Goal: Task Accomplishment & Management: Complete application form

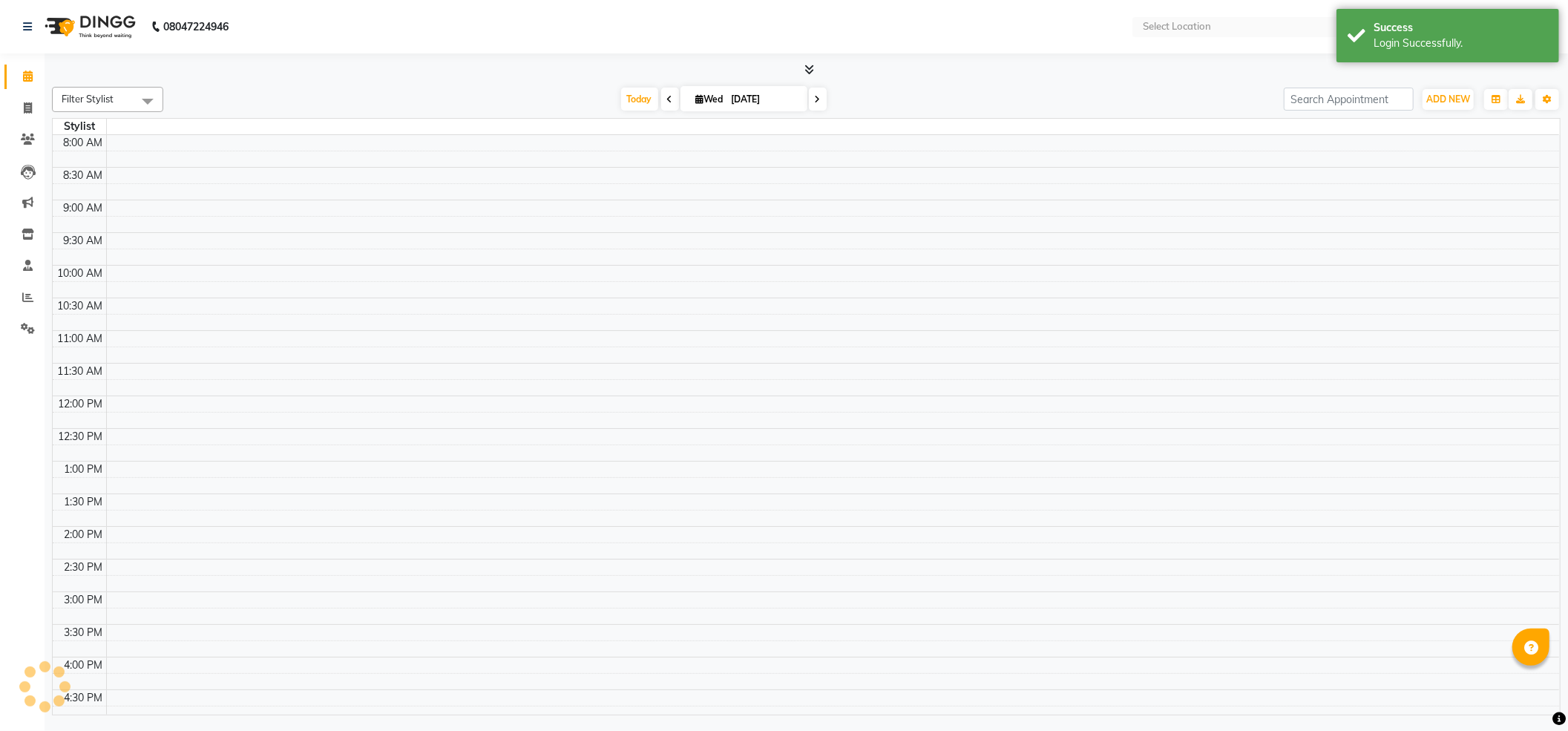
select select "en"
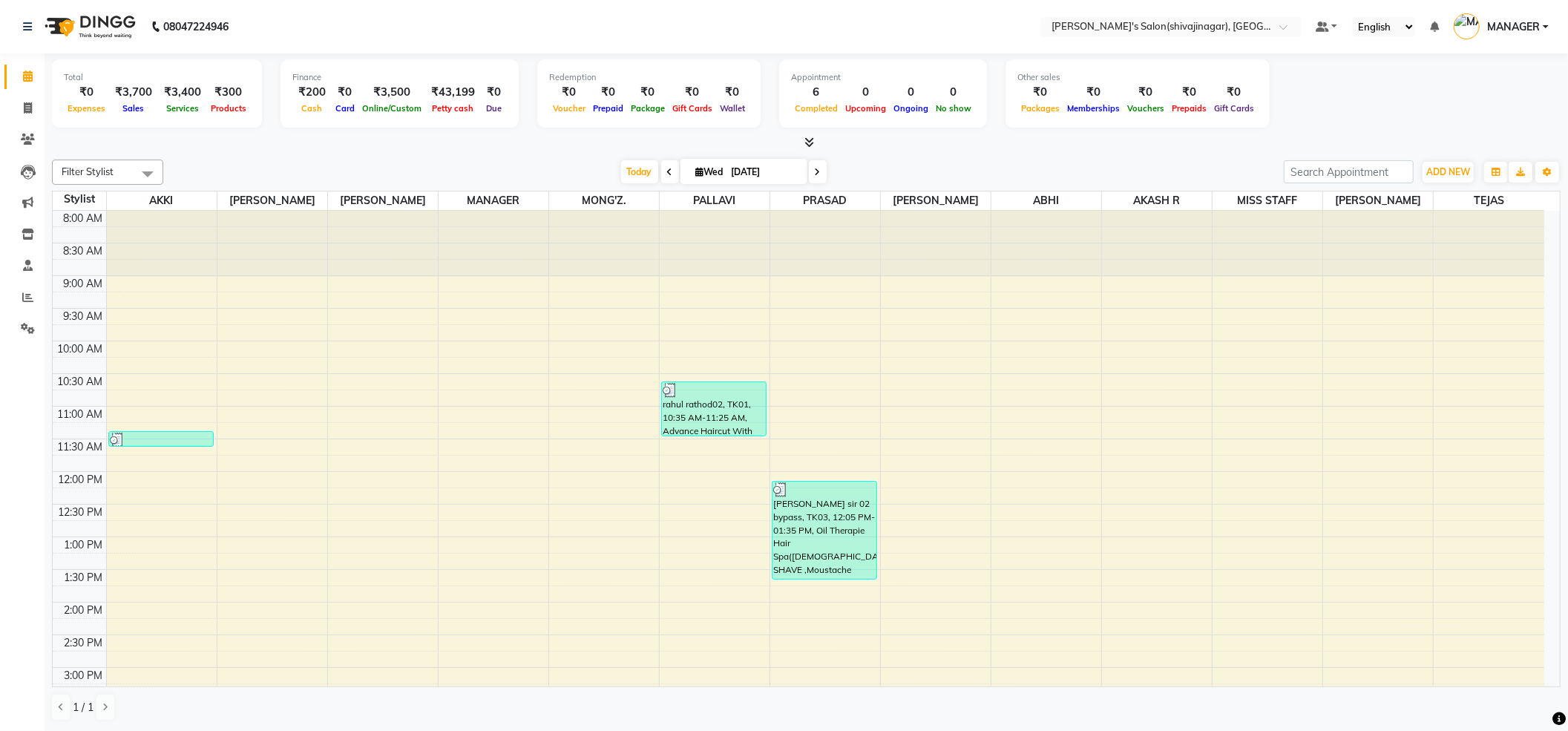
drag, startPoint x: 746, startPoint y: 730, endPoint x: 809, endPoint y: 577, distance: 165.5
click at [772, 719] on div "Total ₹0 Expenses ₹3,700 Sales ₹3,400 Services ₹300 Products Finance ₹200 Cash …" at bounding box center [806, 392] width 1523 height 677
click at [37, 109] on span at bounding box center [27, 109] width 26 height 17
select select "4174"
select select "service"
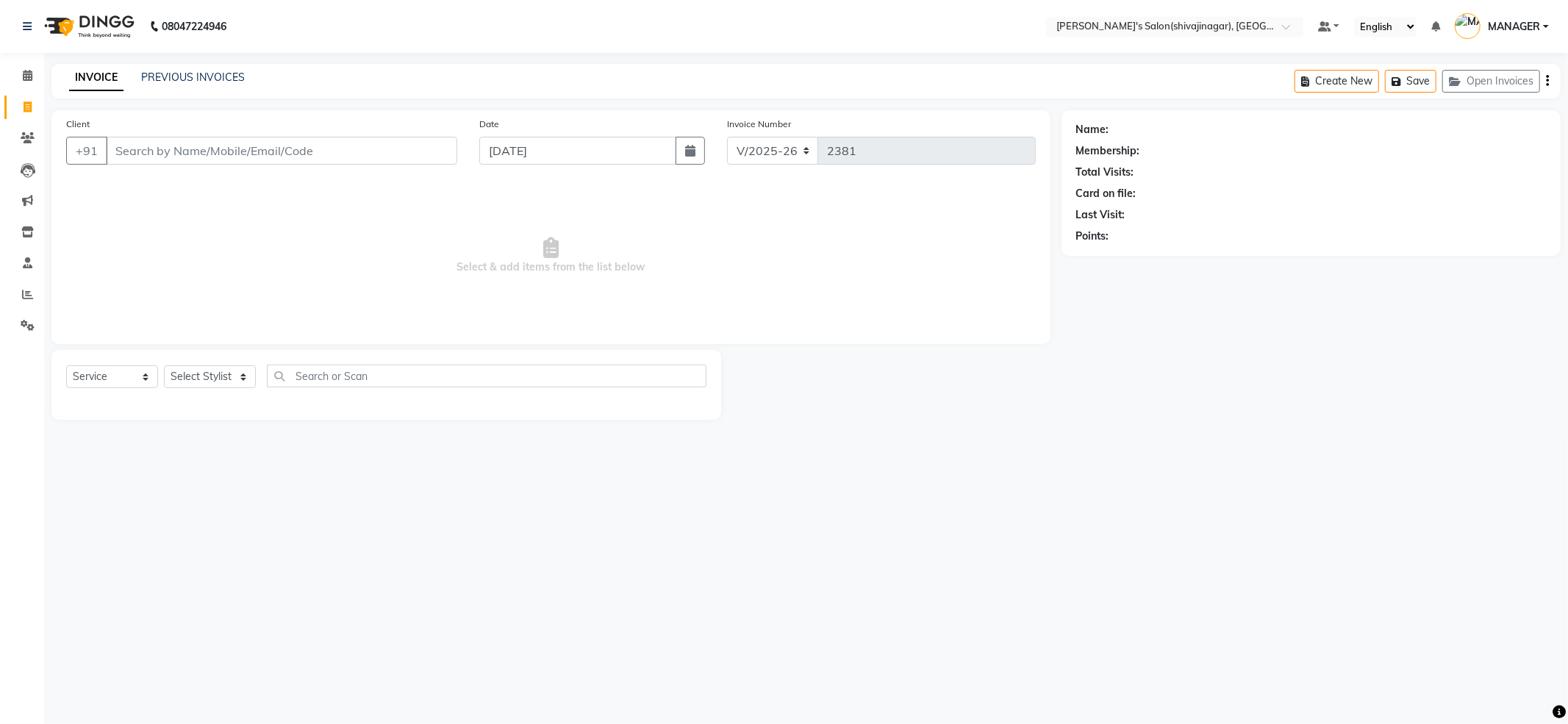
click at [141, 145] on input "Client" at bounding box center [281, 150] width 351 height 28
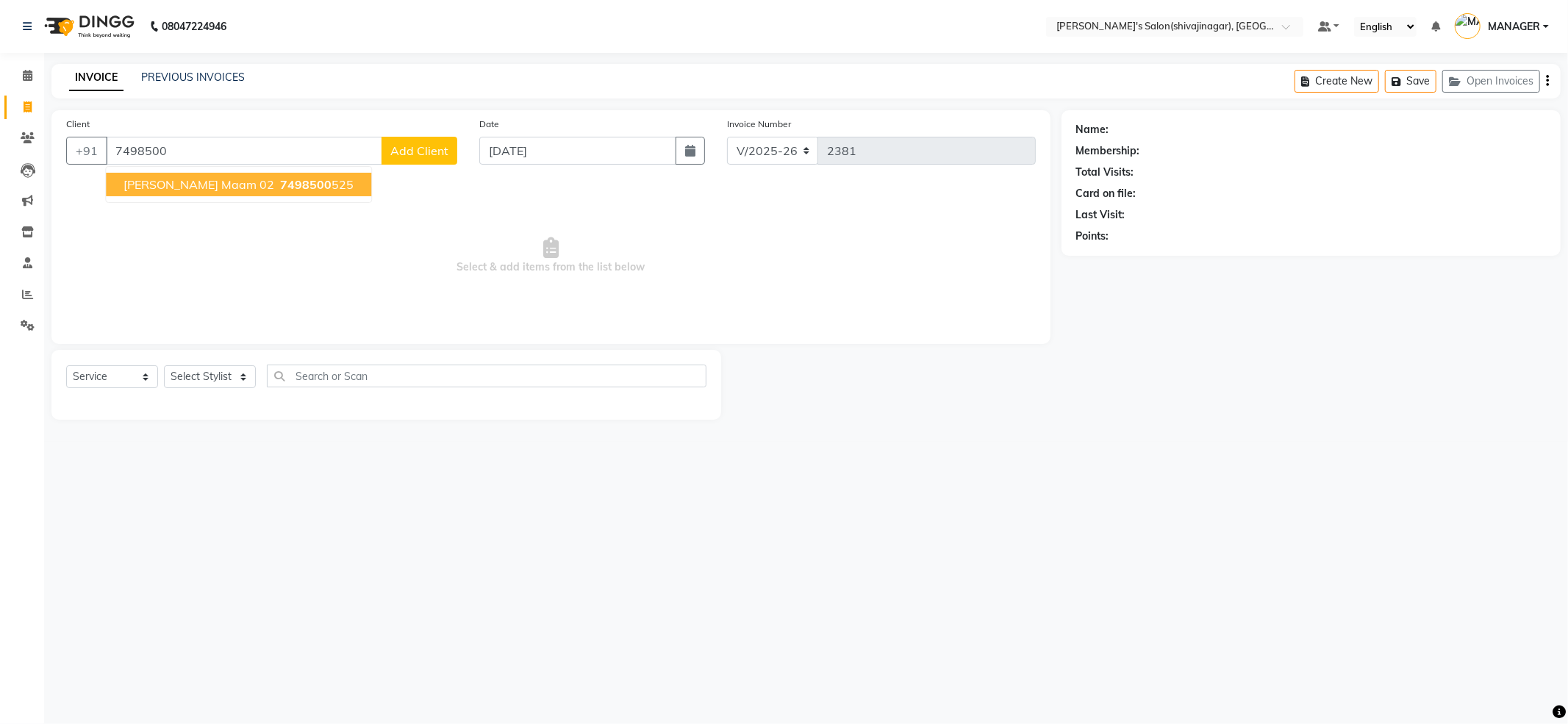
click at [168, 190] on span "minal maam 02" at bounding box center [198, 185] width 150 height 15
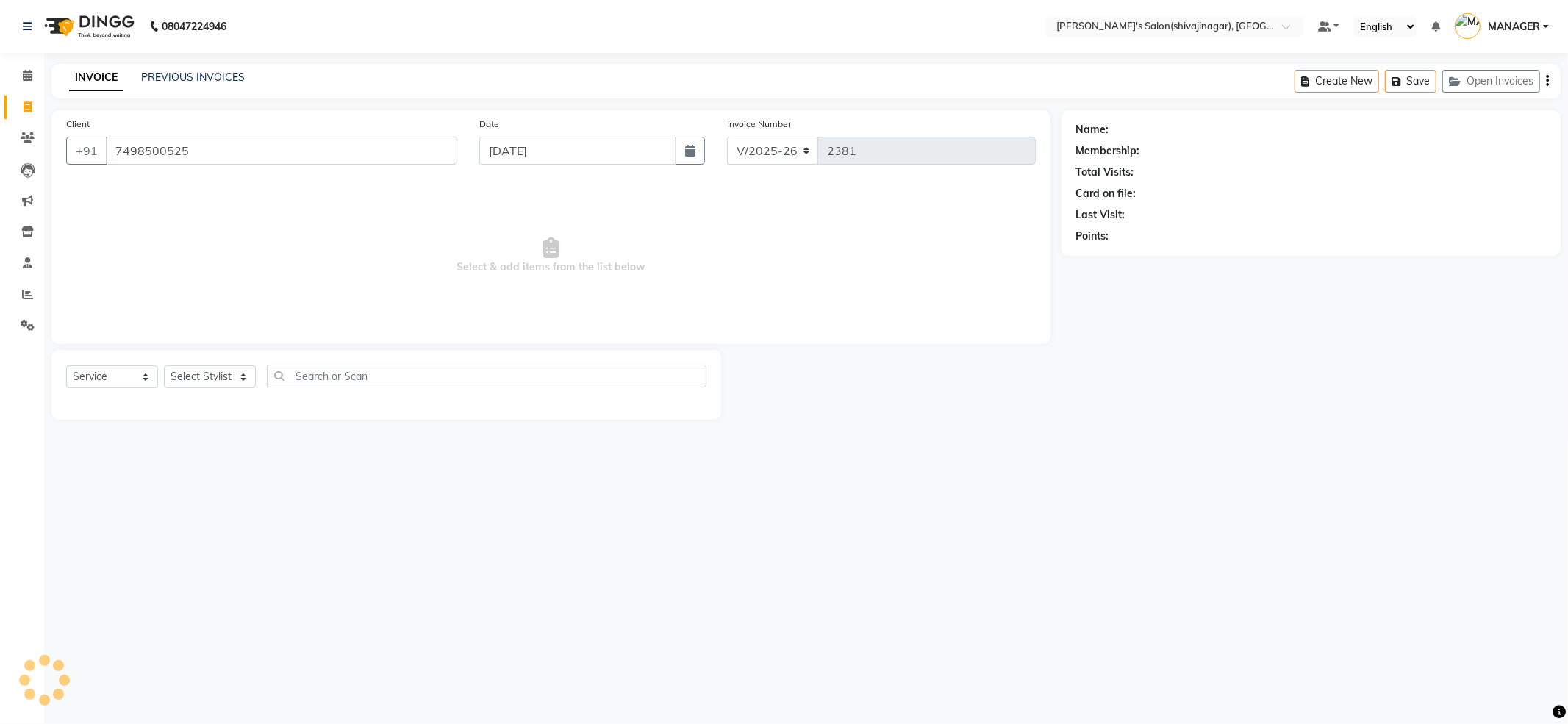
type input "7498500525"
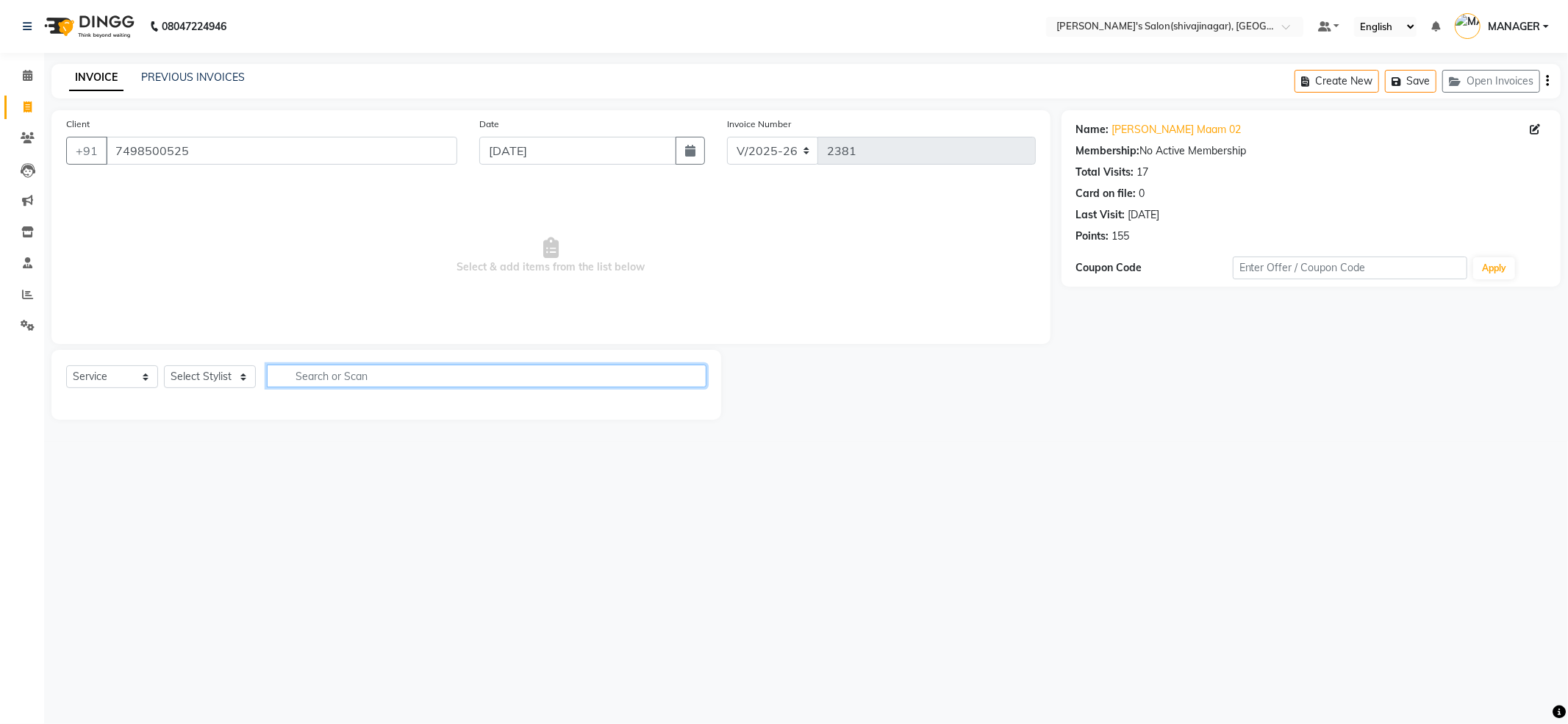
click at [323, 373] on input "text" at bounding box center [487, 376] width 440 height 23
type input "h"
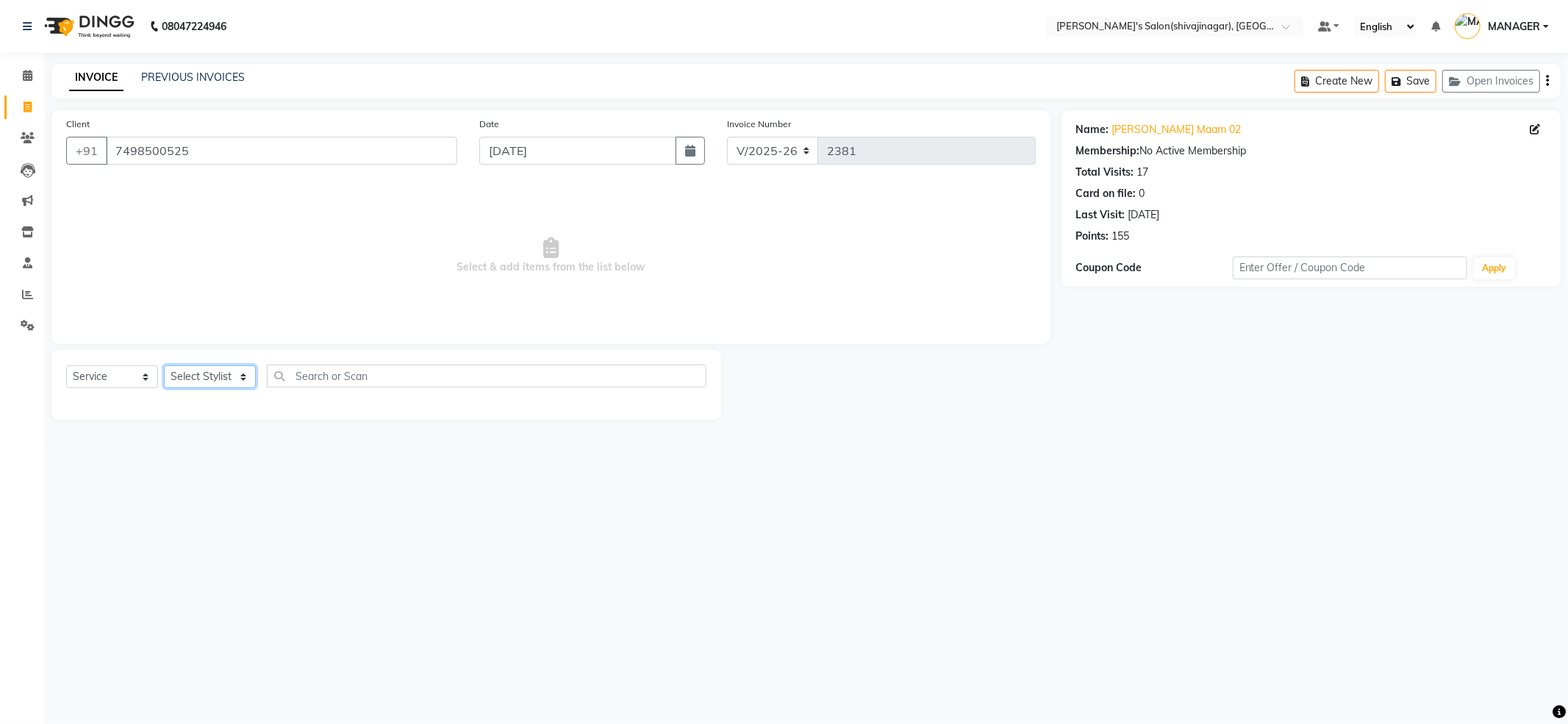
click at [244, 372] on select "Select Stylist ABHI AKASH R AKKI HARRI KIRTI MANAGER MISS STAFF MONG'Z. NILOFER…" at bounding box center [210, 376] width 92 height 23
select select "85251"
click at [164, 365] on select "Select Stylist ABHI AKASH R AKKI HARRI KIRTI MANAGER MISS STAFF MONG'Z. NILOFER…" at bounding box center [210, 376] width 92 height 23
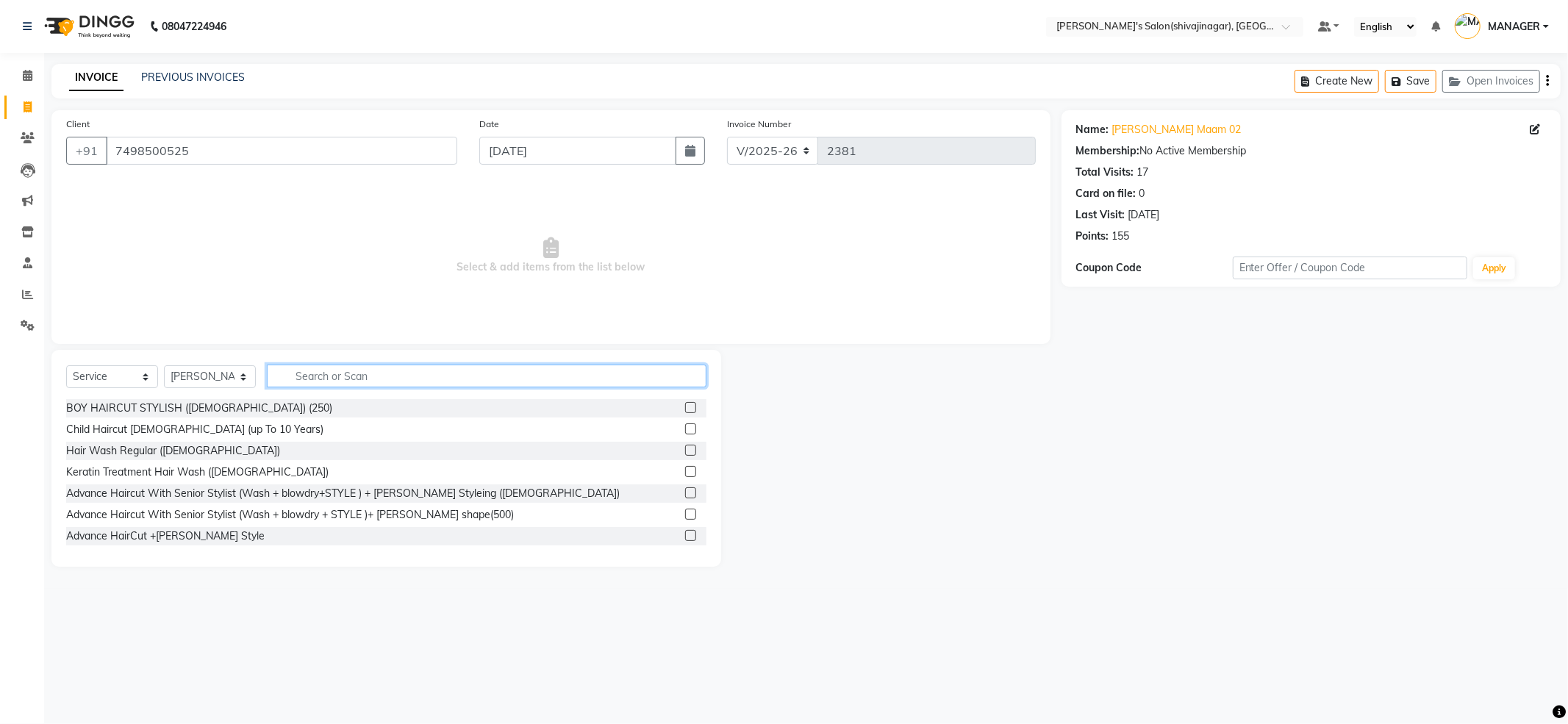
click at [317, 376] on input "text" at bounding box center [487, 376] width 440 height 23
click at [348, 380] on input "hair spa" at bounding box center [477, 376] width 419 height 23
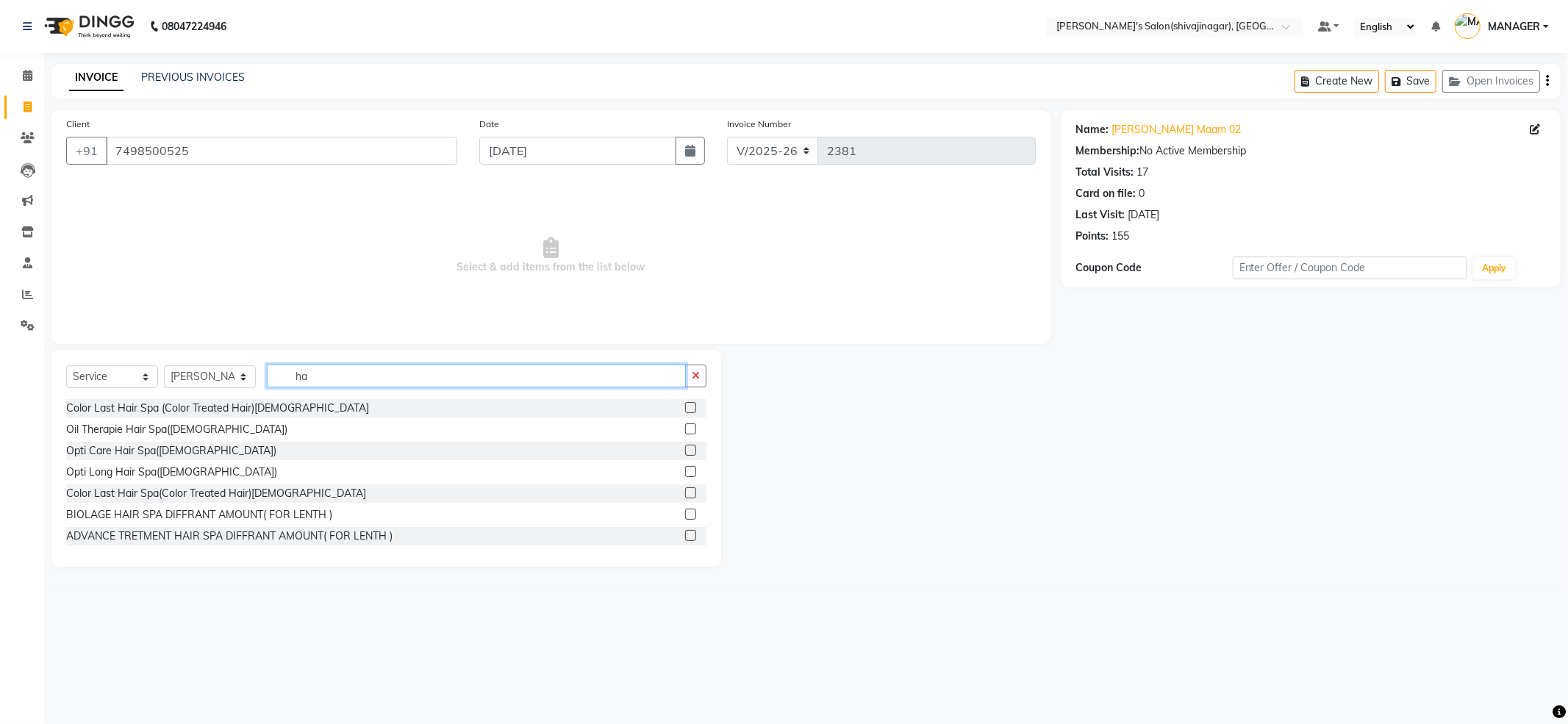
type input "h"
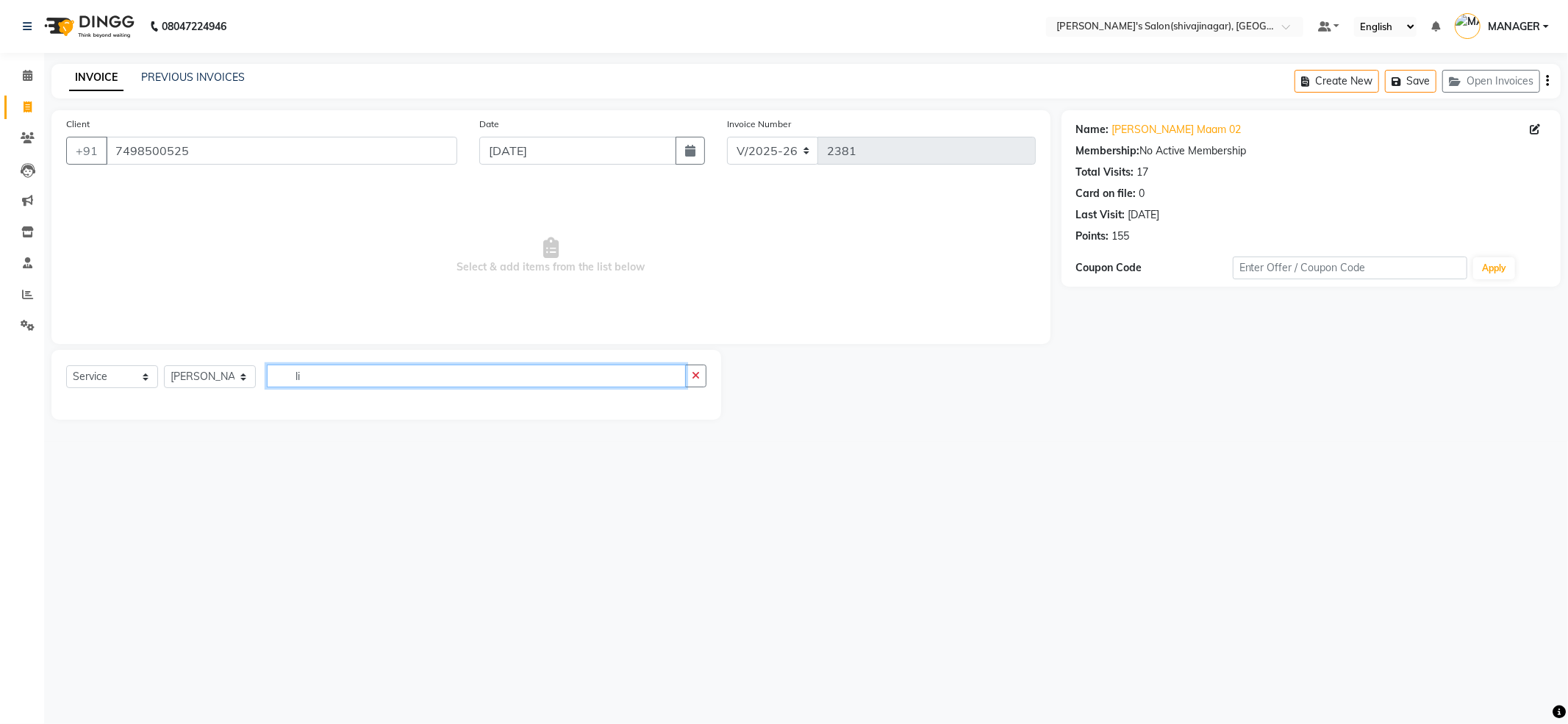
type input "l"
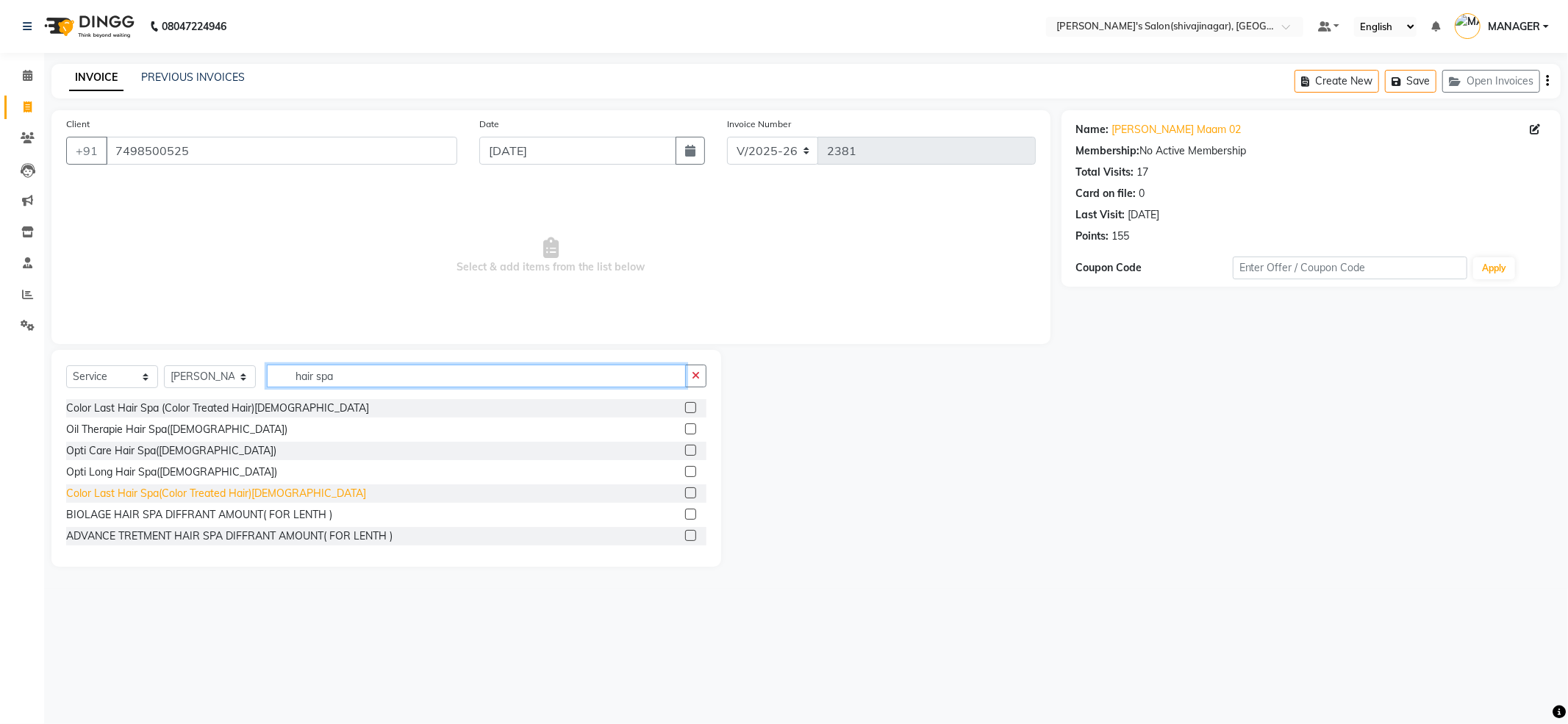
type input "hair spa"
click at [136, 500] on div "Color Last Hair Spa(Color Treated Hair)Female" at bounding box center [215, 493] width 300 height 16
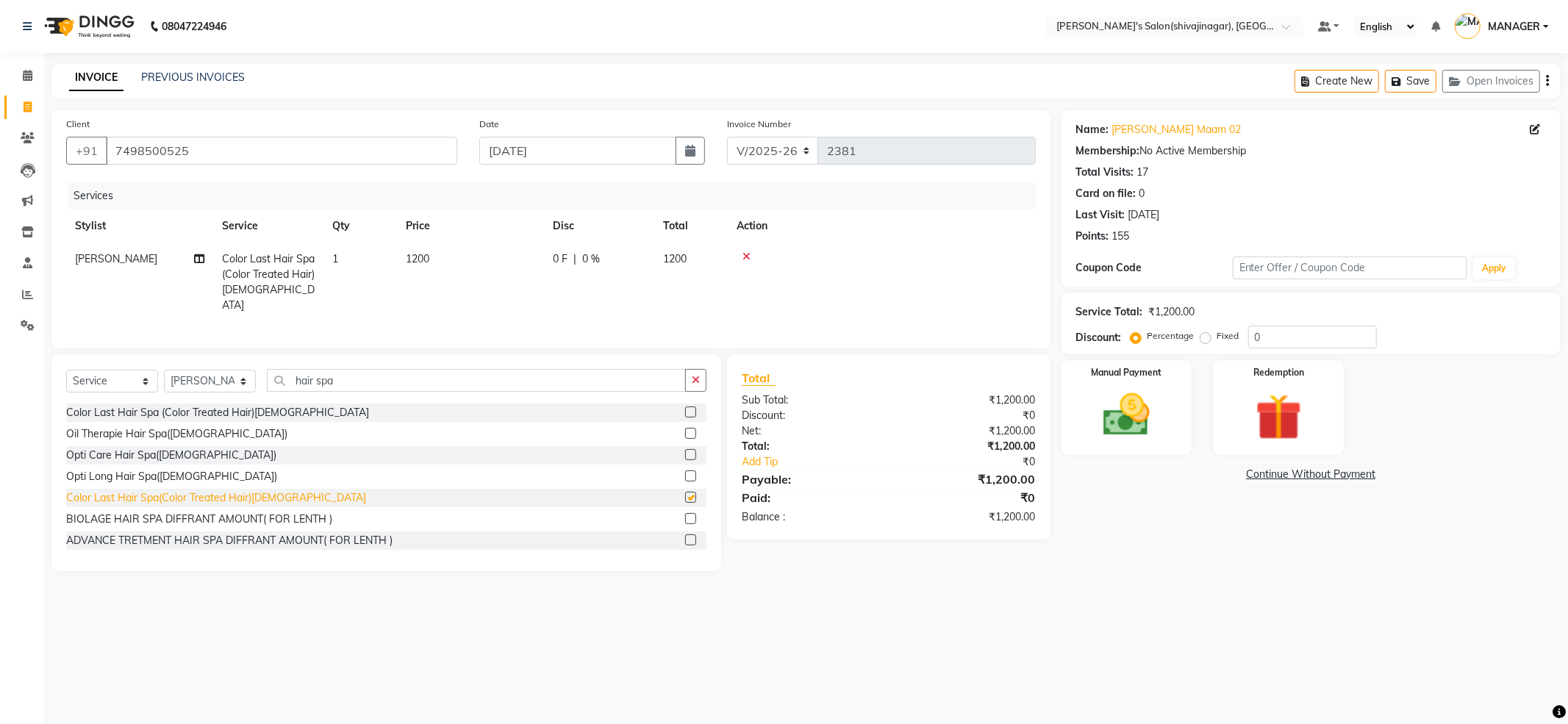
checkbox input "false"
click at [429, 256] on span "1200" at bounding box center [417, 259] width 24 height 13
select select "85251"
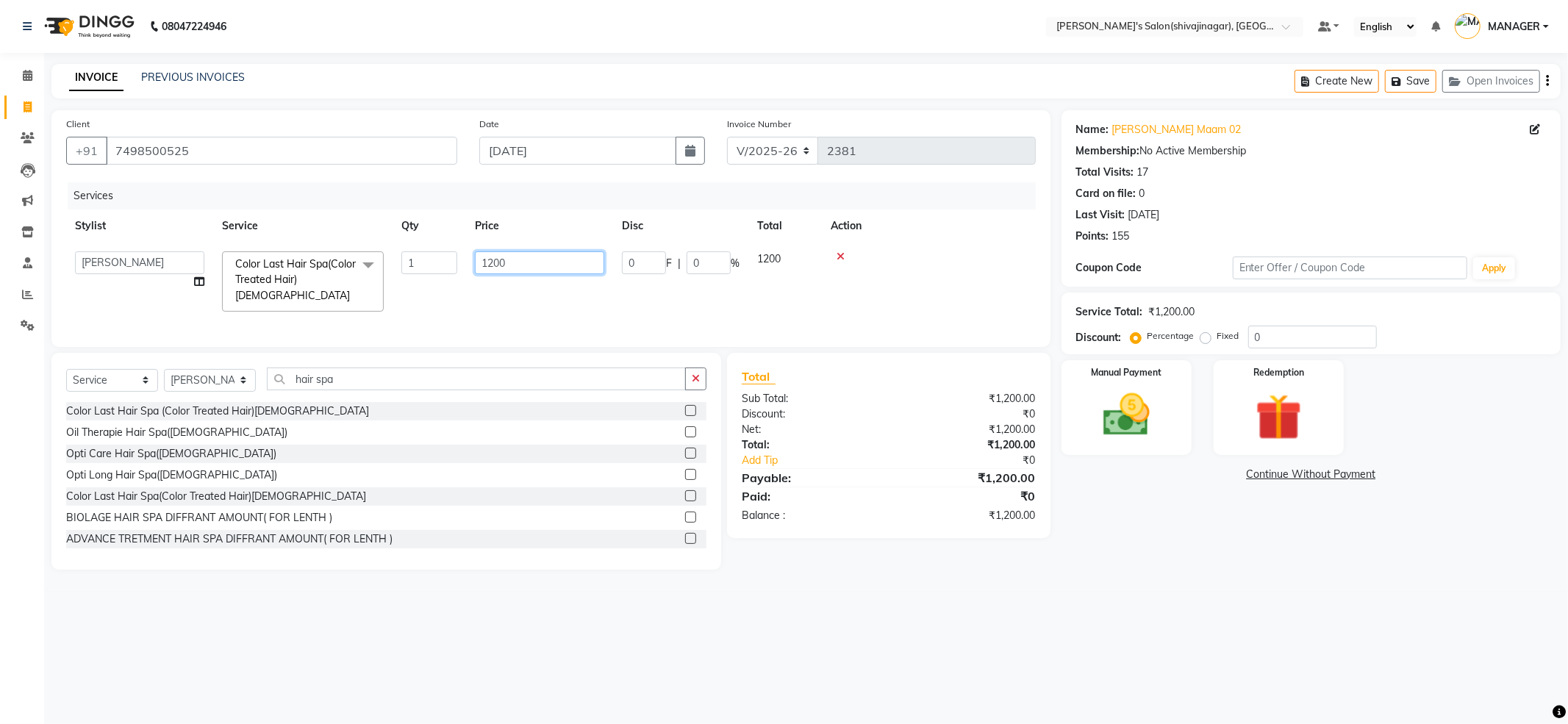
click at [513, 261] on input "1200" at bounding box center [539, 263] width 129 height 23
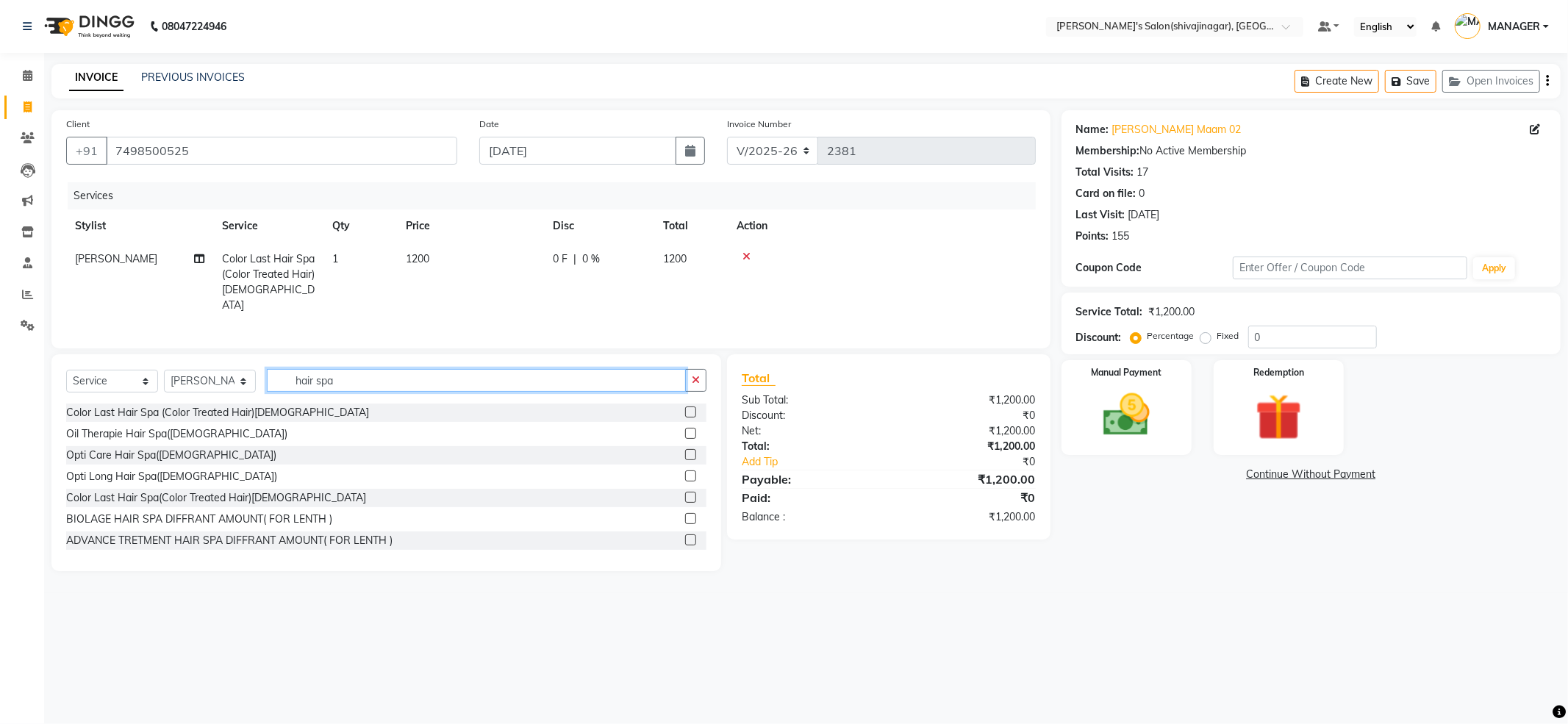
click at [344, 380] on input "hair spa" at bounding box center [477, 380] width 419 height 23
type input "h"
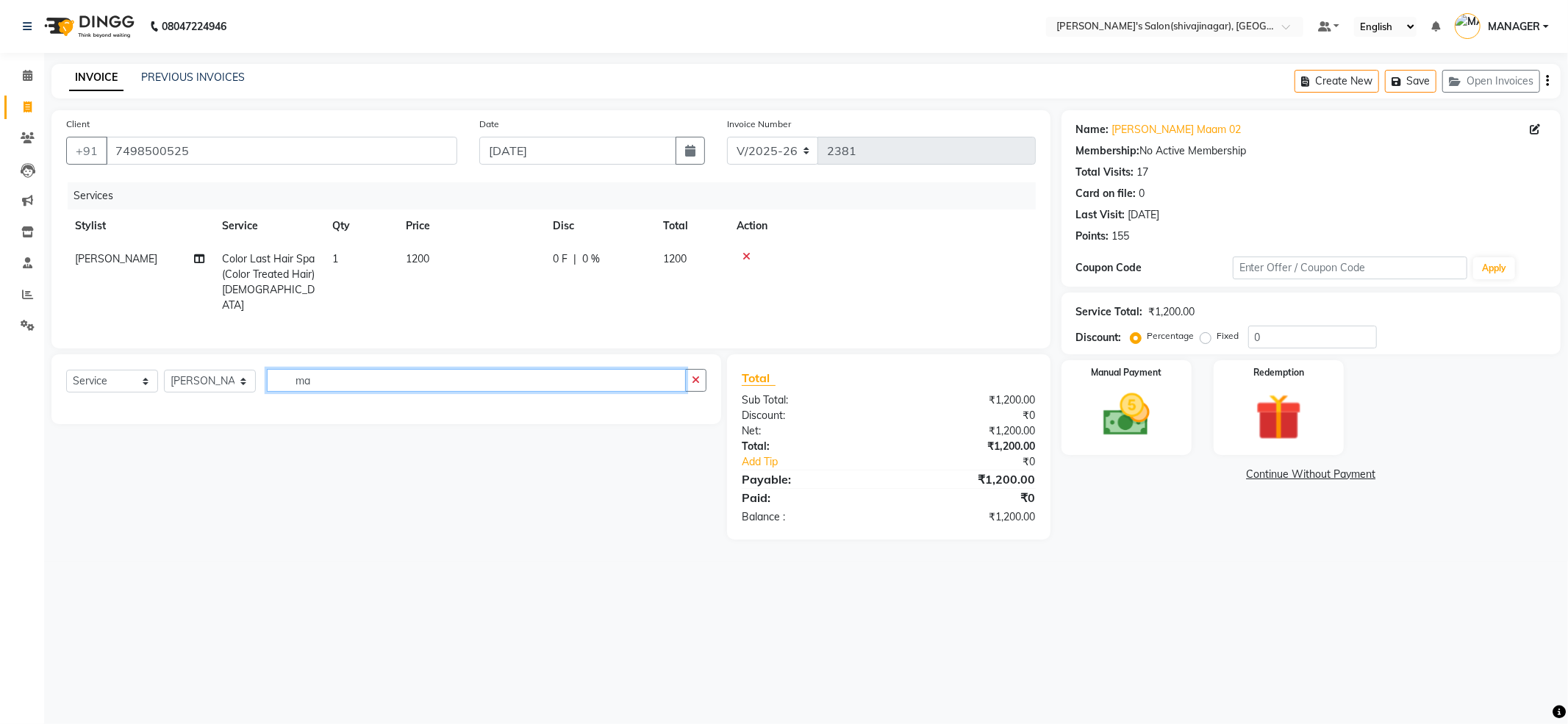
type input "m"
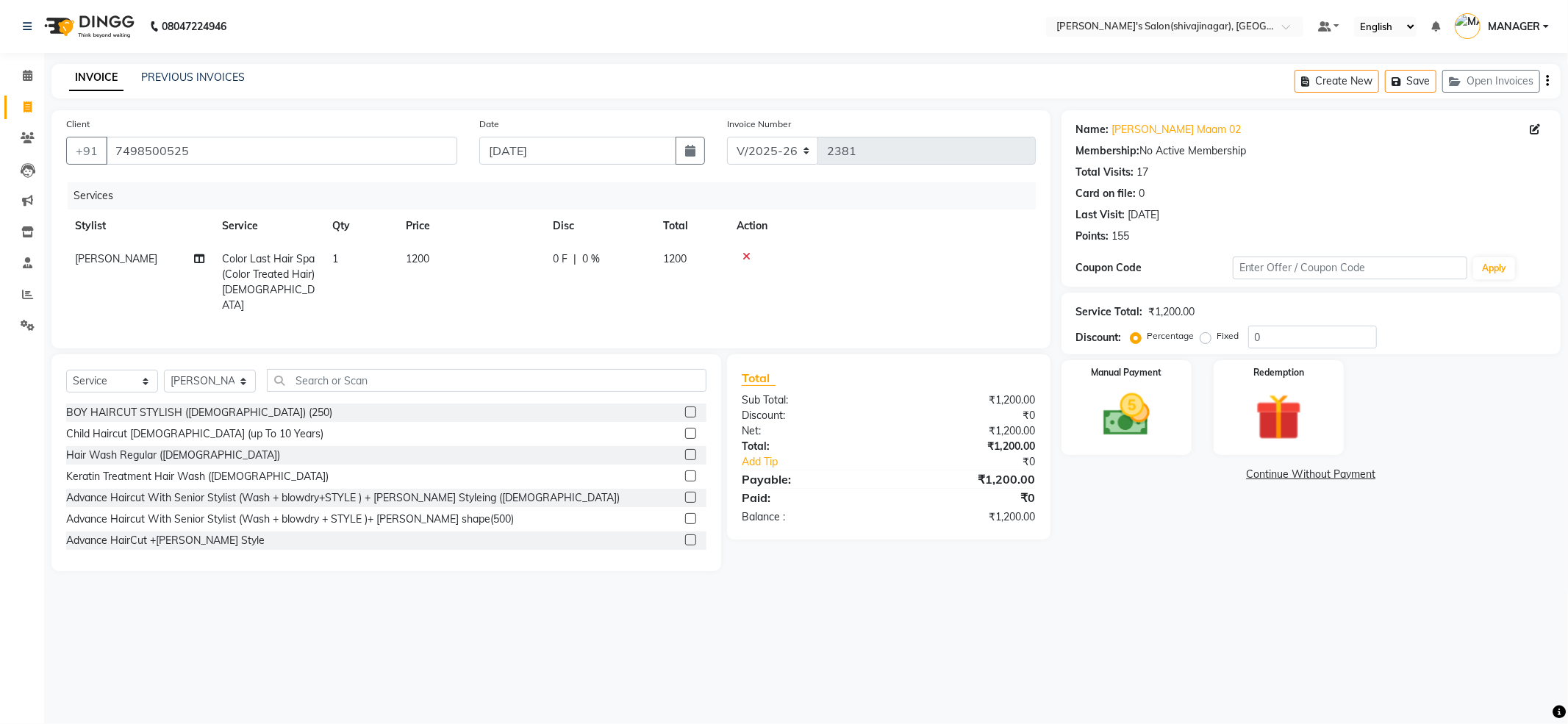
click at [433, 247] on td "1200" at bounding box center [470, 282] width 147 height 80
select select "85251"
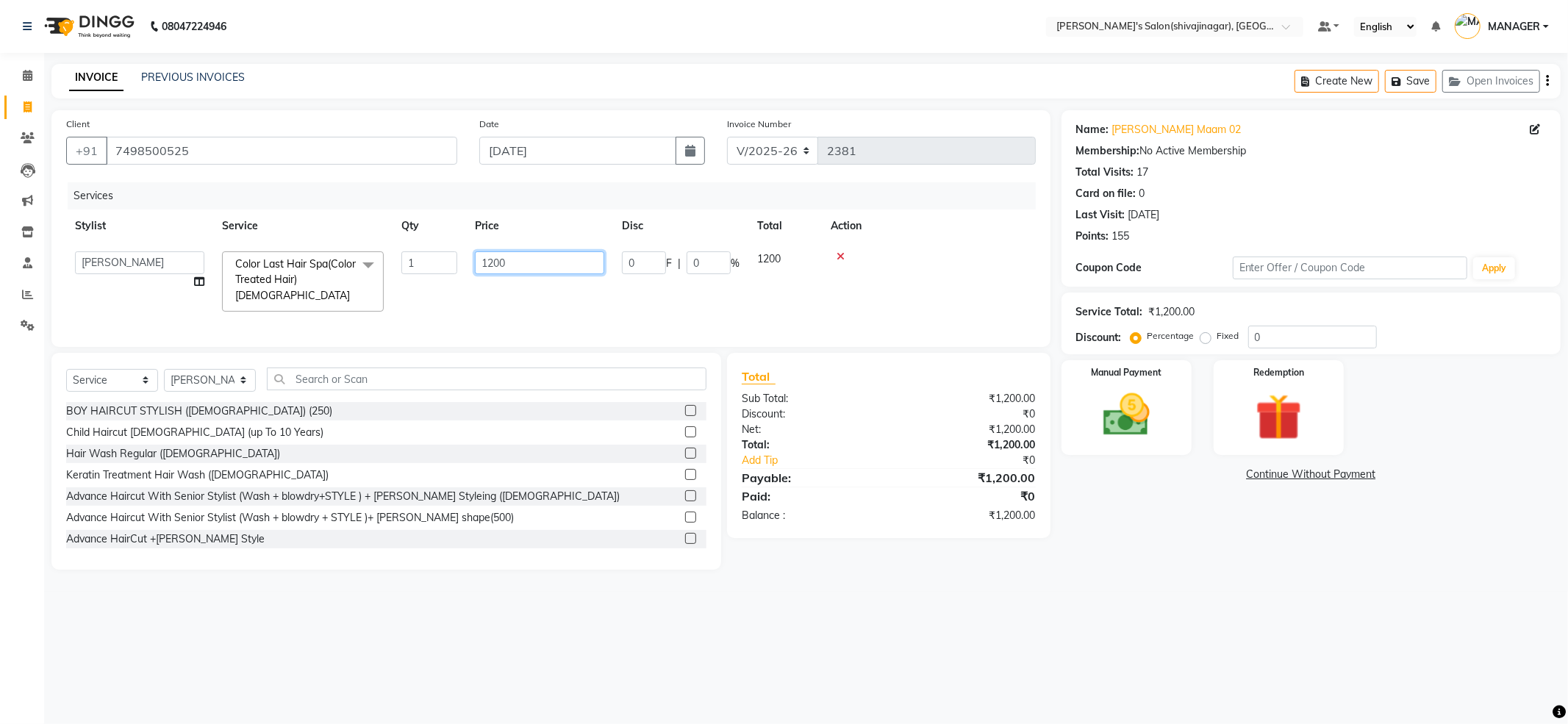
click at [518, 268] on input "1200" at bounding box center [539, 263] width 129 height 23
type input "1"
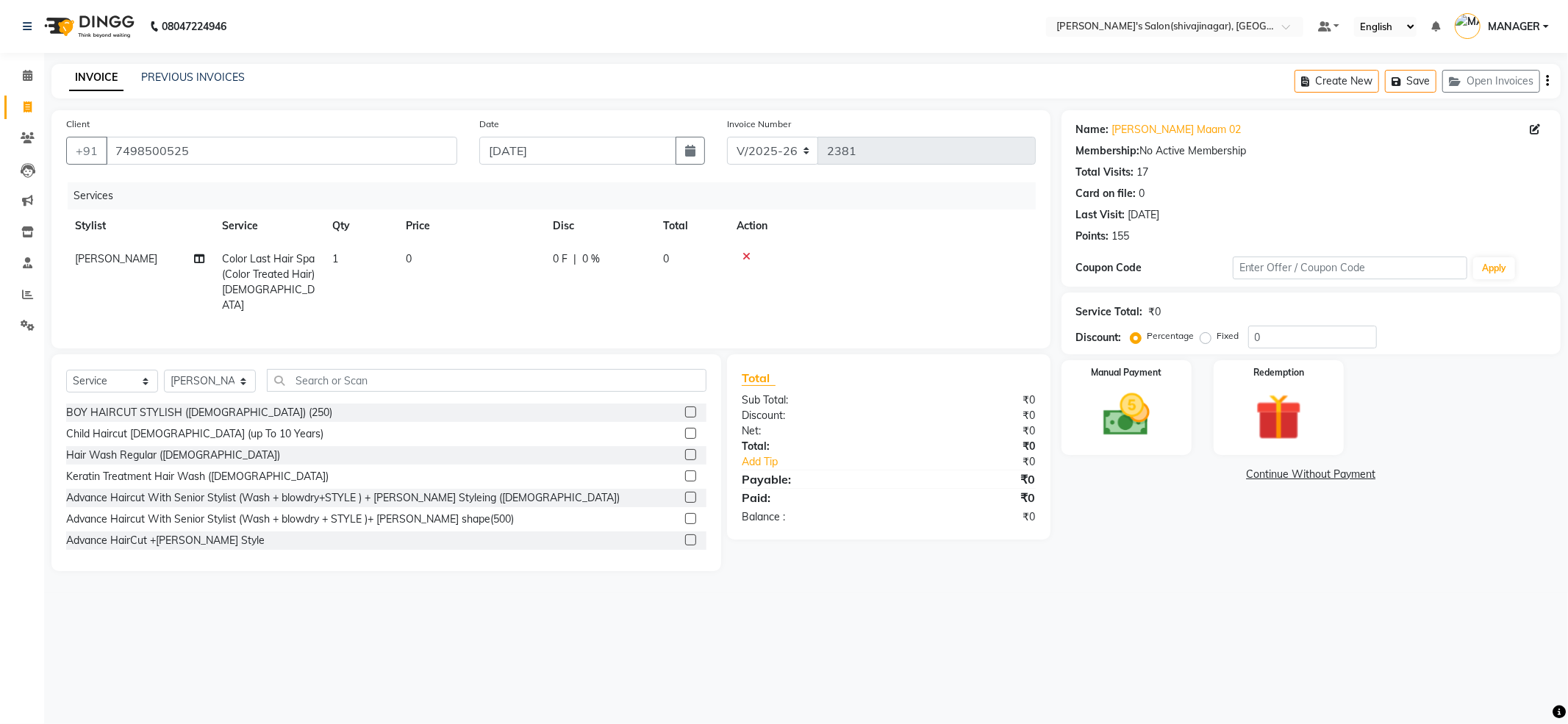
click at [438, 312] on div "Services Stylist Service Qty Price Disc Total Action PRATIKSHA Color Last Hair …" at bounding box center [551, 258] width 970 height 151
click at [748, 251] on icon at bounding box center [746, 256] width 8 height 11
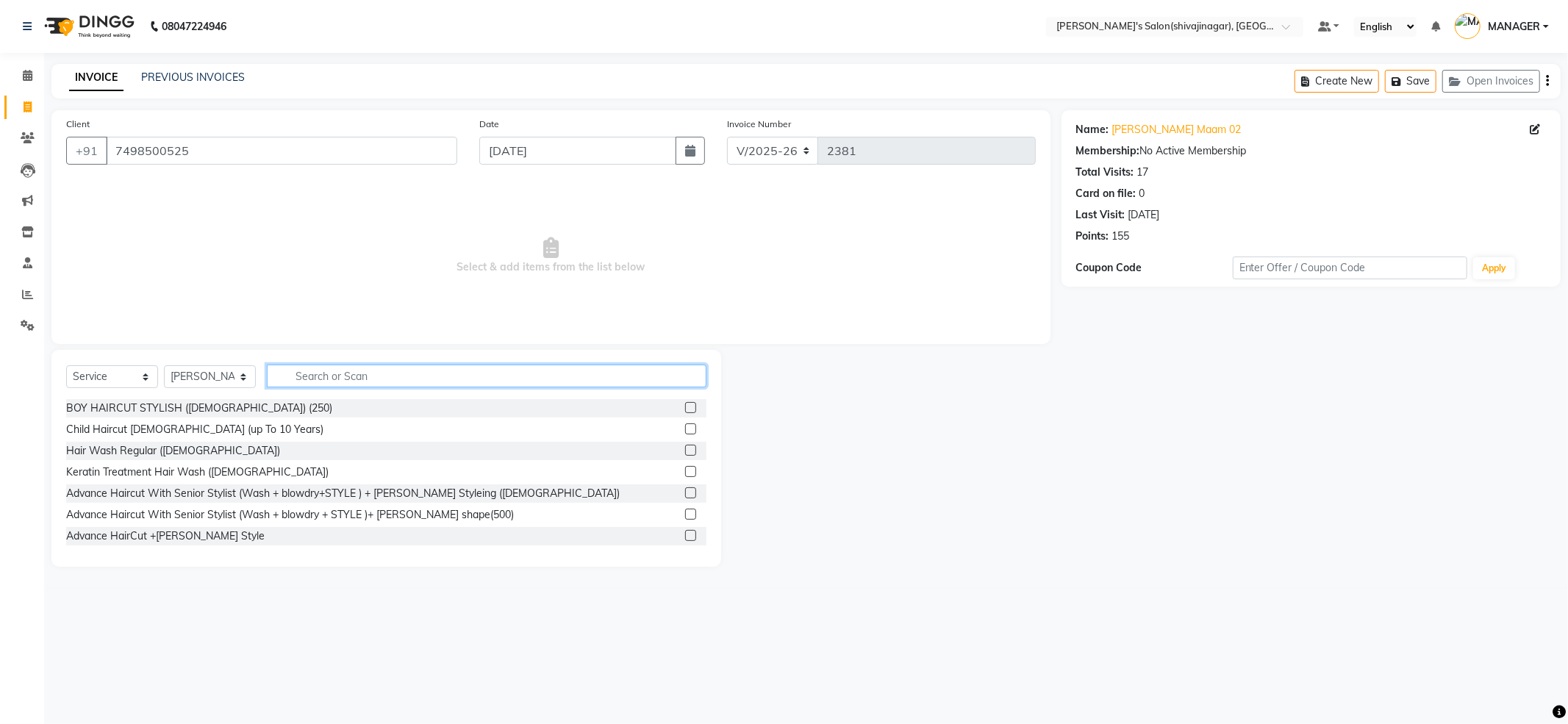
click at [334, 374] on input "text" at bounding box center [487, 376] width 440 height 23
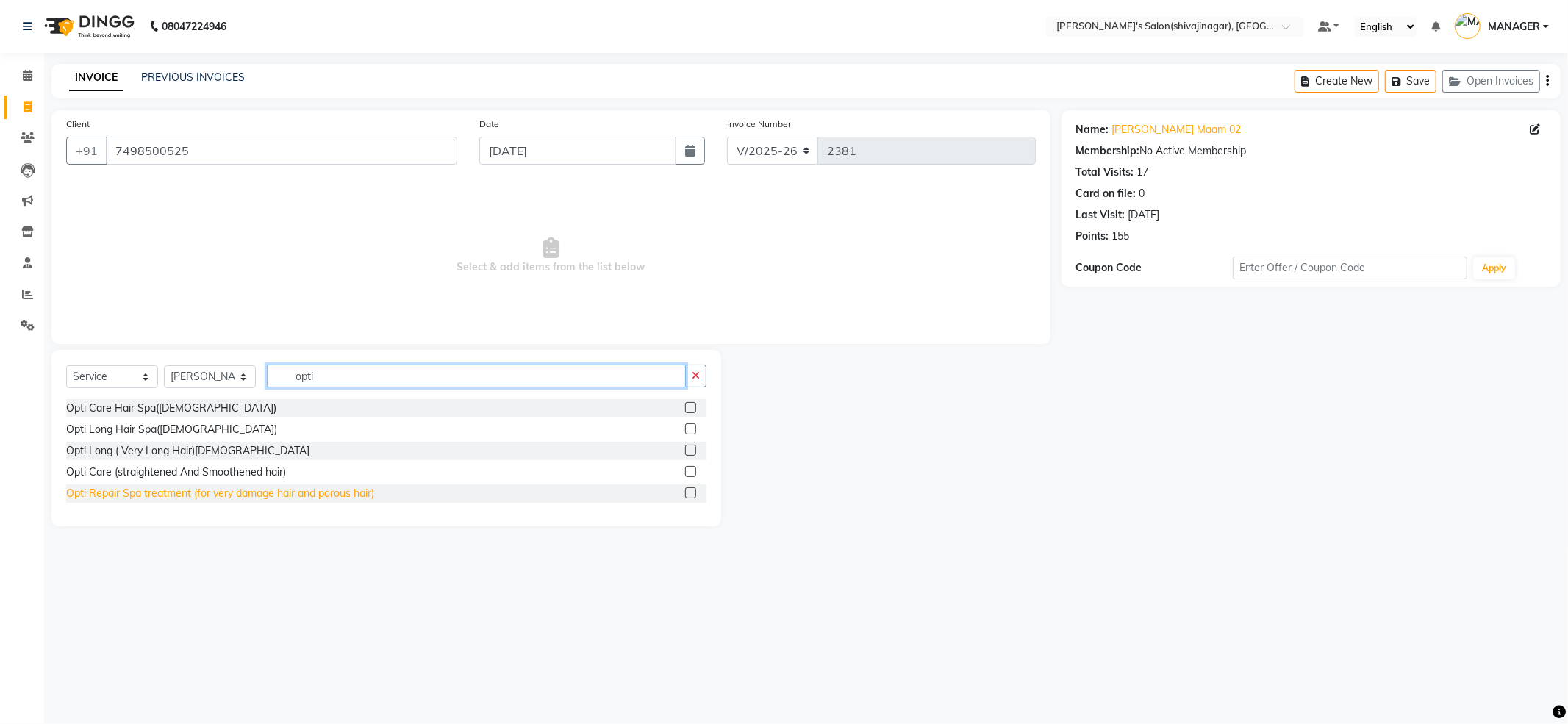
type input "opti"
click at [186, 495] on div "Opti Repair Spa treatment (for very damage hair and porous hair)" at bounding box center [219, 493] width 308 height 16
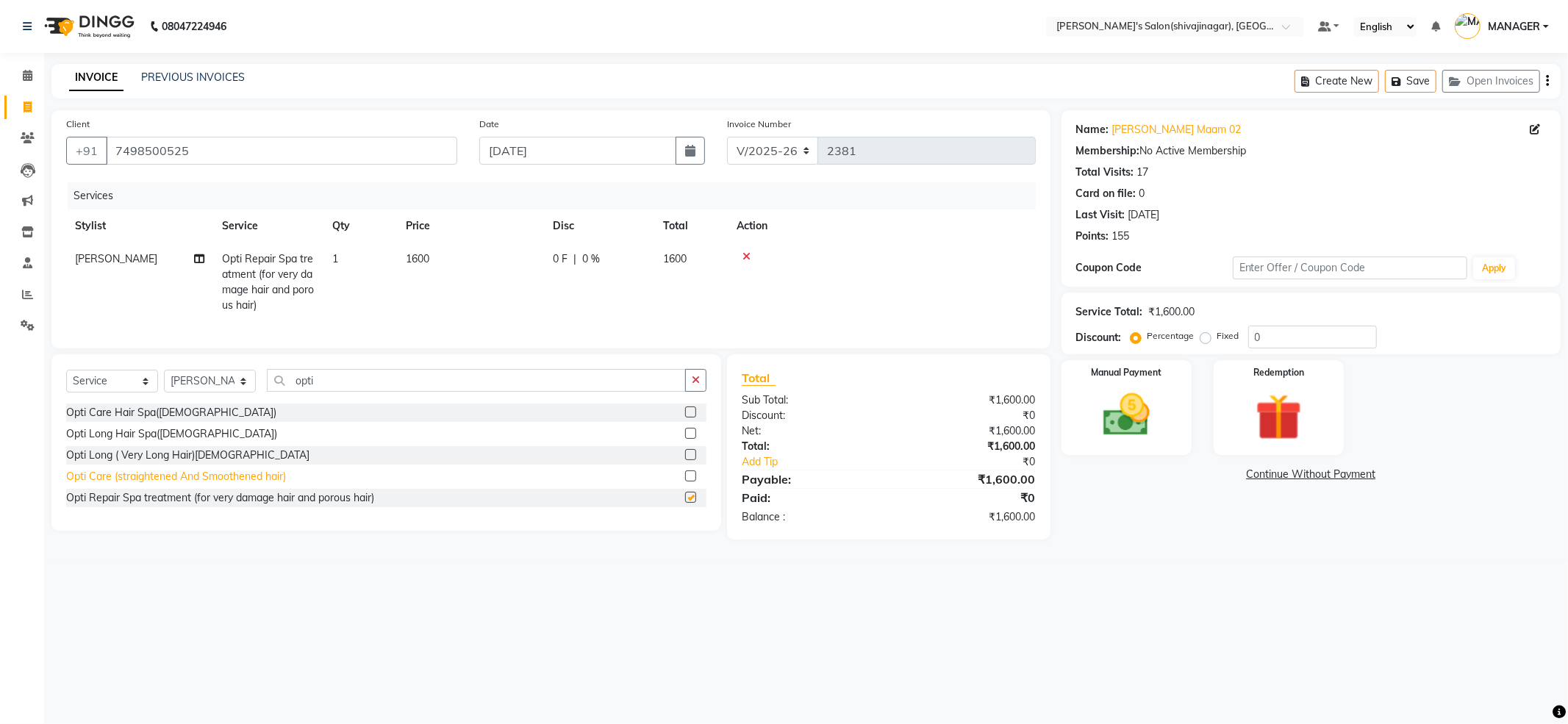
checkbox input "false"
click at [542, 301] on td "1600" at bounding box center [470, 282] width 147 height 80
select select "85251"
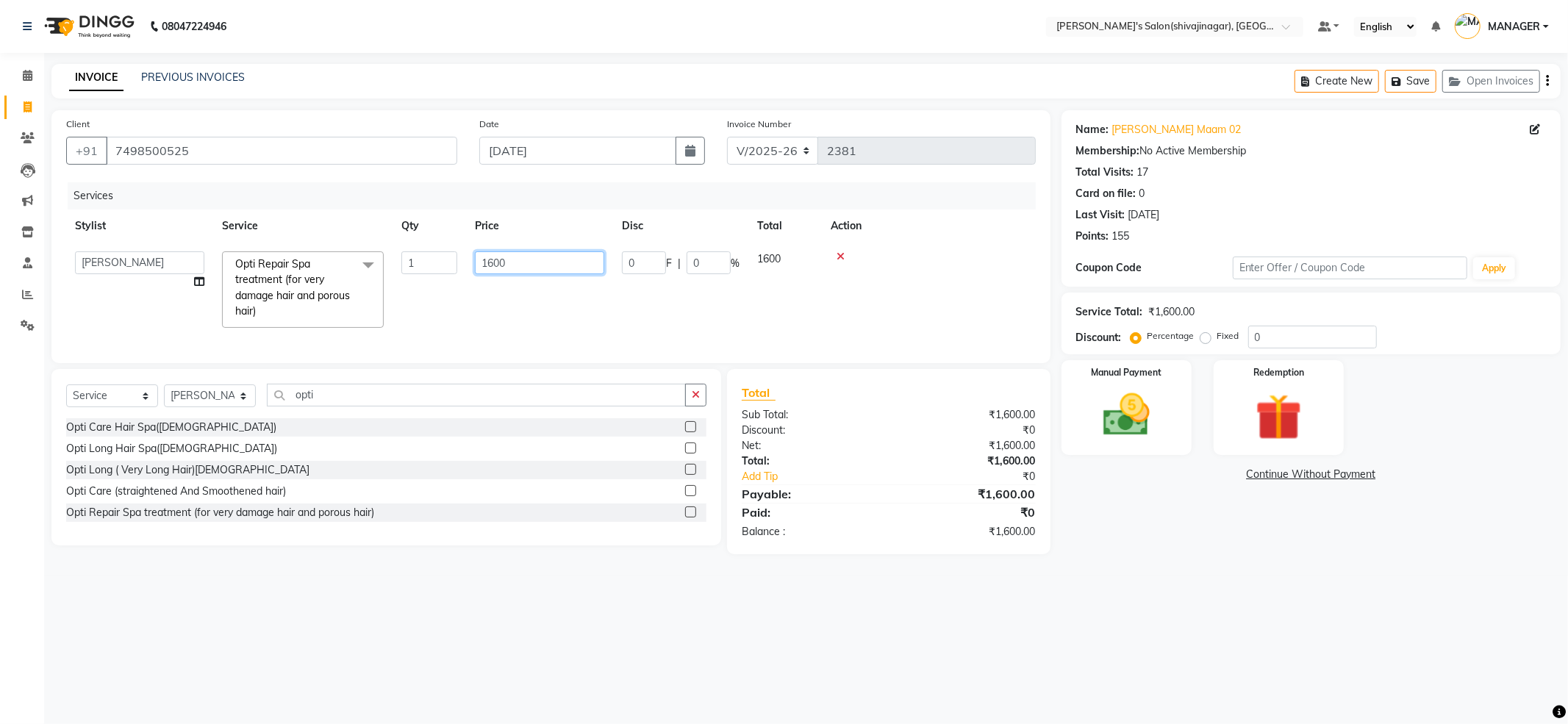
click at [519, 262] on input "1600" at bounding box center [539, 263] width 129 height 23
type input "2000"
click at [601, 323] on div "Services Stylist Service Qty Price Disc Total Action ABHI AKASH R AKKI HARRI KI…" at bounding box center [551, 265] width 970 height 166
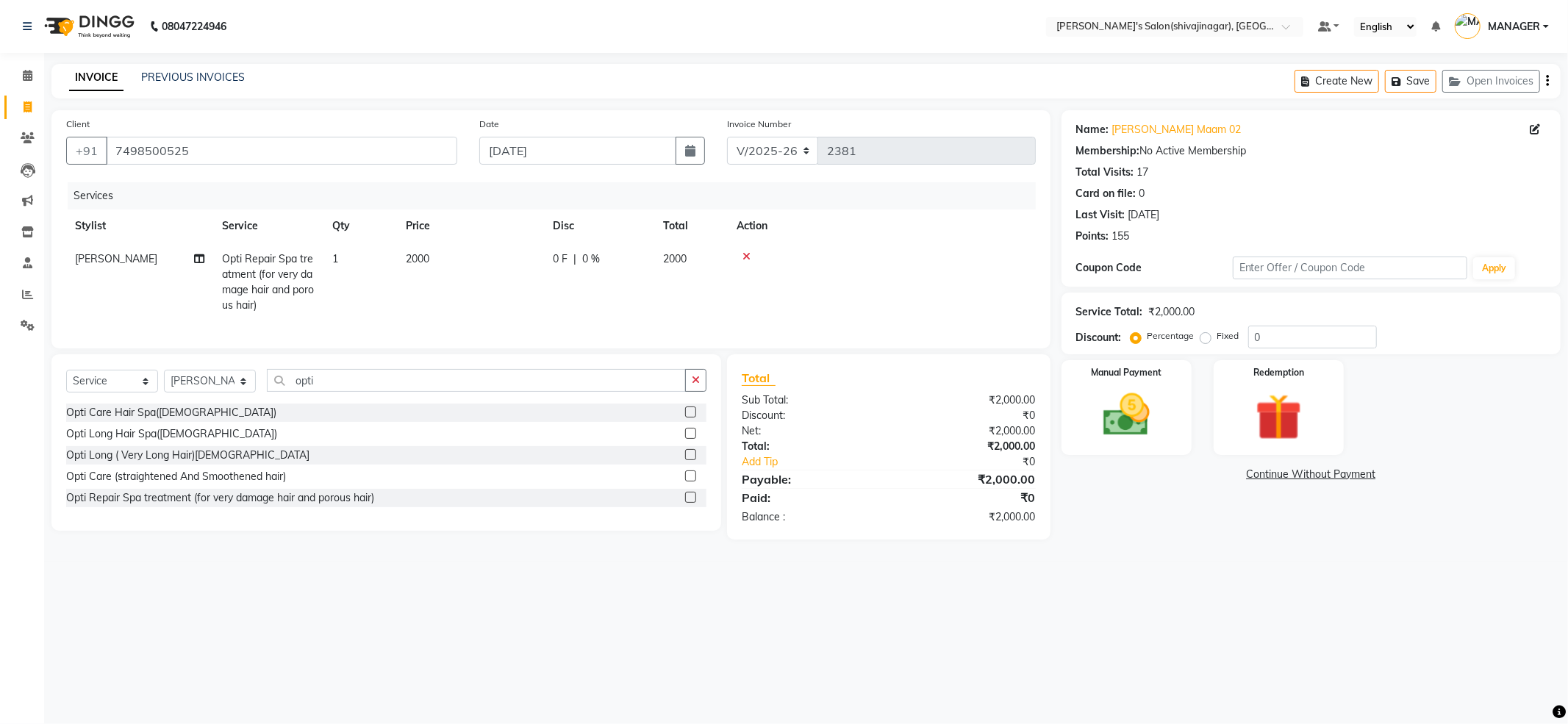
click at [1303, 716] on div "08047224946 Select Location × Girja's Salon(shivajinagar), Shivaji Nagar Defaul…" at bounding box center [784, 362] width 1568 height 724
click at [1301, 636] on div "08047224946 Select Location × Girja's Salon(shivajinagar), Shivaji Nagar Defaul…" at bounding box center [784, 362] width 1568 height 724
click at [1141, 394] on img at bounding box center [1127, 415] width 79 height 56
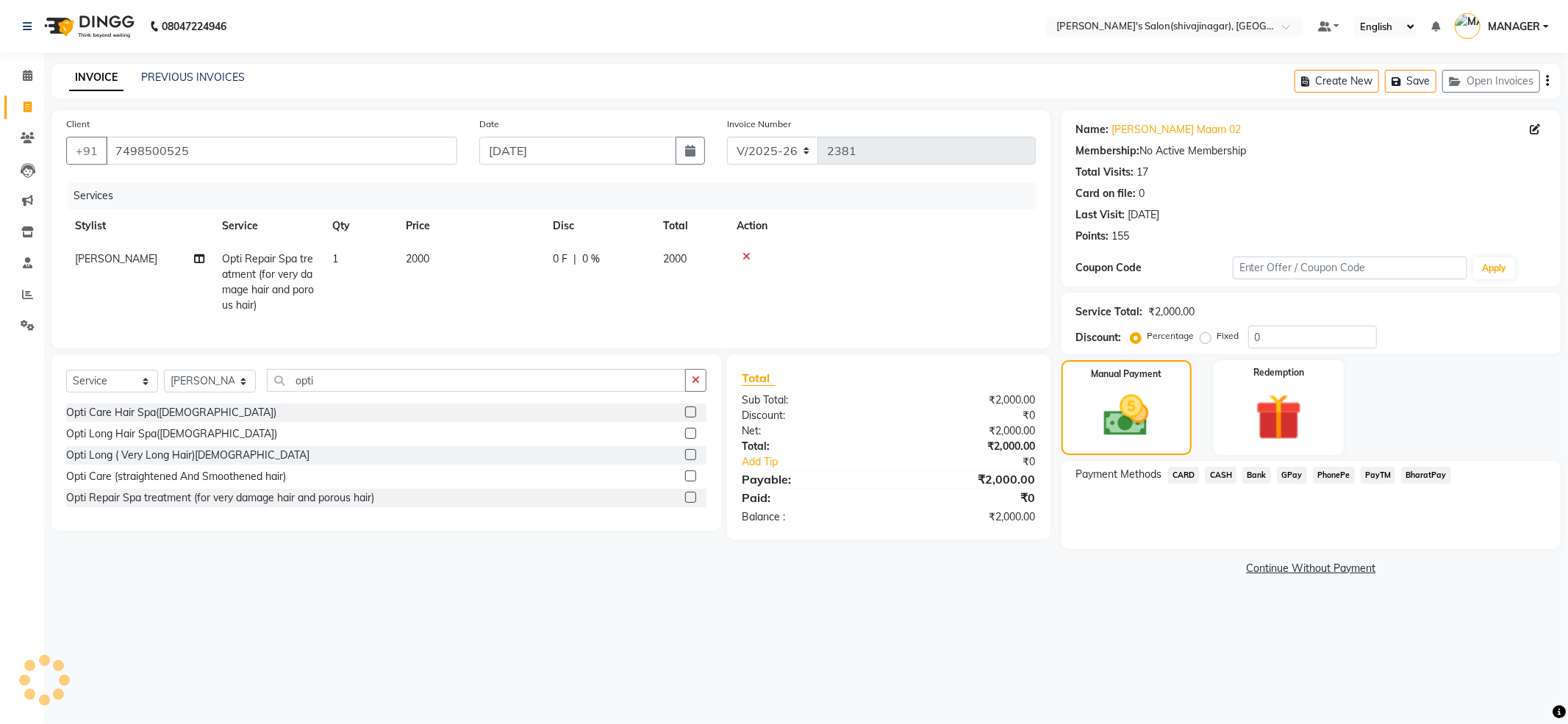
click at [1275, 518] on div "Payment Methods CARD CASH Bank GPay PhonePe PayTM BharatPay" at bounding box center [1310, 505] width 499 height 88
click at [1290, 530] on div "Payment Methods CARD CASH Bank GPay PhonePe PayTM BharatPay" at bounding box center [1310, 505] width 499 height 88
click at [1224, 477] on span "CASH" at bounding box center [1220, 475] width 31 height 17
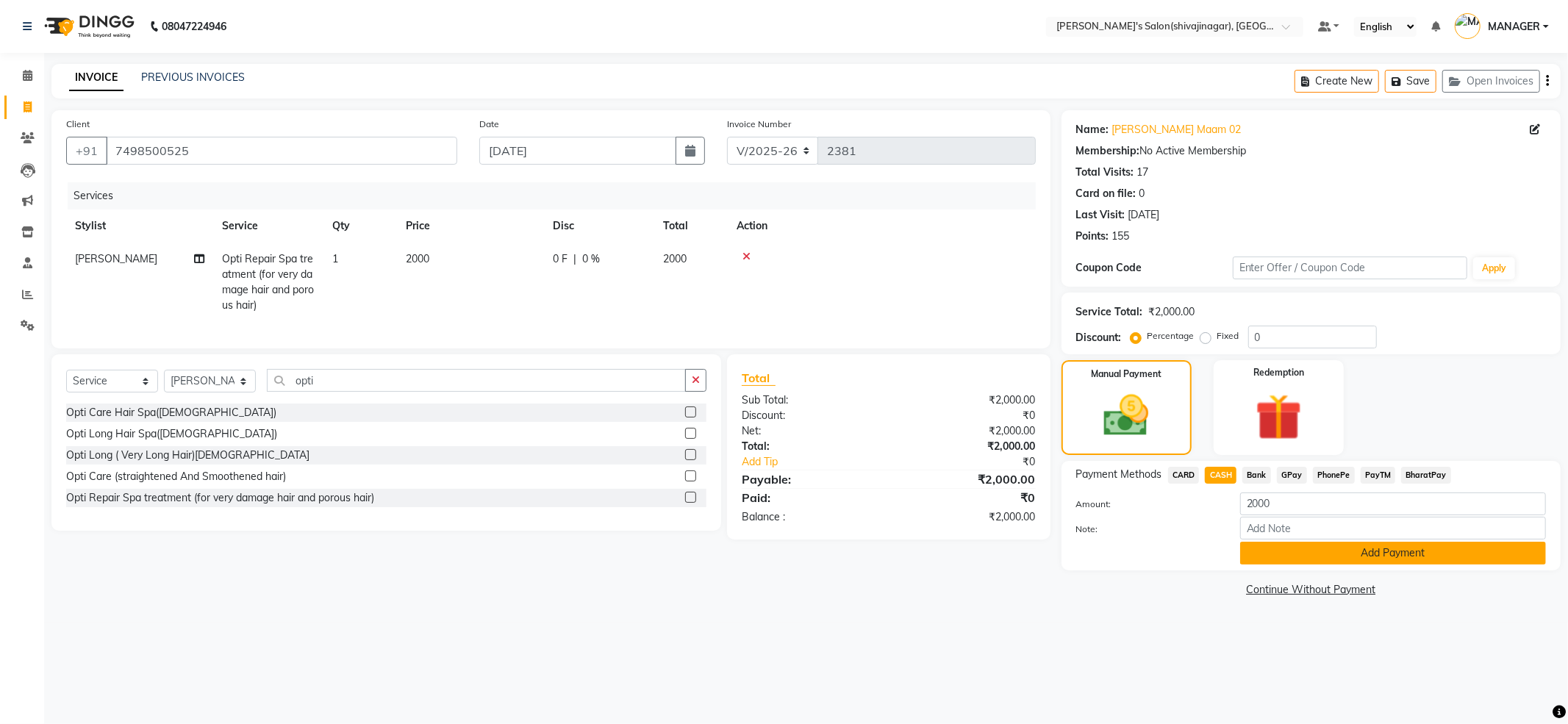
click at [1362, 556] on button "Add Payment" at bounding box center [1393, 553] width 306 height 23
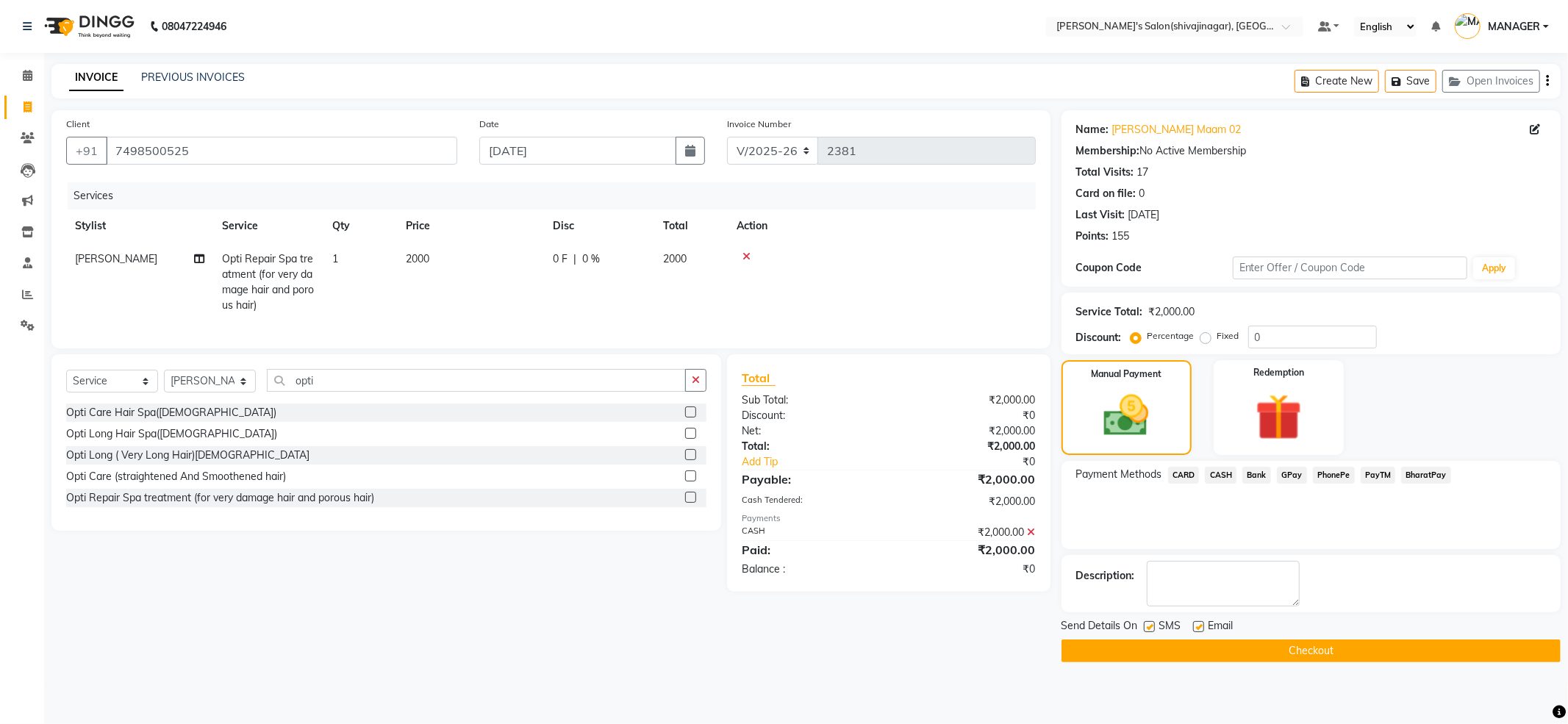
click at [1325, 650] on button "Checkout" at bounding box center [1310, 651] width 499 height 23
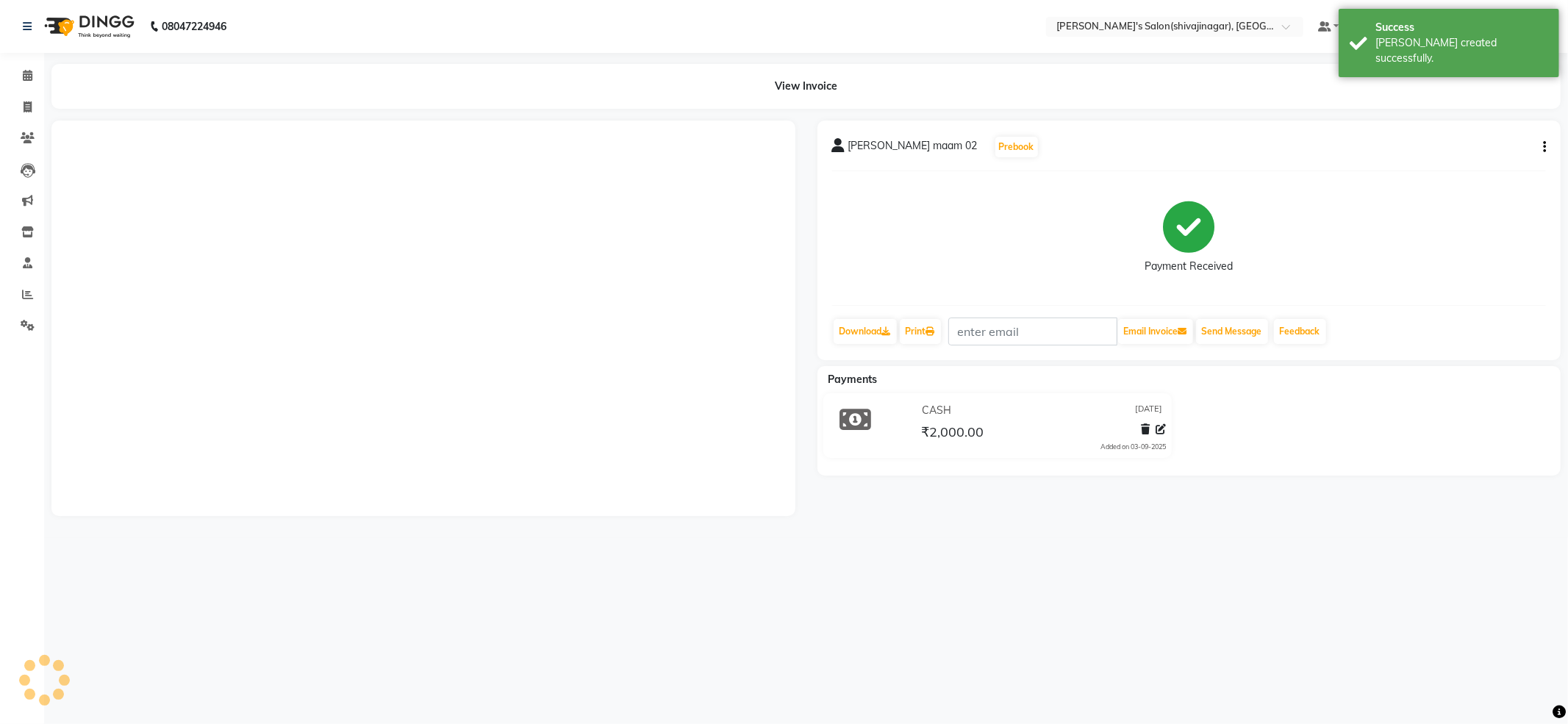
click at [1400, 613] on div "08047224946 Select Location × Girja's Salon(shivajinagar), Shivaji Nagar Defaul…" at bounding box center [784, 362] width 1568 height 724
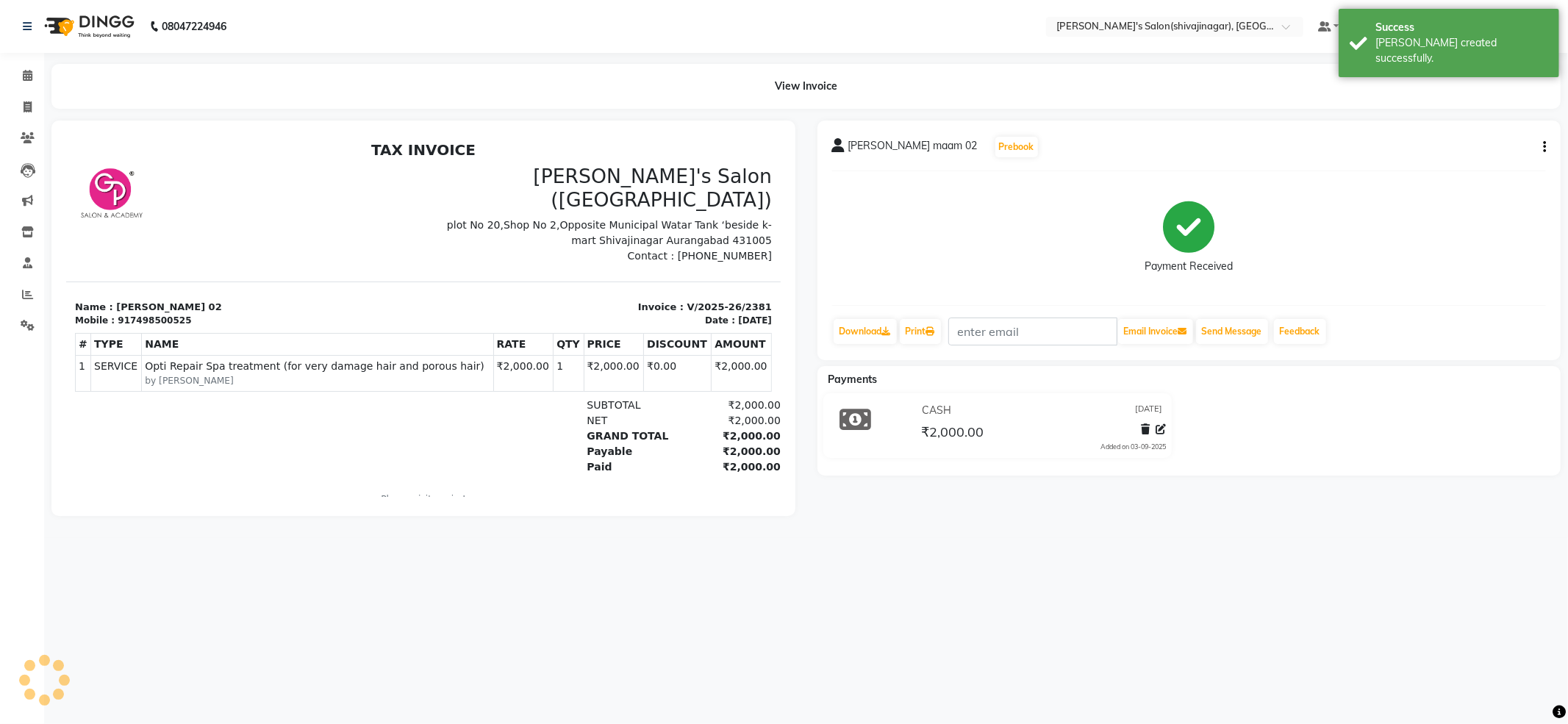
click at [1400, 613] on div "08047224946 Select Location × Girja's Salon(shivajinagar), Shivaji Nagar Defaul…" at bounding box center [784, 362] width 1568 height 724
click at [1361, 48] on div "Success Bill created successfully." at bounding box center [1449, 43] width 220 height 68
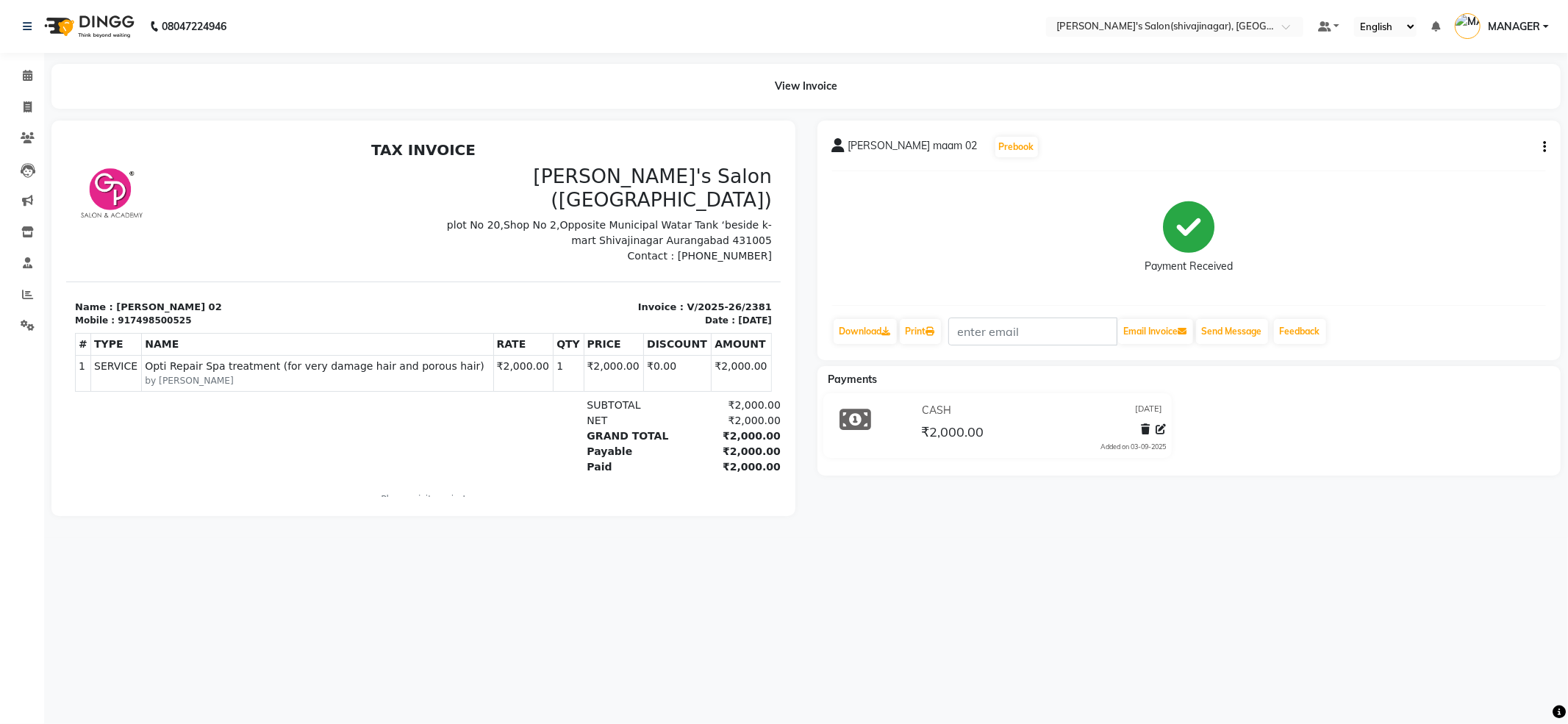
click at [1091, 553] on div "08047224946 Select Location × Girja's Salon(shivajinagar), Shivaji Nagar Defaul…" at bounding box center [784, 362] width 1568 height 724
click at [985, 538] on main "View Invoice minal maam 02 Prebook Payment Received Download Print Email Invoic…" at bounding box center [806, 301] width 1524 height 474
click at [32, 115] on link "Invoice" at bounding box center [21, 108] width 35 height 25
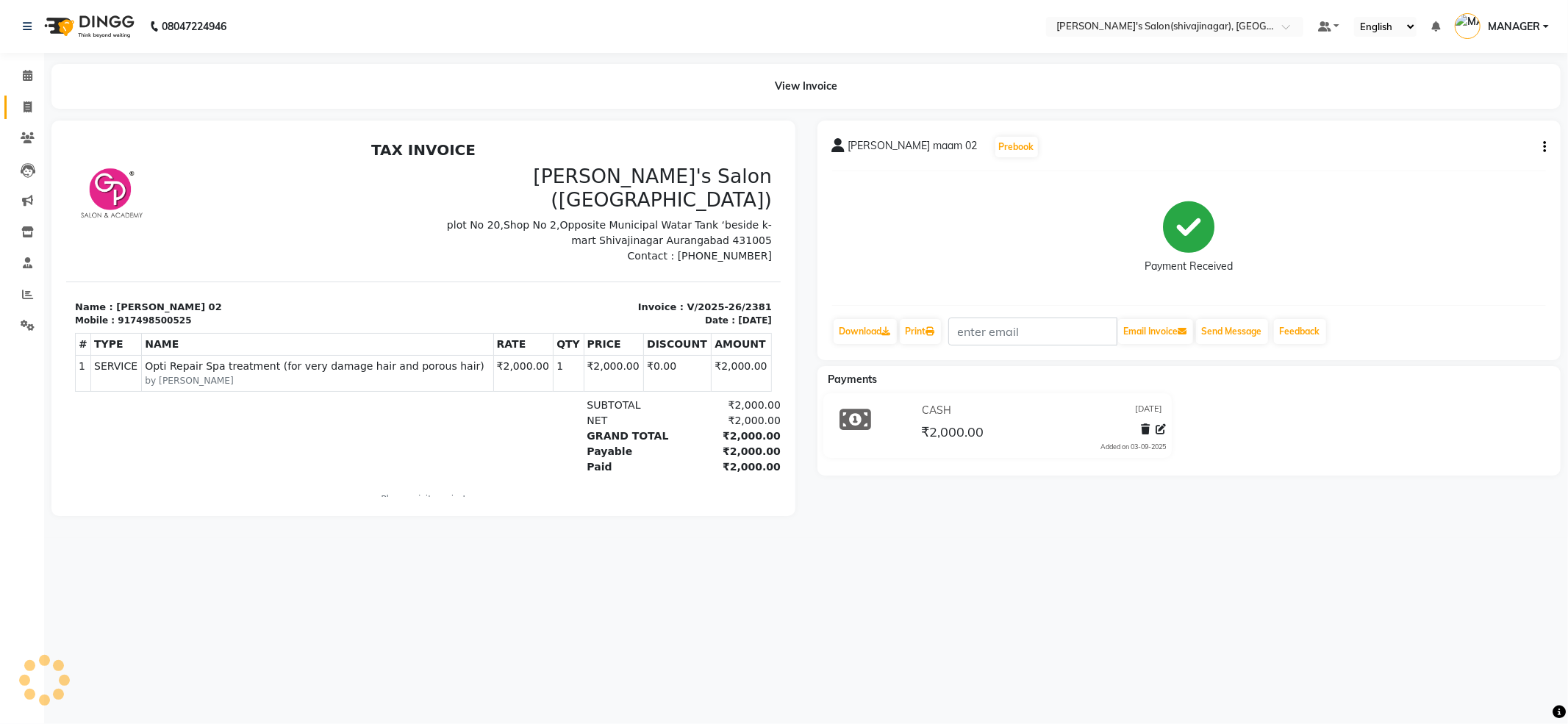
select select "service"
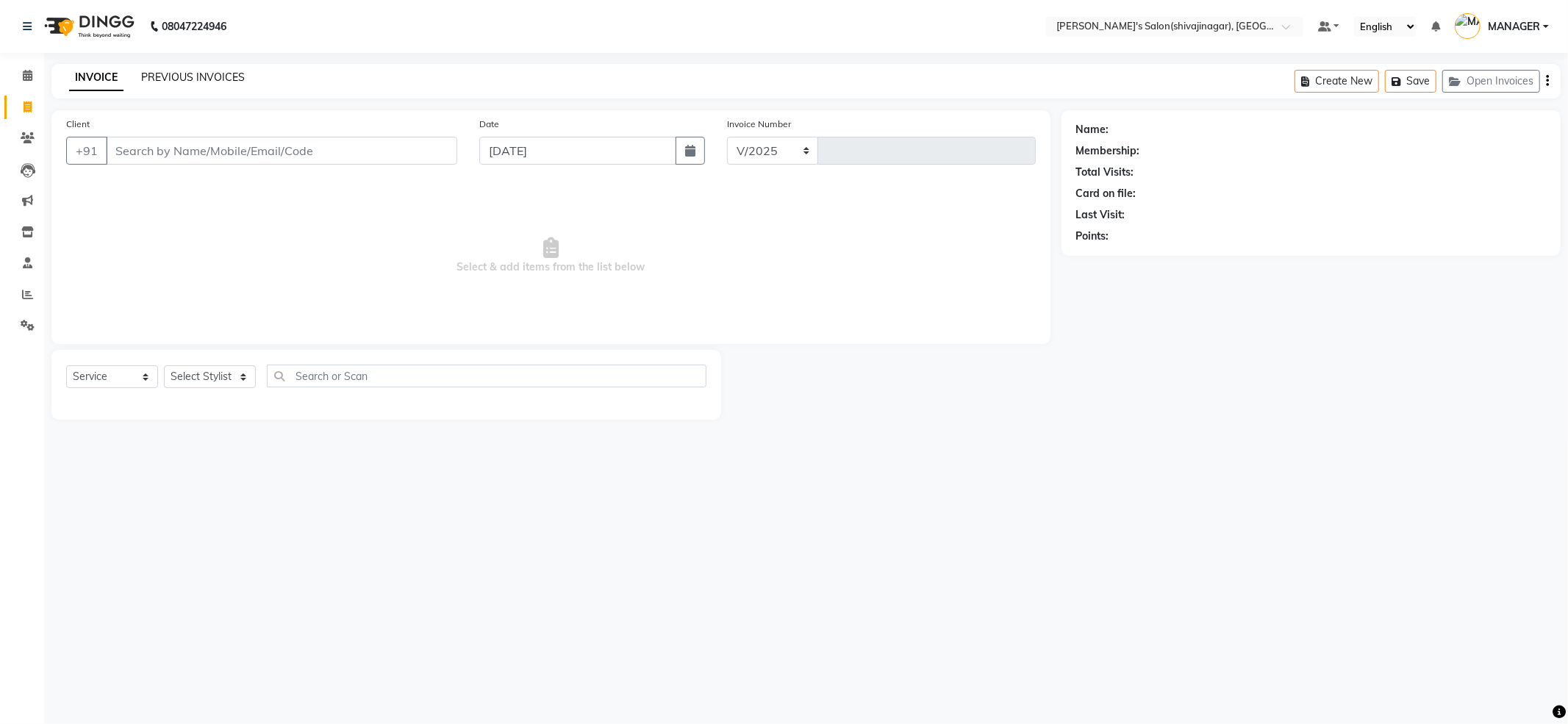
select select "4174"
type input "2382"
click at [209, 72] on link "PREVIOUS INVOICES" at bounding box center [193, 77] width 104 height 13
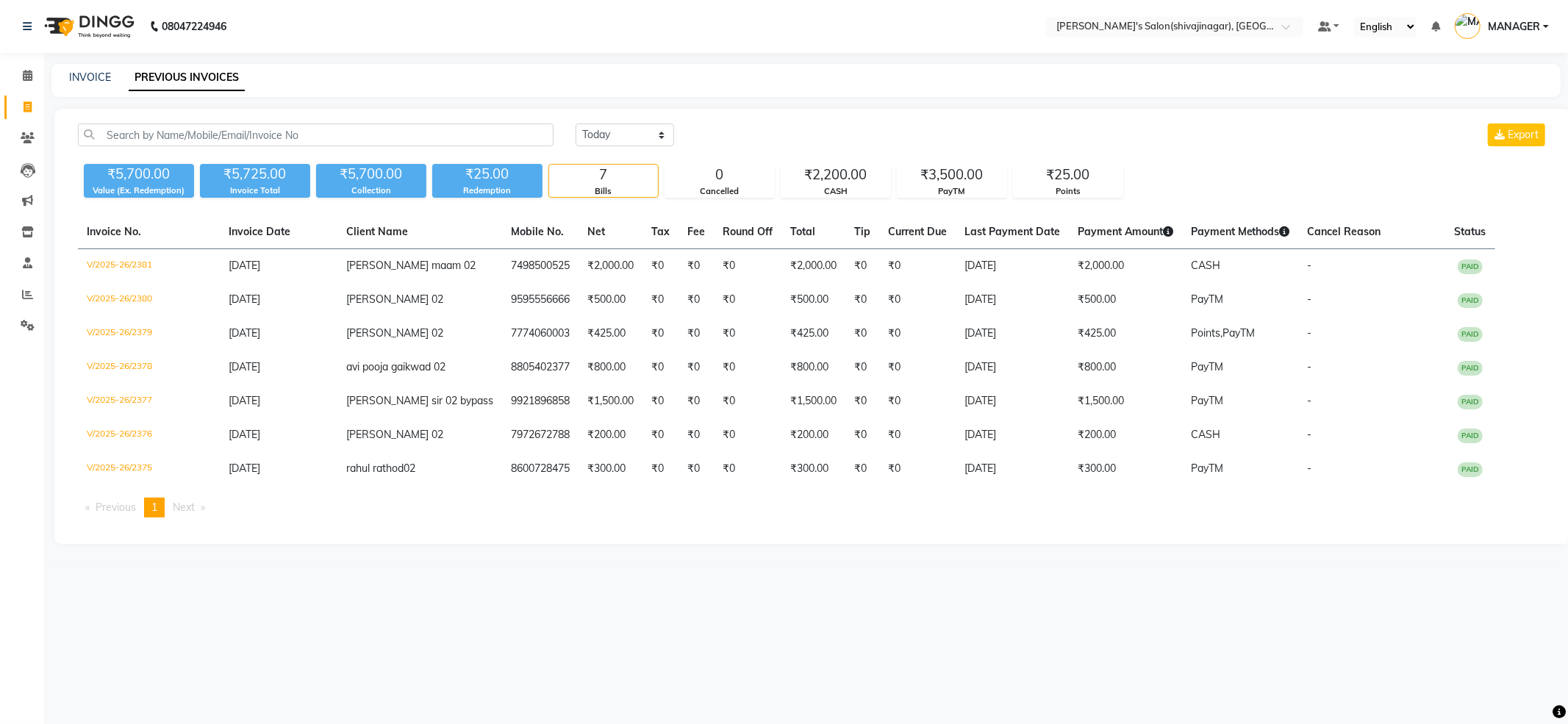
click at [780, 67] on div "INVOICE PREVIOUS INVOICES" at bounding box center [806, 81] width 1509 height 33
click at [777, 25] on nav "08047224946 Select Location × Girja's Salon(shivajinagar), Shivaji Nagar Defaul…" at bounding box center [784, 26] width 1568 height 53
click at [628, 145] on select "Today Yesterday Custom Range" at bounding box center [625, 135] width 99 height 23
select select "range"
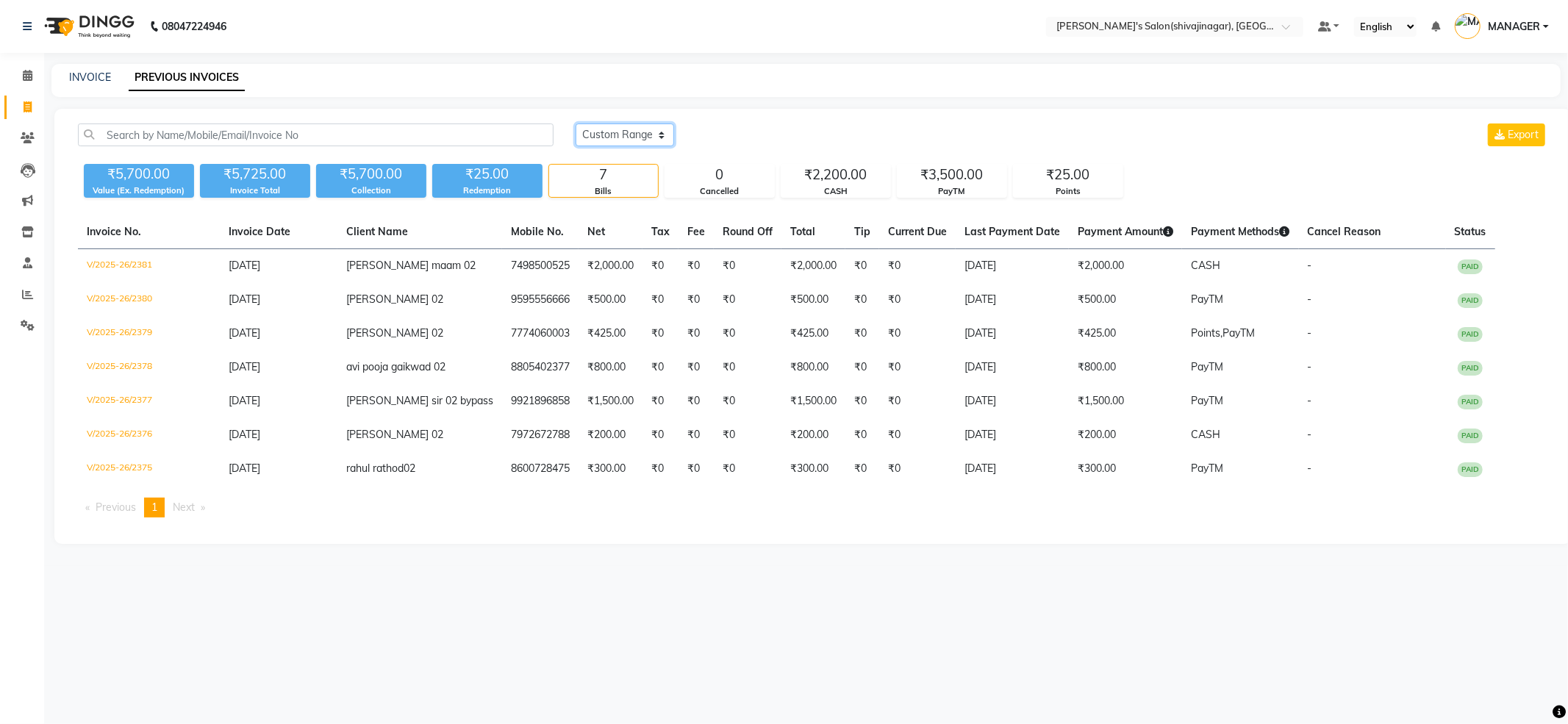
click at [575, 123] on select "Today Yesterday Custom Range" at bounding box center [625, 135] width 99 height 23
click at [729, 136] on input "[DATE]" at bounding box center [744, 135] width 103 height 21
select select "9"
select select "2025"
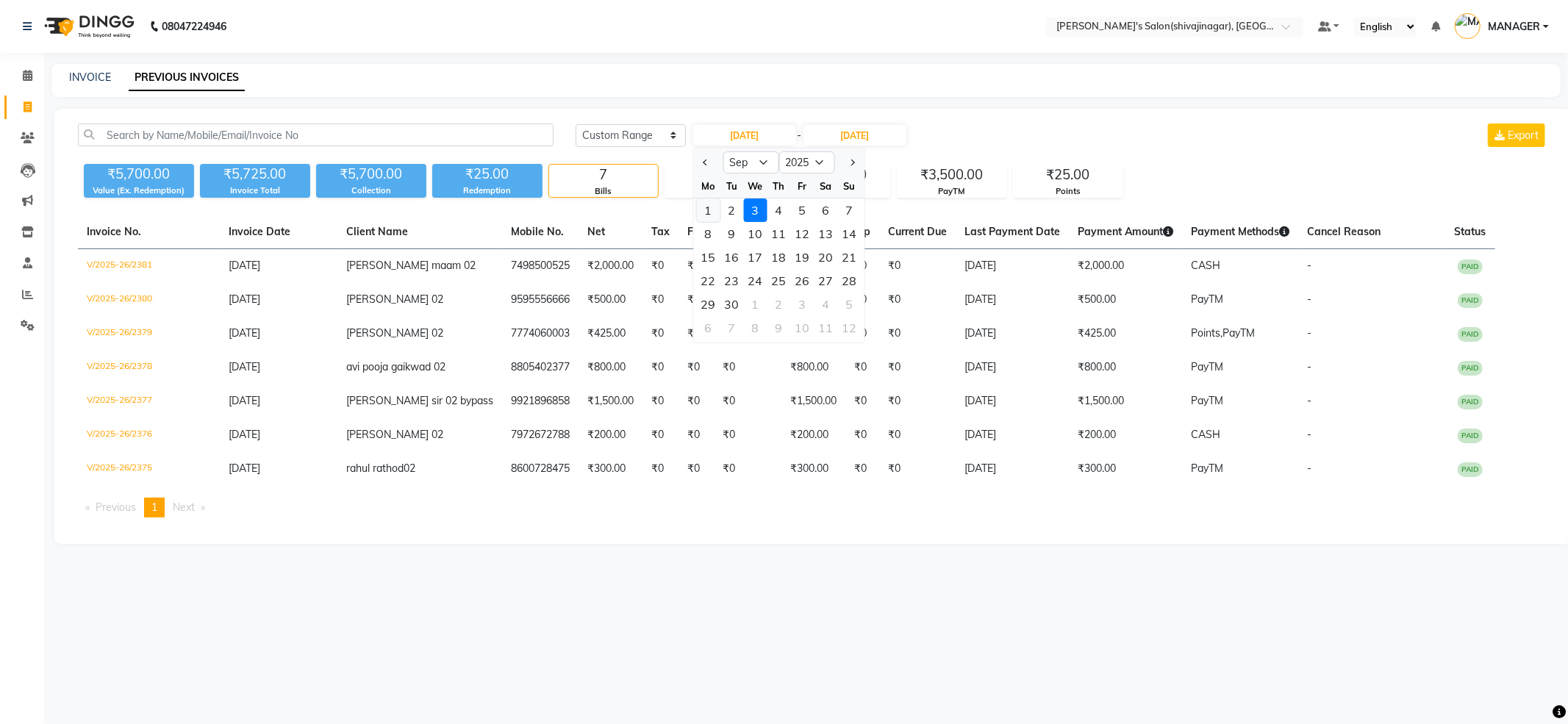
click at [706, 209] on div "1" at bounding box center [708, 210] width 24 height 24
type input "01-09-2025"
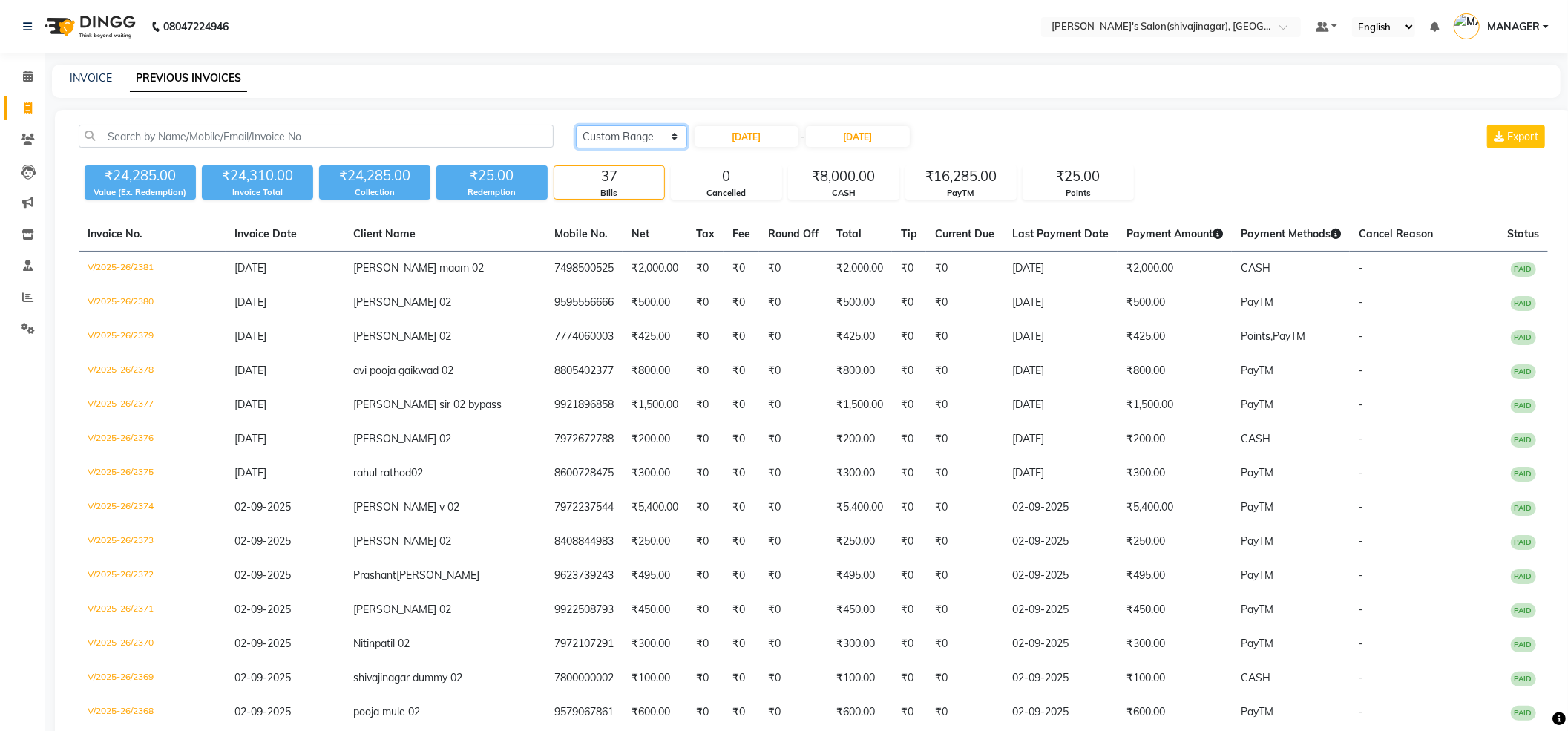
click at [627, 135] on select "Today Yesterday Custom Range" at bounding box center [631, 137] width 111 height 23
click at [1348, 48] on nav "08047224946 Select Location × Girja's Salon(shivajinagar), Shivaji Nagar Defaul…" at bounding box center [784, 27] width 1568 height 53
click at [1221, 193] on div "₹24,285.00 Value (Ex. Redemption) ₹24,310.00 Invoice Total ₹24,285.00 Collectio…" at bounding box center [813, 179] width 1469 height 40
drag, startPoint x: 1221, startPoint y: 193, endPoint x: 877, endPoint y: 128, distance: 350.1
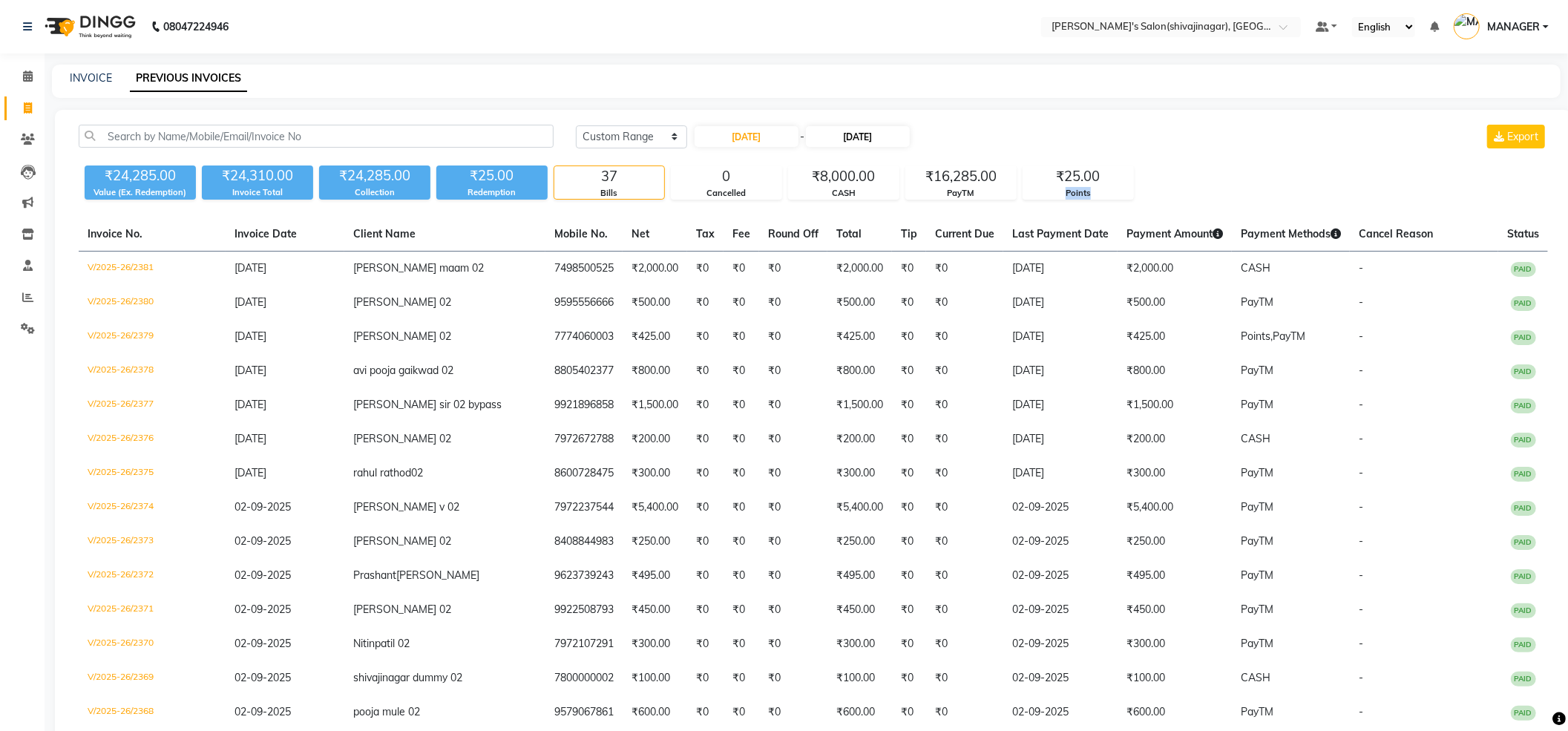
click at [1204, 194] on div "₹24,285.00 Value (Ex. Redemption) ₹24,310.00 Invoice Total ₹24,285.00 Collectio…" at bounding box center [813, 179] width 1469 height 40
click at [762, 137] on input "01-09-2025" at bounding box center [746, 136] width 104 height 21
select select "9"
select select "2025"
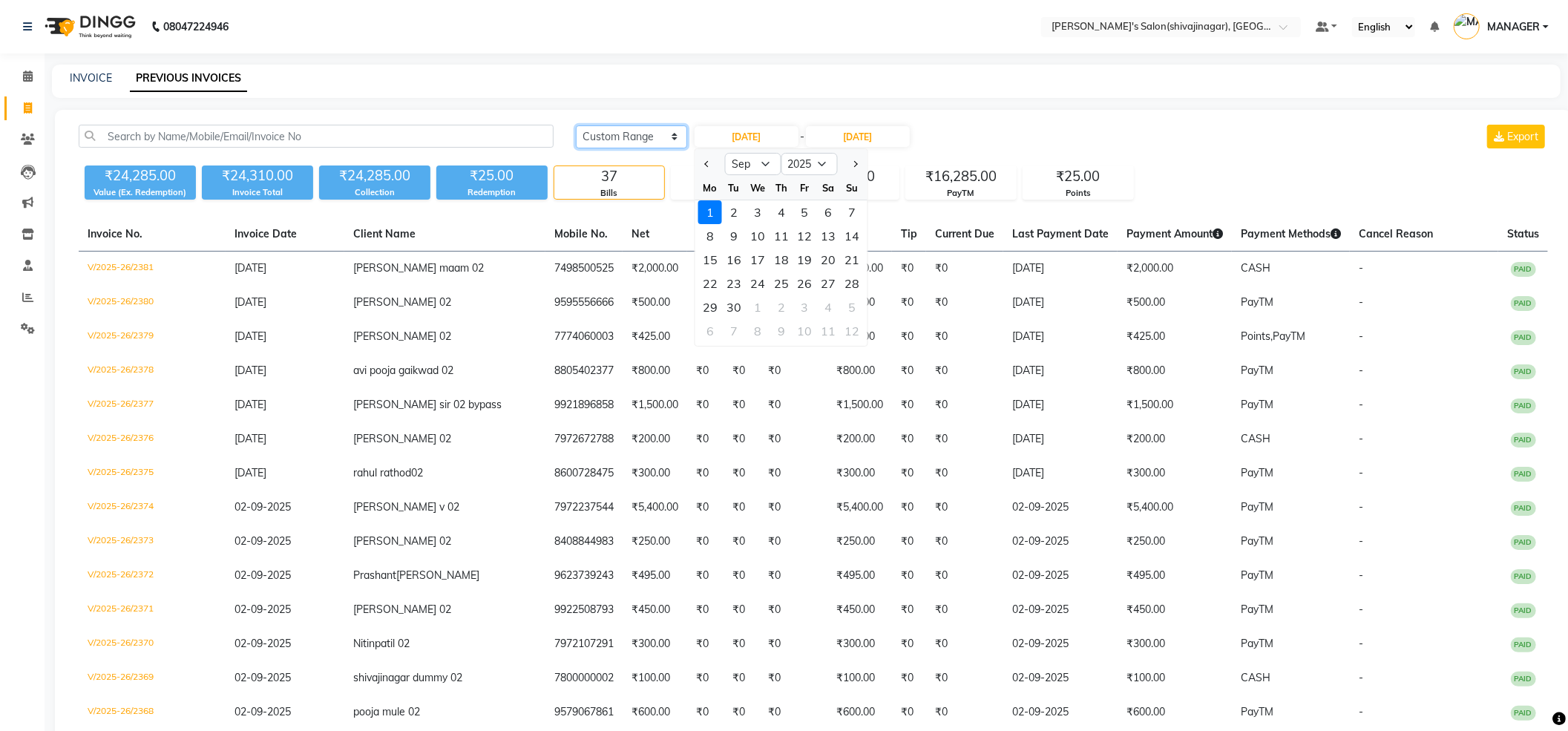
click at [634, 137] on select "Today Yesterday Custom Range" at bounding box center [631, 137] width 111 height 23
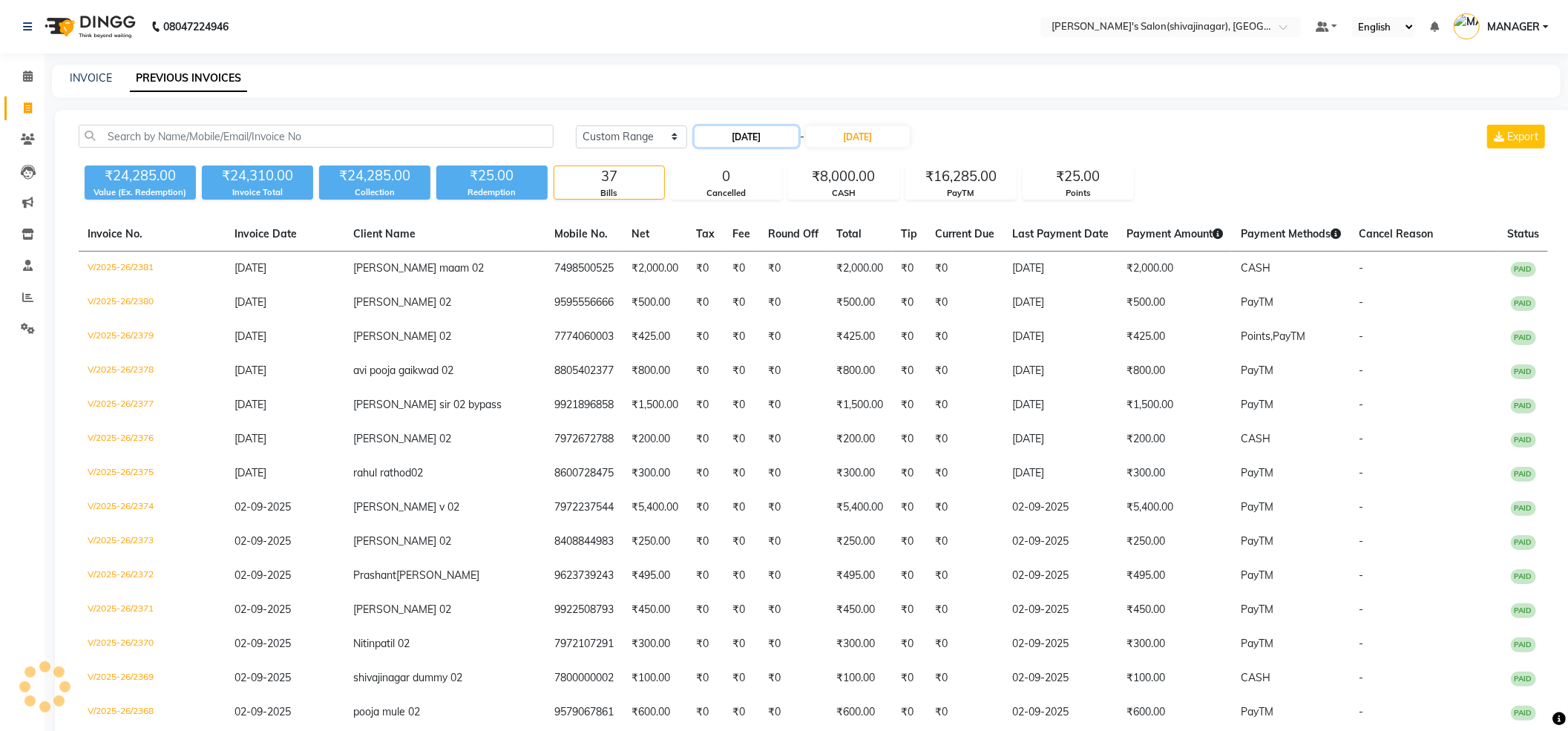
click at [738, 134] on input "01-09-2025" at bounding box center [746, 136] width 104 height 21
select select "9"
select select "2025"
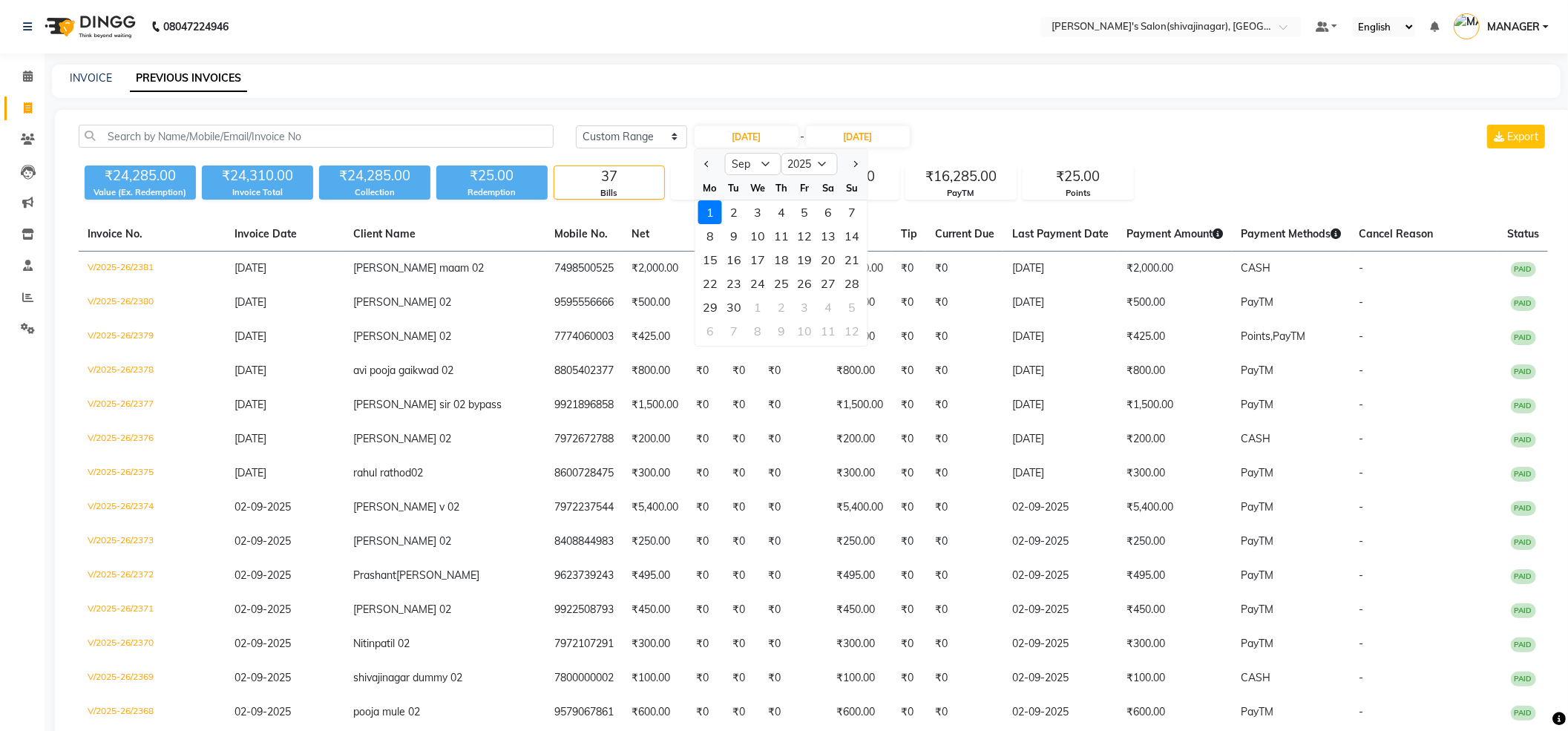
click at [715, 212] on div "1" at bounding box center [710, 212] width 24 height 24
type input "01-09-2025"
click at [32, 108] on icon at bounding box center [28, 107] width 8 height 11
select select "service"
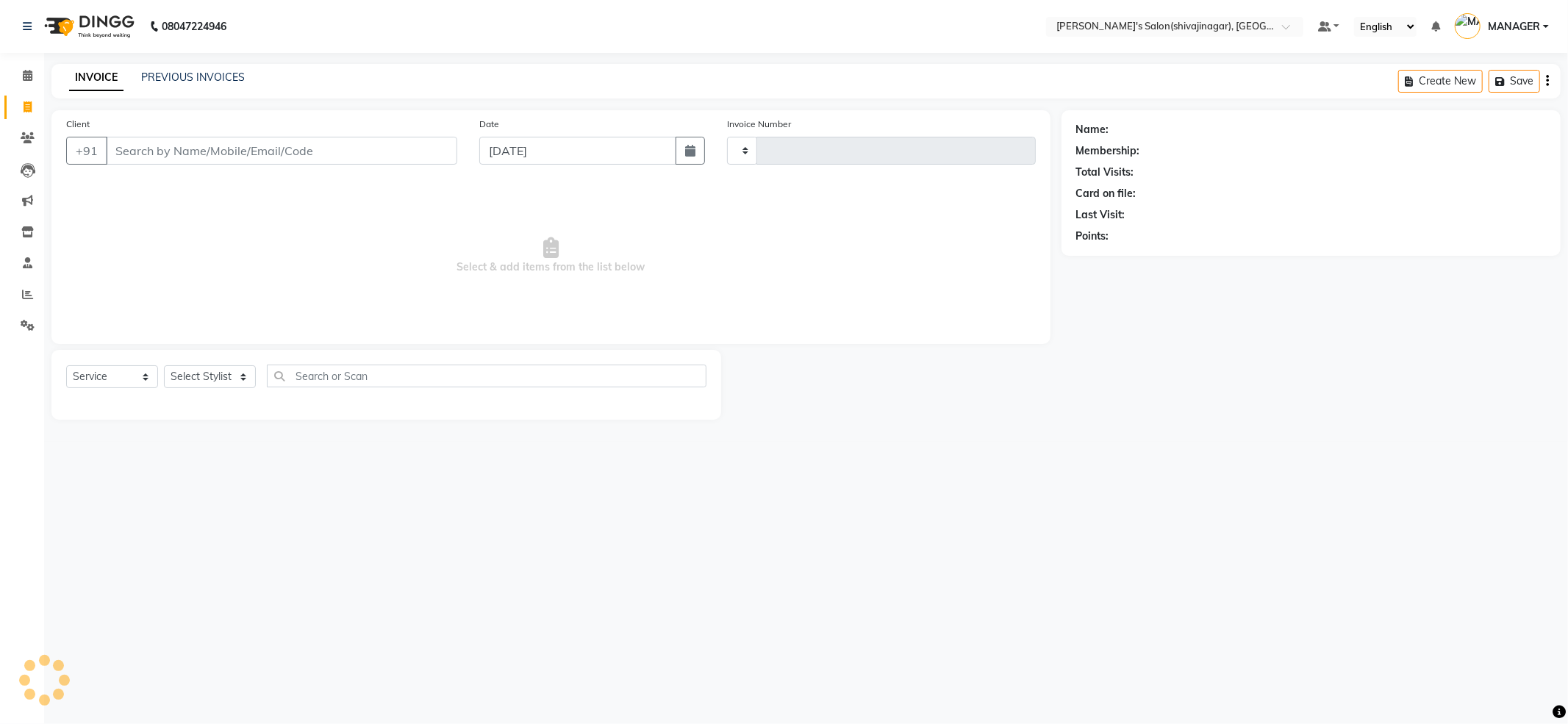
type input "2382"
select select "4174"
click at [178, 142] on input "Client" at bounding box center [281, 150] width 351 height 28
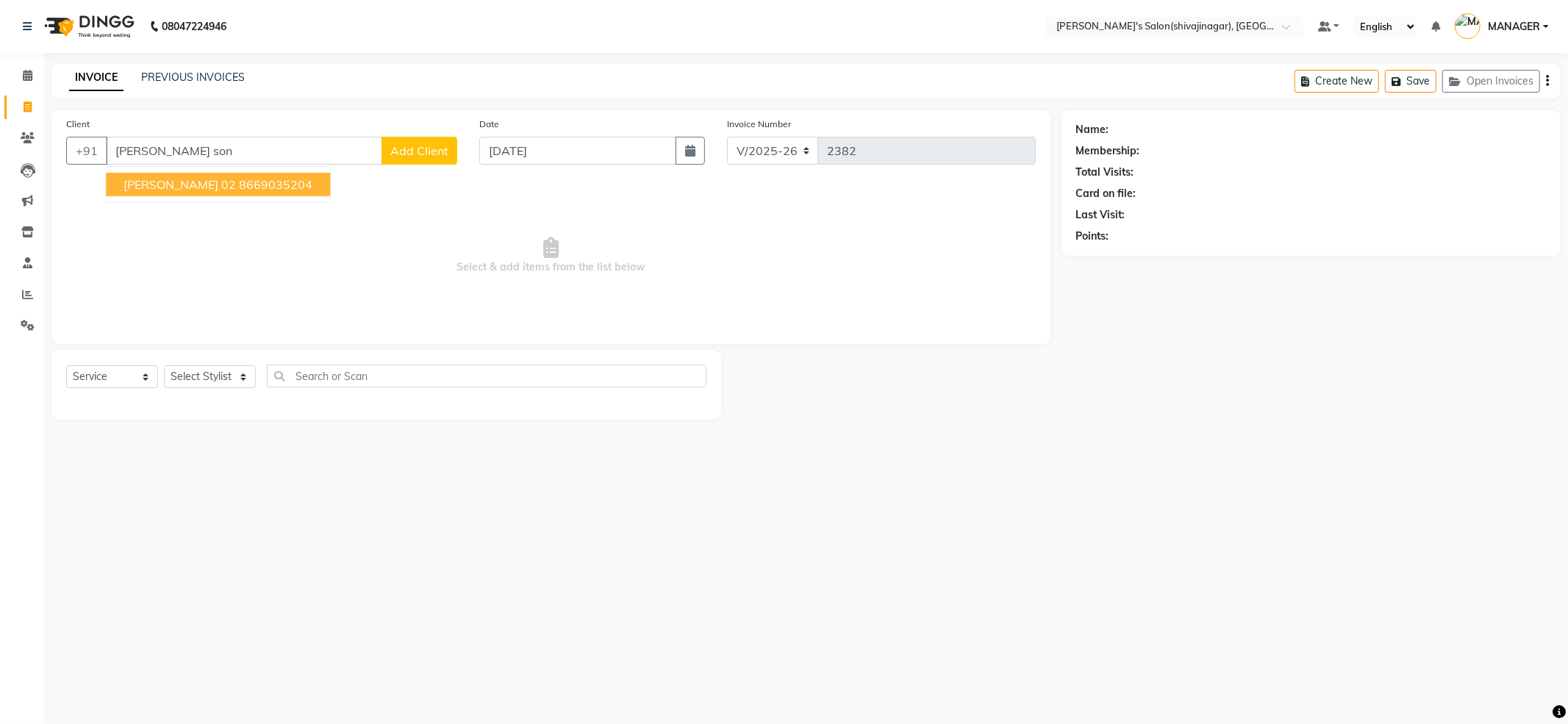
click at [162, 190] on span "janvi sonaar 02" at bounding box center [179, 185] width 113 height 15
type input "8669035204"
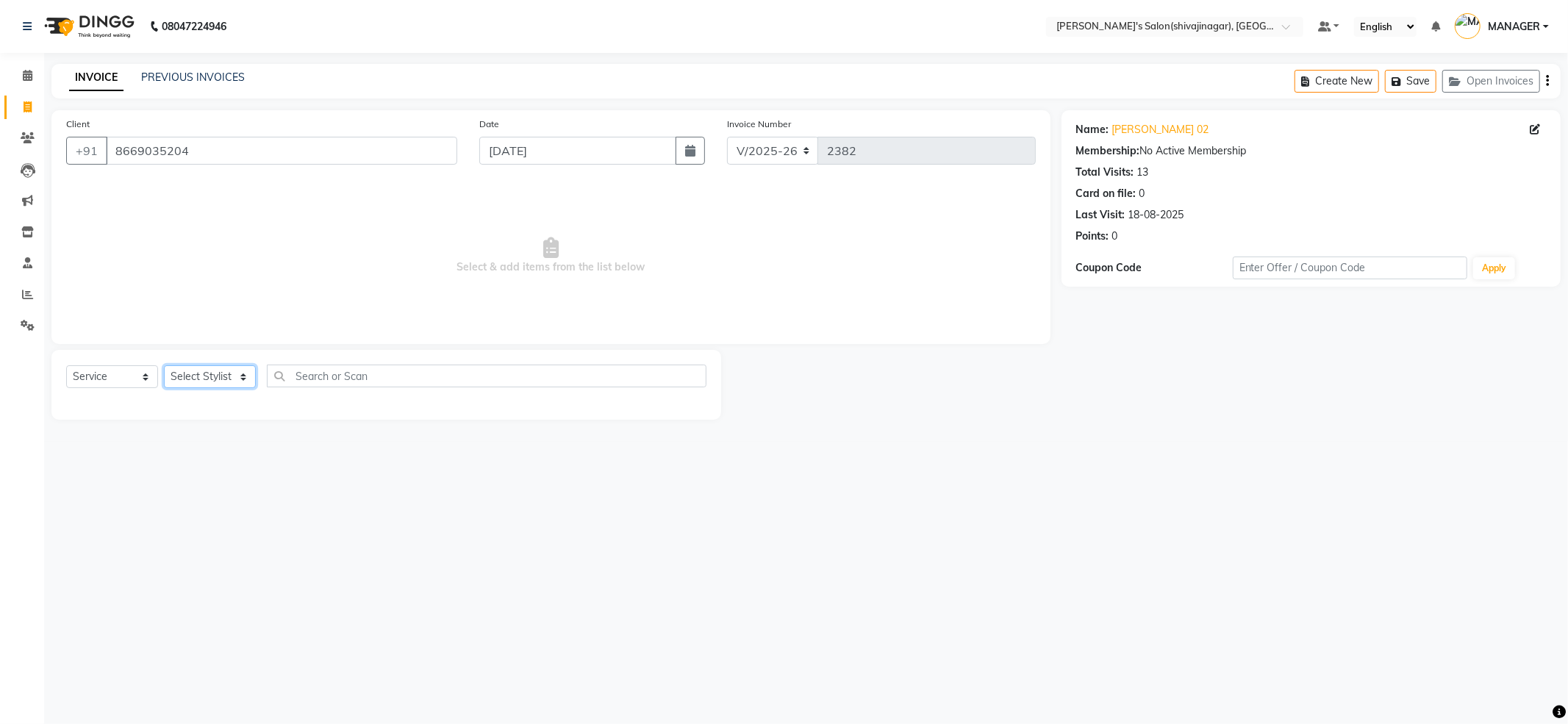
click at [213, 380] on select "Select Stylist ABHI AKASH R AKKI HARRI KIRTI MANAGER MISS STAFF MONG'Z. NILOFER…" at bounding box center [210, 376] width 92 height 23
select select "24666"
click at [164, 365] on select "Select Stylist ABHI AKASH R AKKI HARRI KIRTI MANAGER MISS STAFF MONG'Z. NILOFER…" at bounding box center [210, 376] width 92 height 23
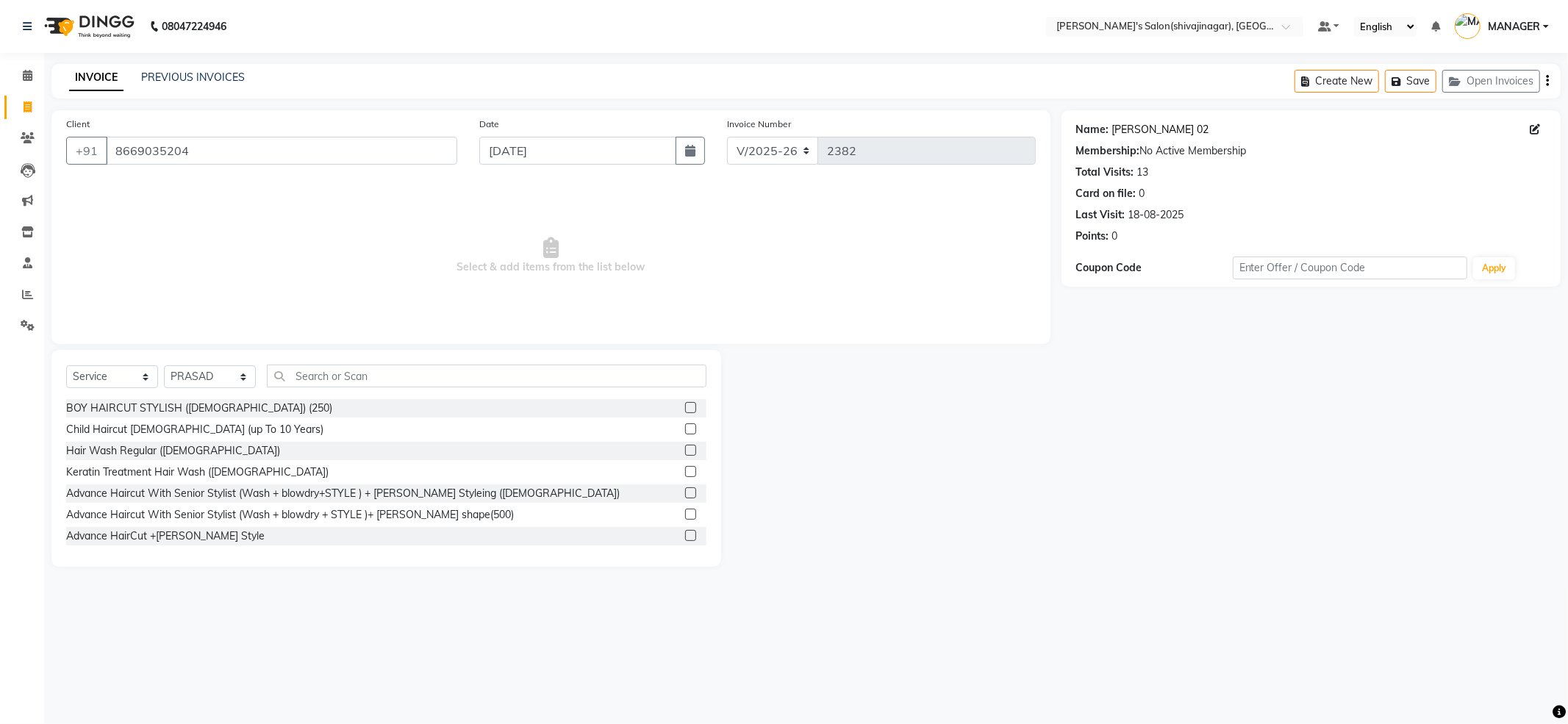
click at [1152, 136] on link "Janvi Sonaar 02" at bounding box center [1160, 129] width 97 height 16
drag, startPoint x: 298, startPoint y: 390, endPoint x: 307, endPoint y: 380, distance: 13.5
click at [302, 388] on div "Select Service Product Membership Package Voucher Prepaid Gift Card Select Styl…" at bounding box center [385, 382] width 640 height 35
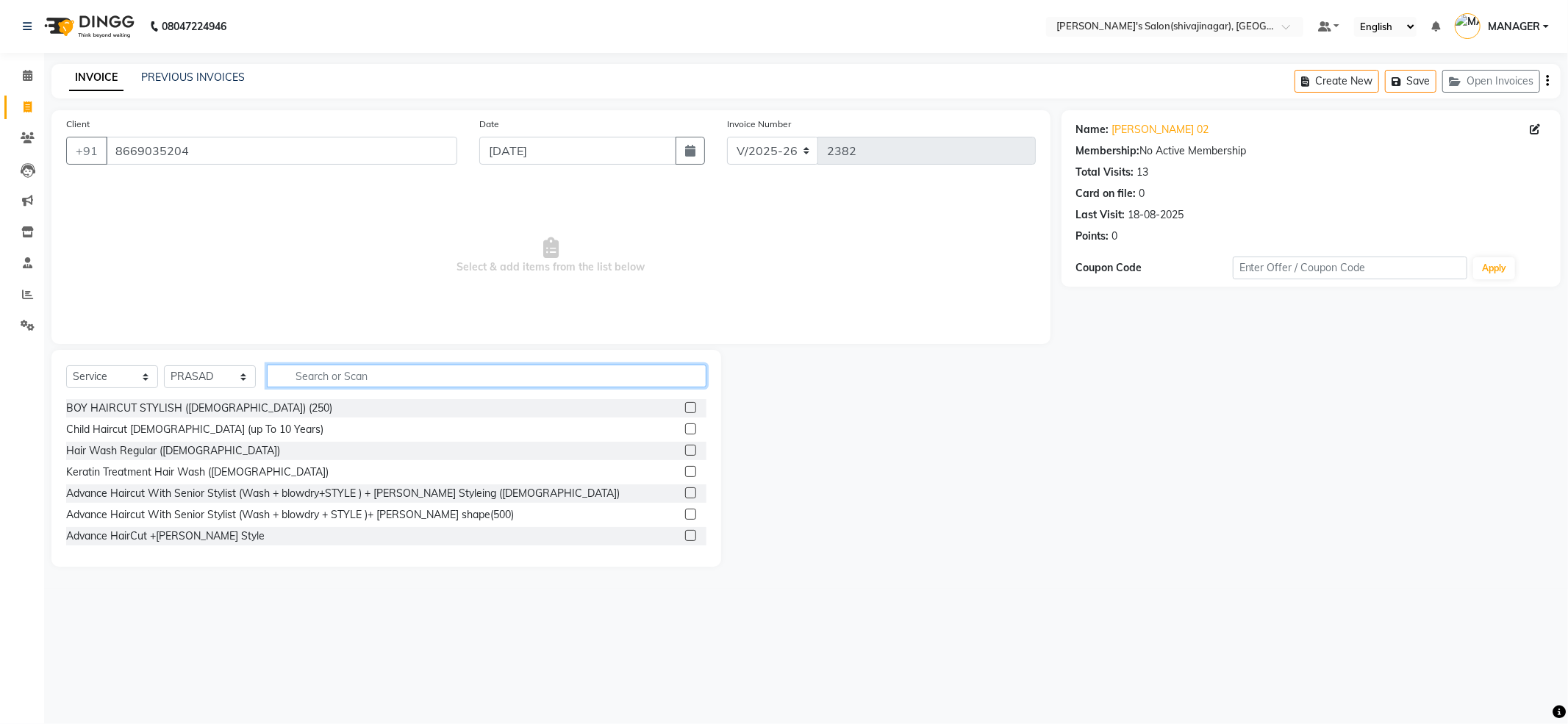
click at [307, 380] on input "text" at bounding box center [487, 376] width 440 height 23
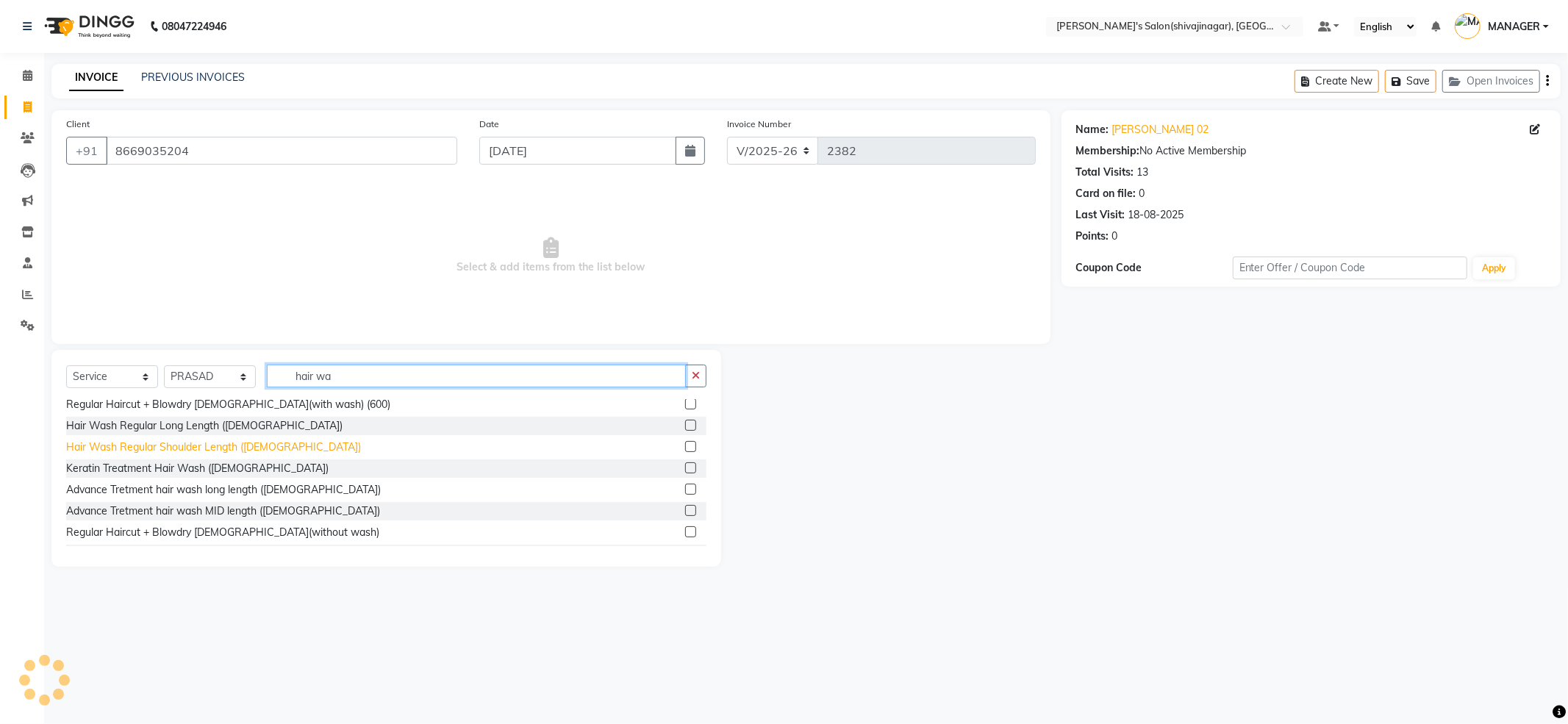
scroll to position [196, 0]
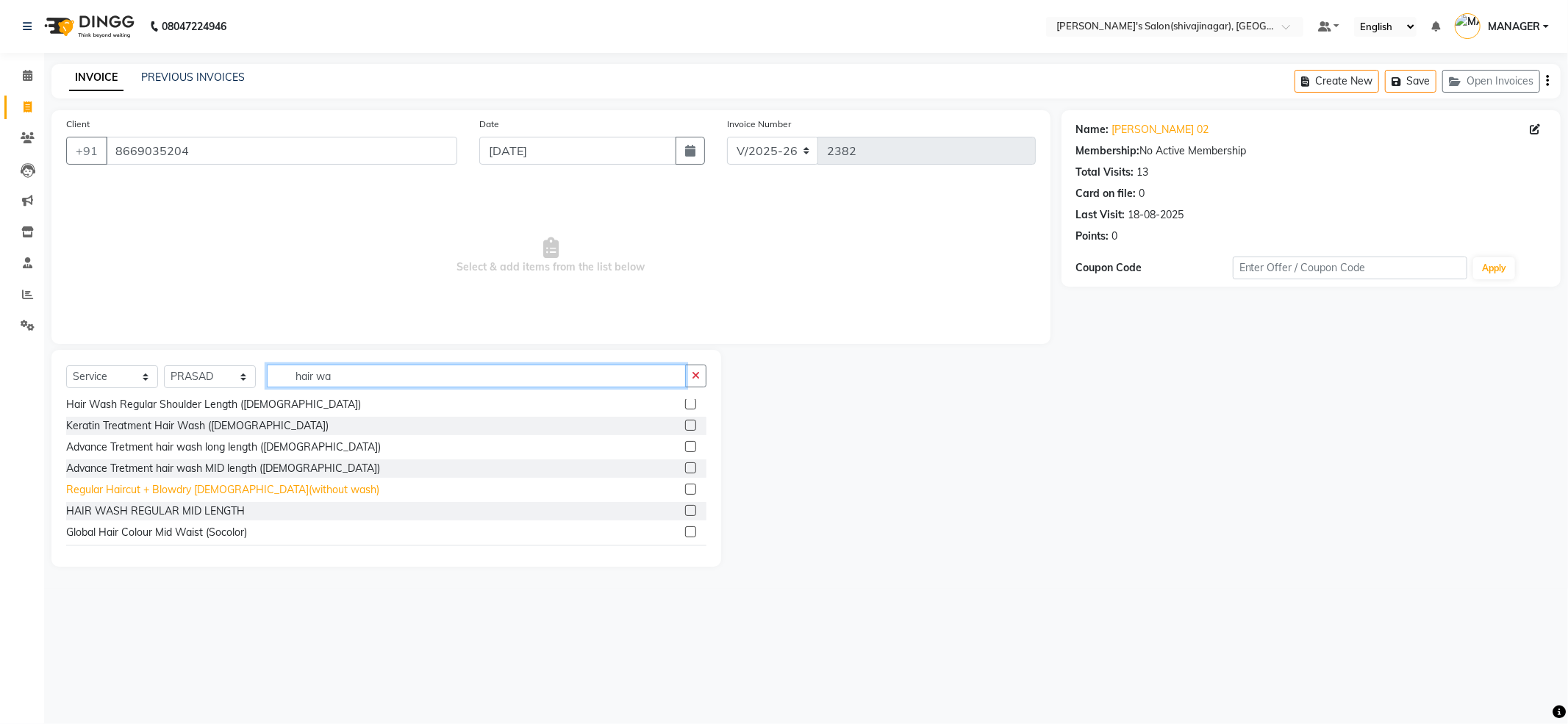
type input "hair wa"
click at [118, 488] on div "Regular Haircut + Blowdry FEMALE(without wash)" at bounding box center [222, 490] width 313 height 16
checkbox input "false"
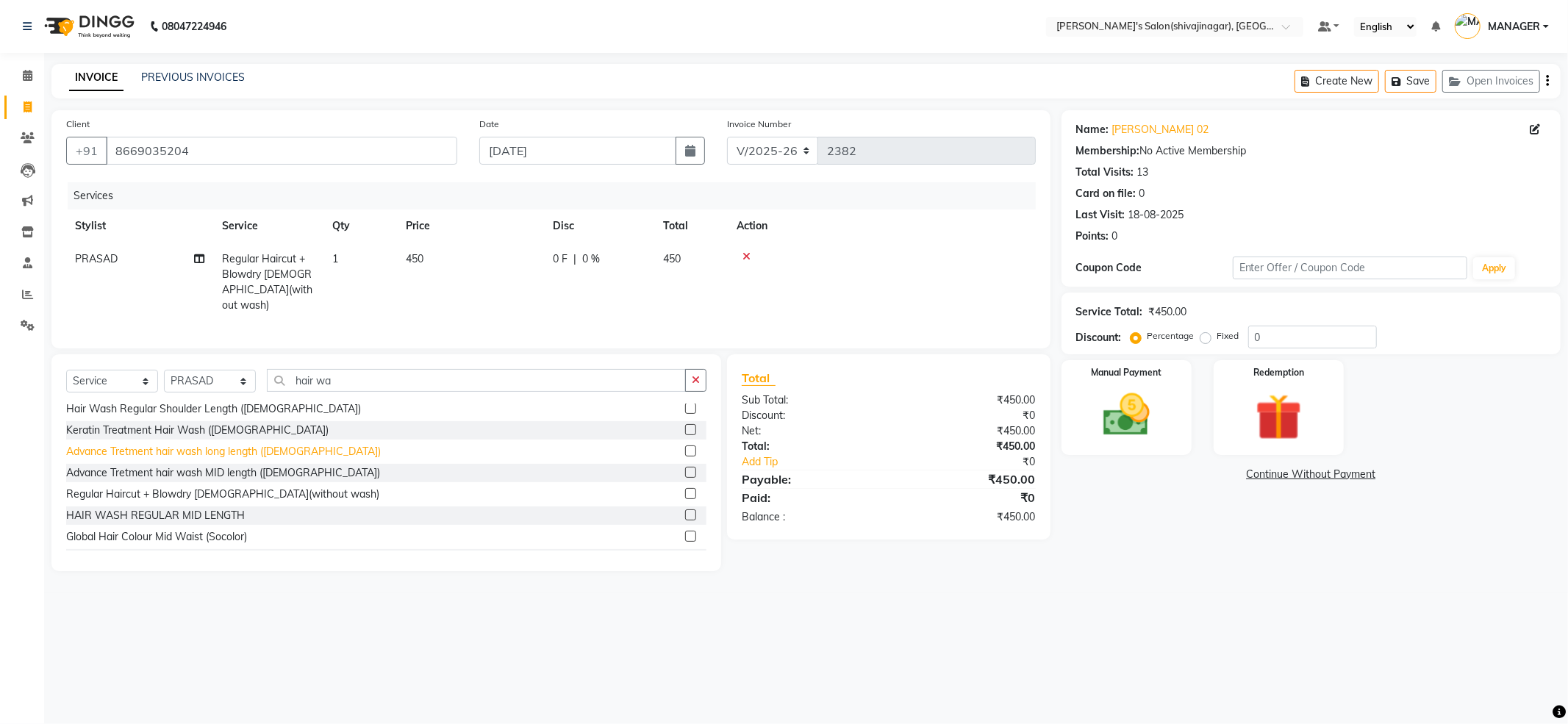
click at [147, 448] on div "Advance Tretment hair wash long length (Female)" at bounding box center [223, 451] width 315 height 16
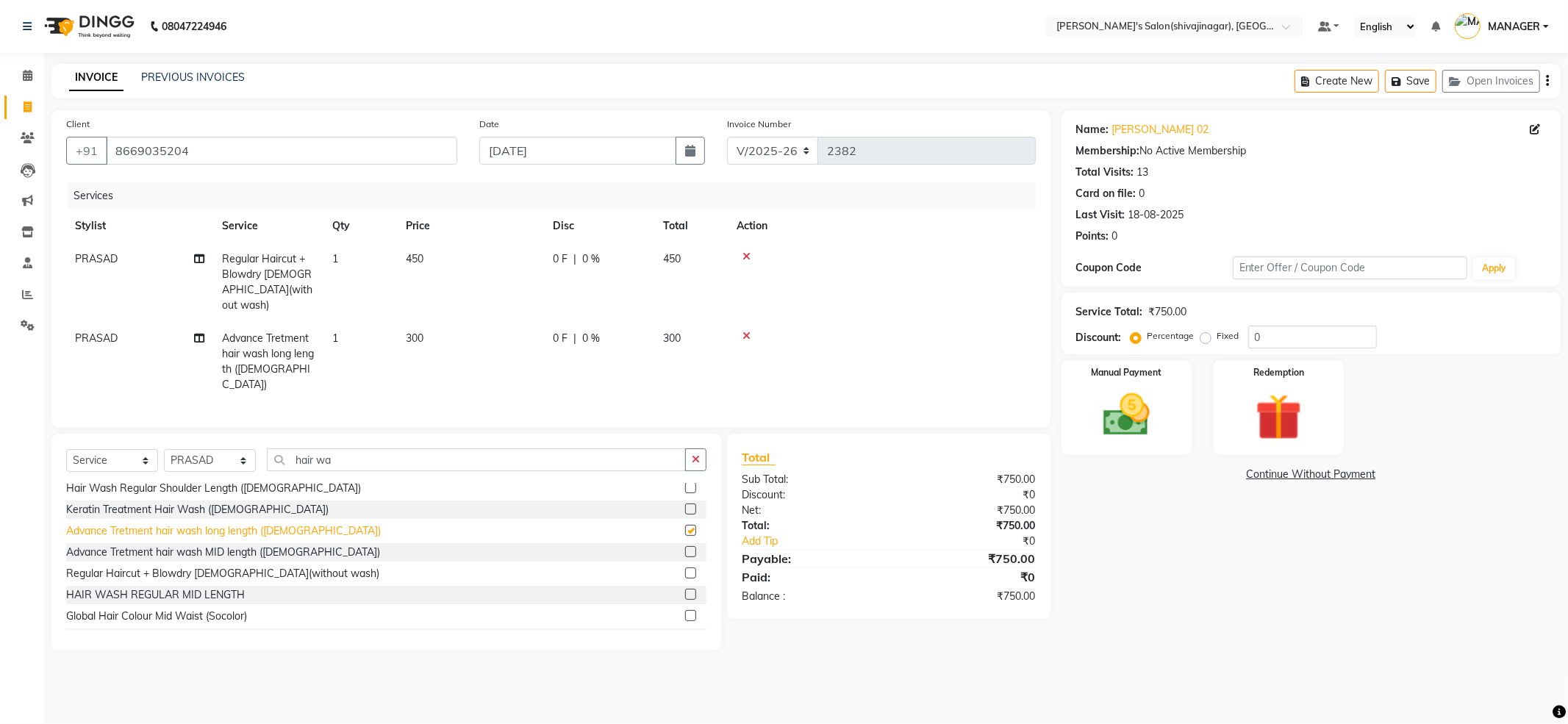
checkbox input "false"
drag, startPoint x: 747, startPoint y: 316, endPoint x: 628, endPoint y: 318, distance: 119.0
click at [747, 330] on icon at bounding box center [746, 335] width 8 height 11
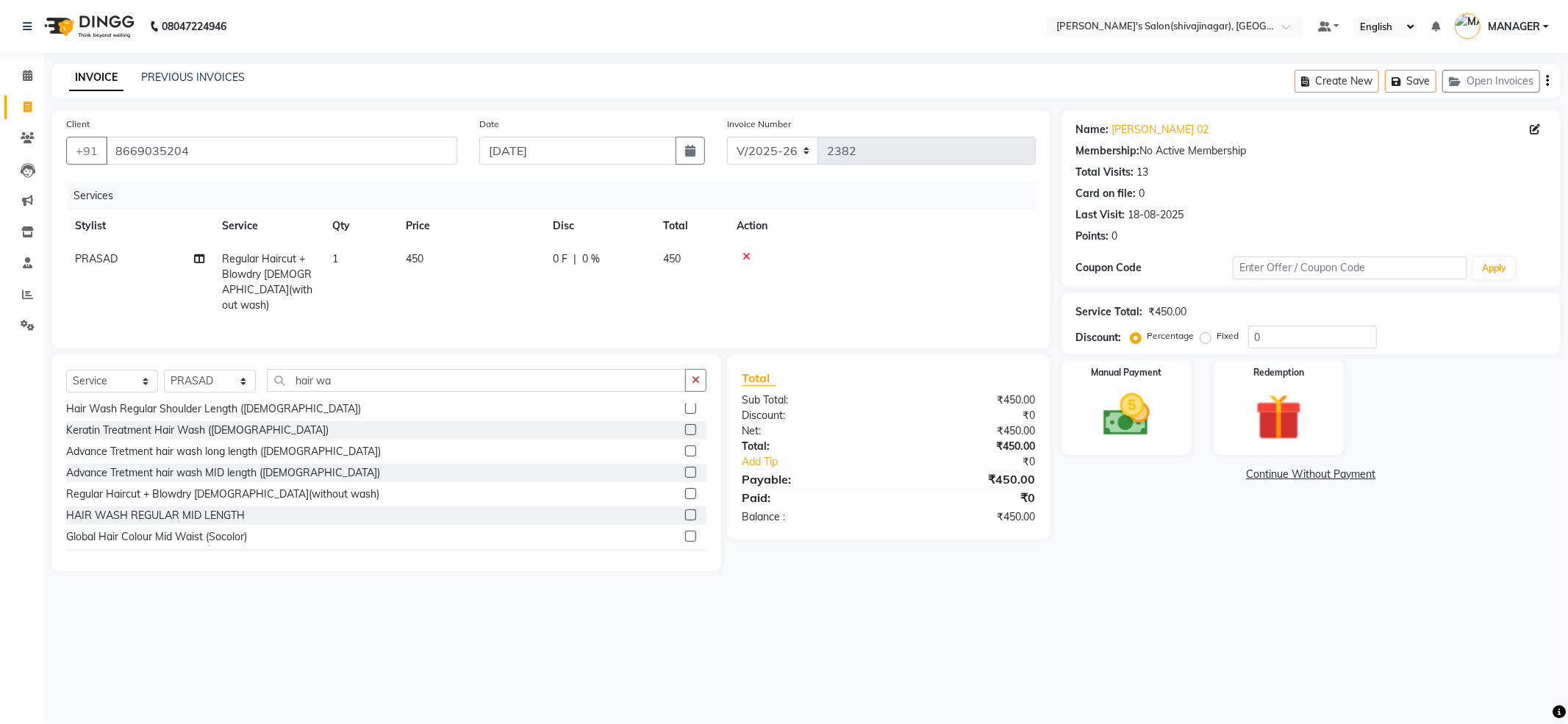
click at [496, 268] on td "450" at bounding box center [470, 282] width 147 height 80
select select "24666"
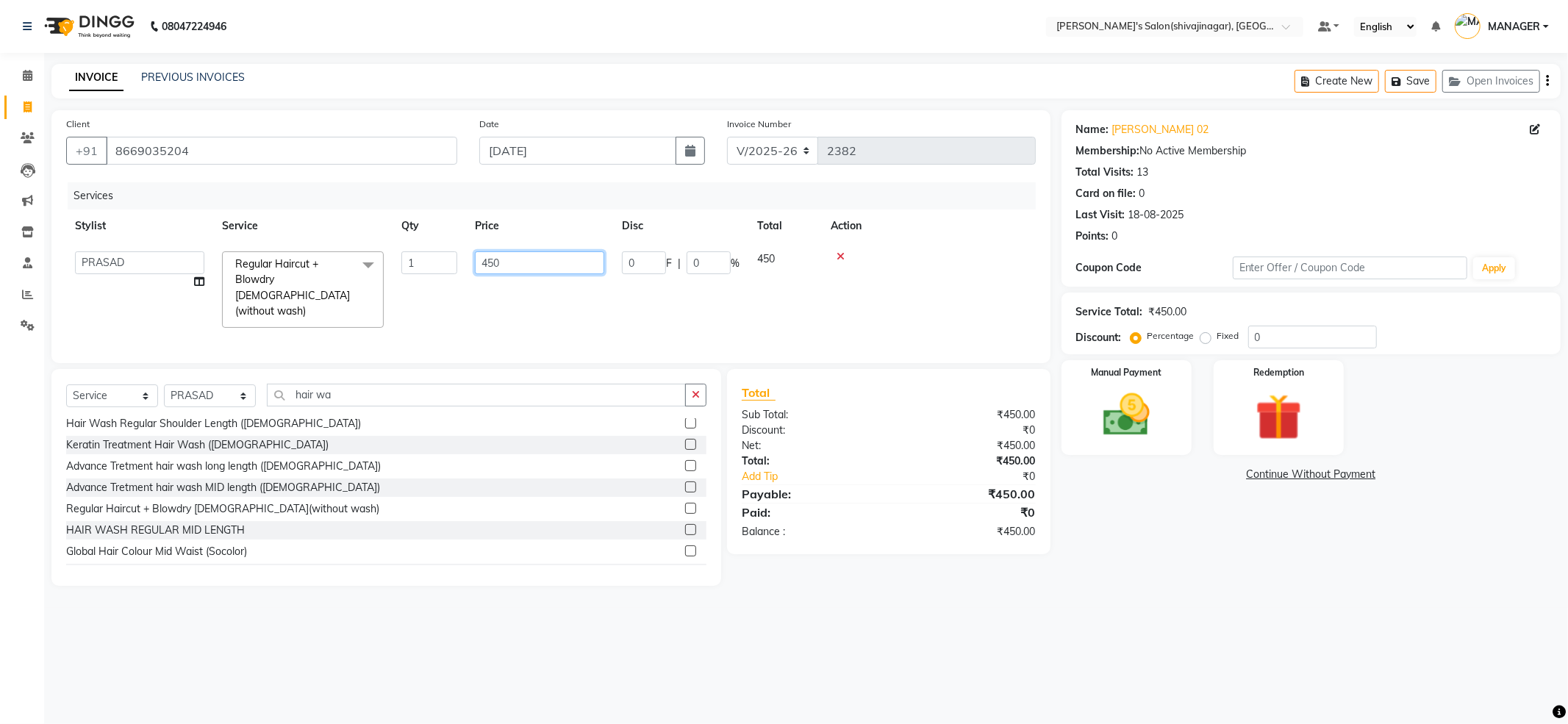
drag, startPoint x: 557, startPoint y: 268, endPoint x: 436, endPoint y: 315, distance: 129.8
click at [438, 315] on tr "ABHI AKASH R AKKI HARRI KIRTI MANAGER MISS STAFF MONG'Z. NILOFER PALLAVI PRASAD…" at bounding box center [551, 289] width 970 height 94
type input "350"
click at [985, 248] on td at bounding box center [929, 289] width 214 height 94
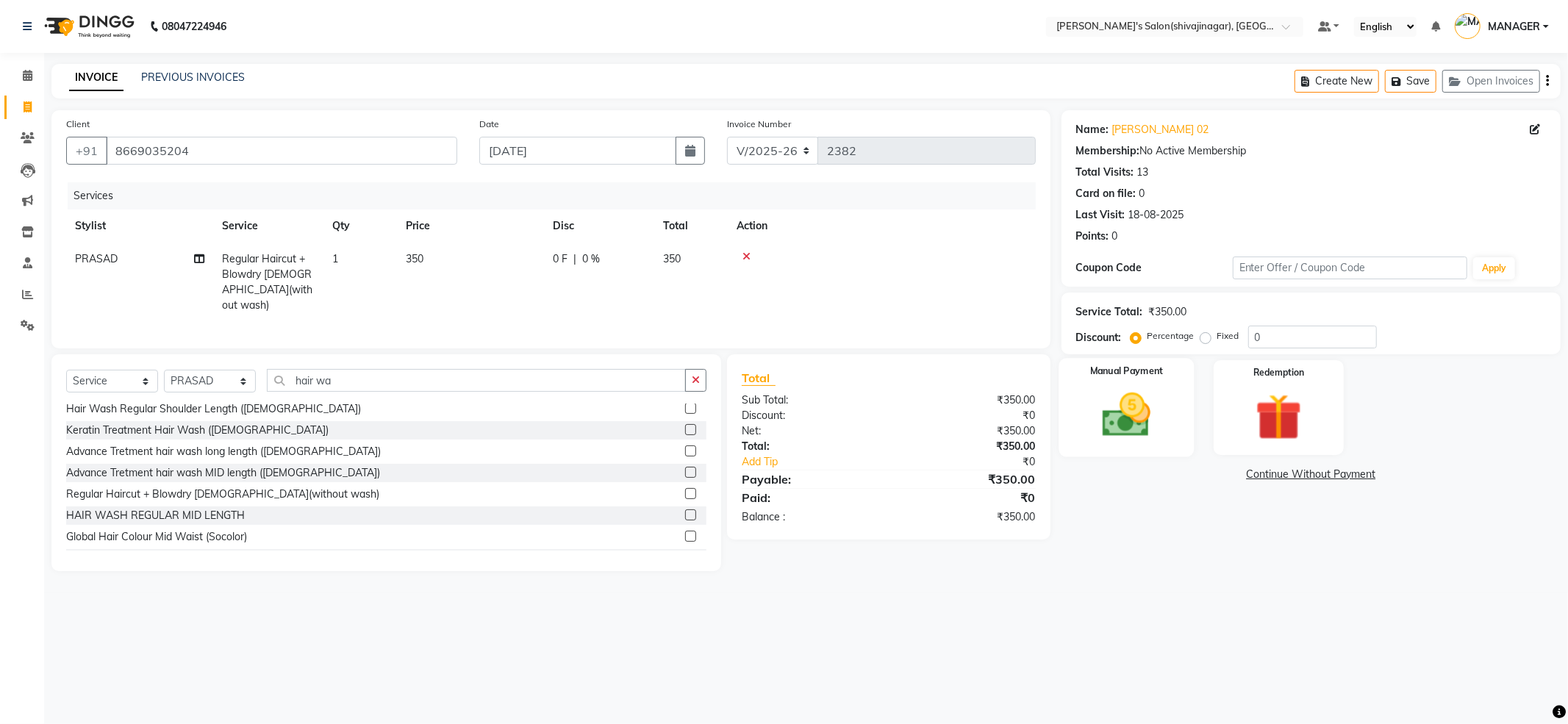
click at [1136, 384] on div "Manual Payment" at bounding box center [1126, 408] width 136 height 99
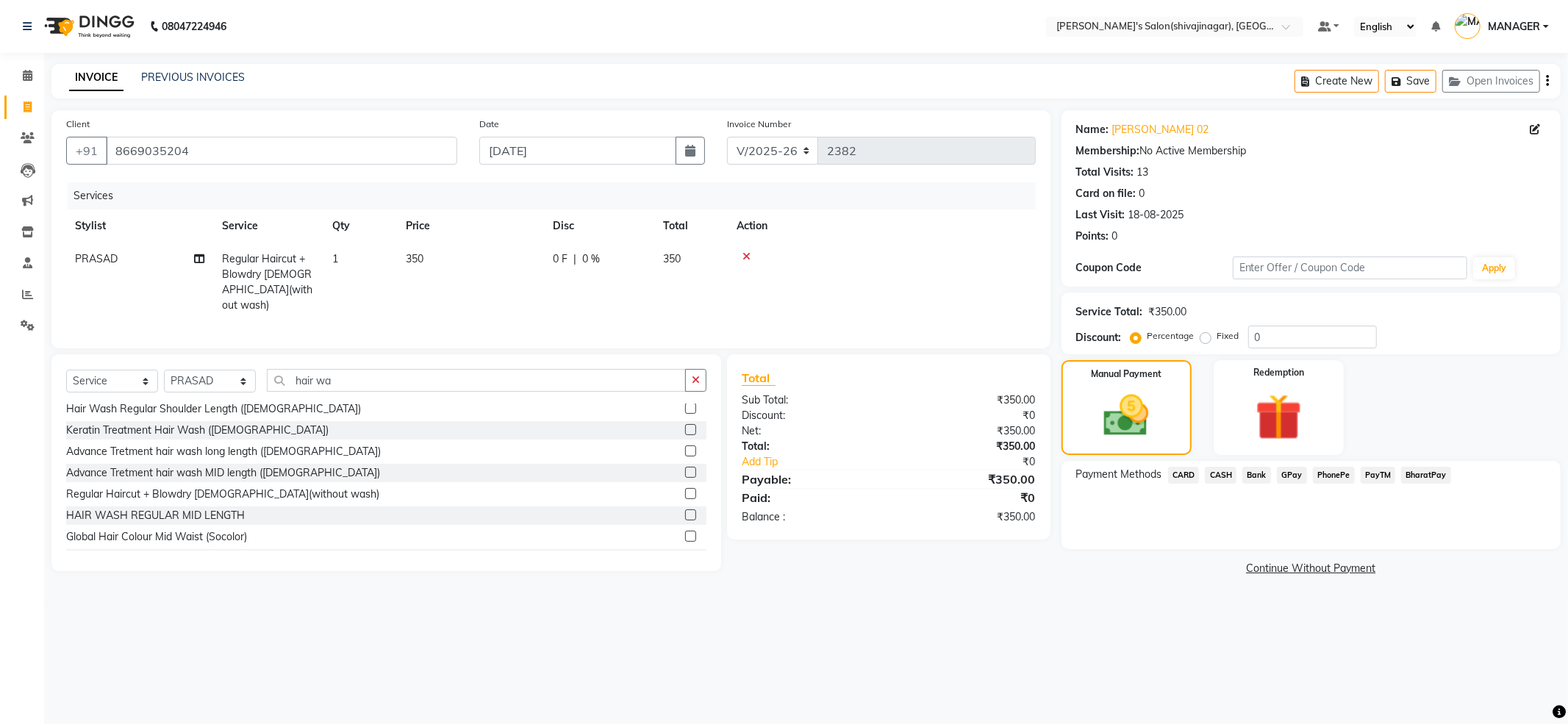
click at [1217, 343] on label "Fixed" at bounding box center [1228, 336] width 22 height 13
click at [1208, 341] on input "Fixed" at bounding box center [1208, 335] width 11 height 11
radio input "true"
drag, startPoint x: 1317, startPoint y: 337, endPoint x: 1180, endPoint y: 404, distance: 152.5
click at [1183, 401] on div "Name: Janvi Sonaar 02 Membership: No Active Membership Total Visits: 13 Card on…" at bounding box center [1316, 344] width 510 height 469
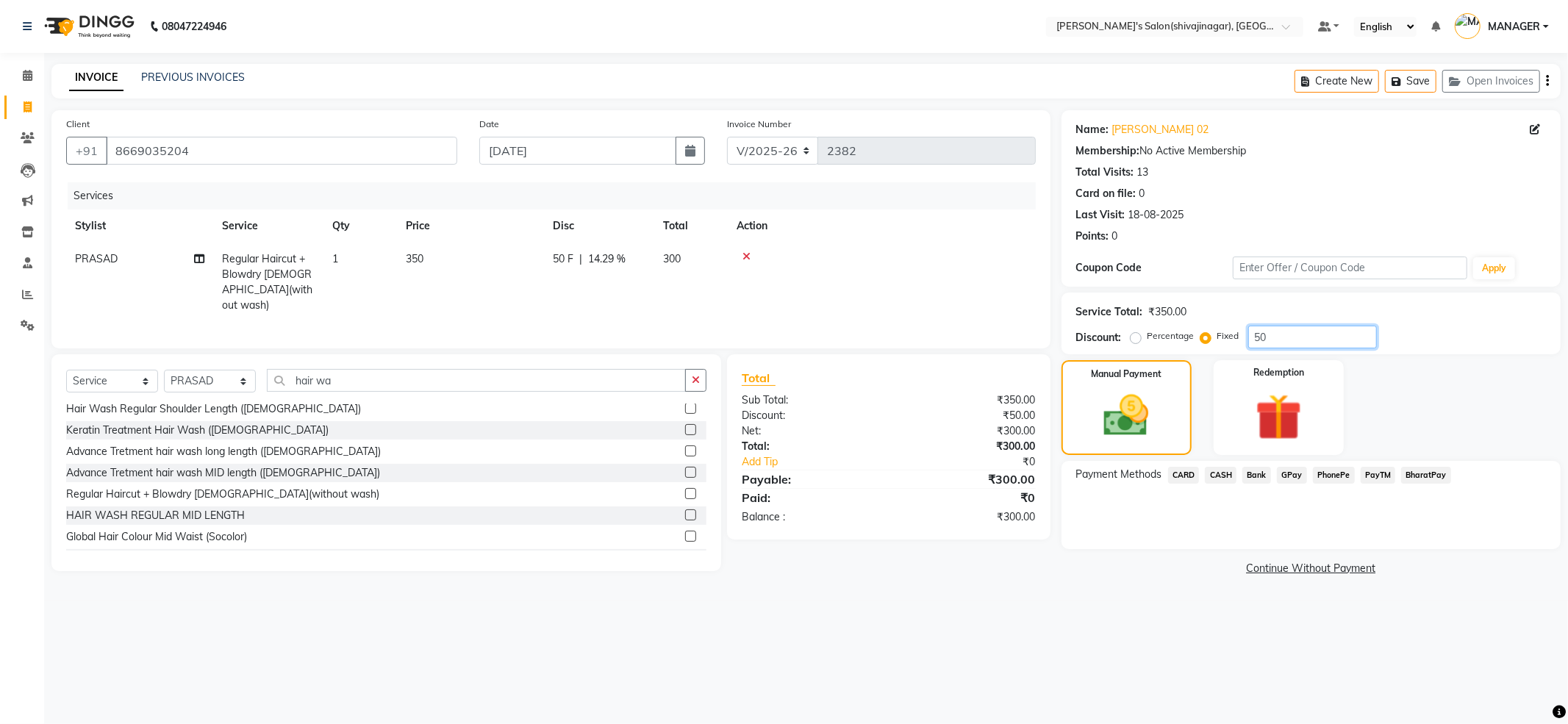
type input "50"
click at [1360, 477] on span "PayTM" at bounding box center [1377, 475] width 35 height 17
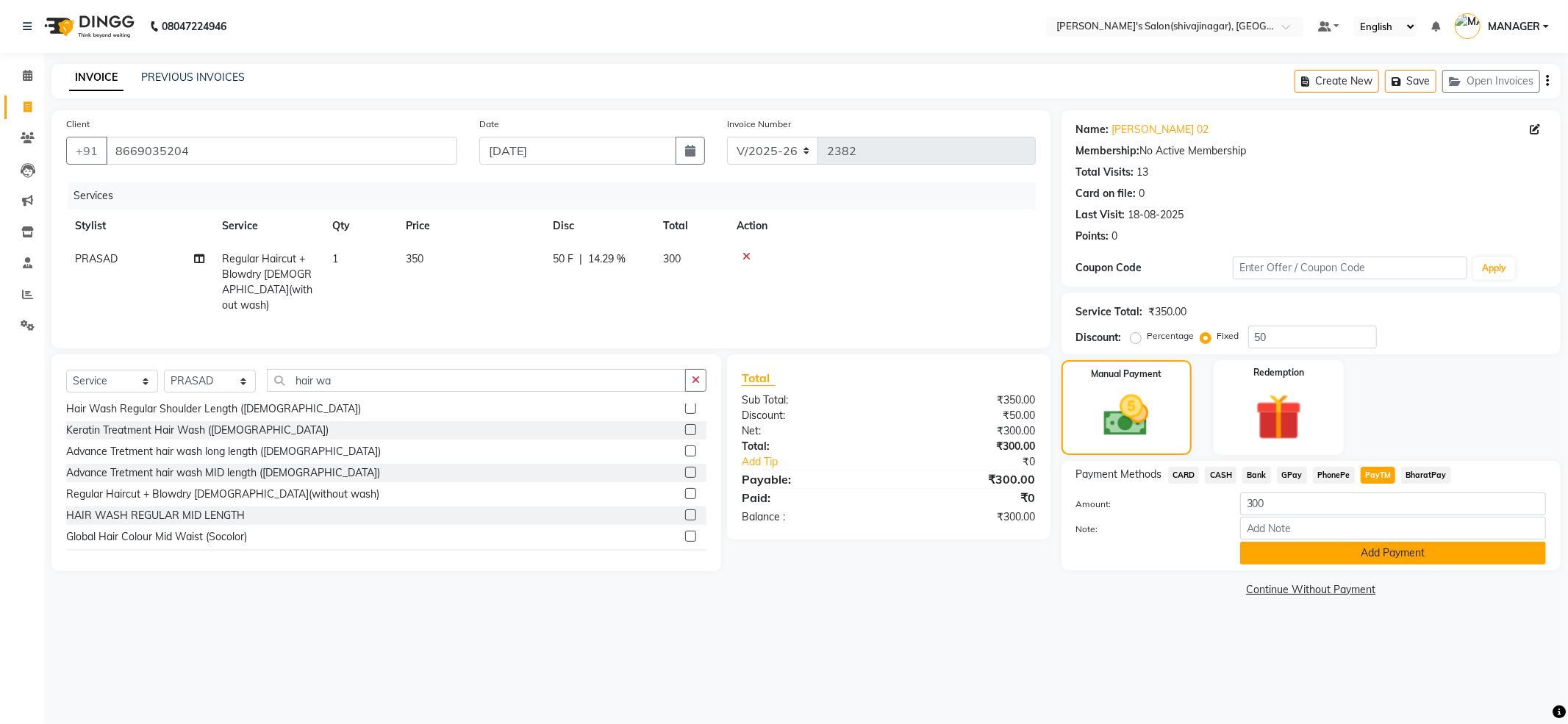
click at [1388, 553] on button "Add Payment" at bounding box center [1393, 553] width 306 height 23
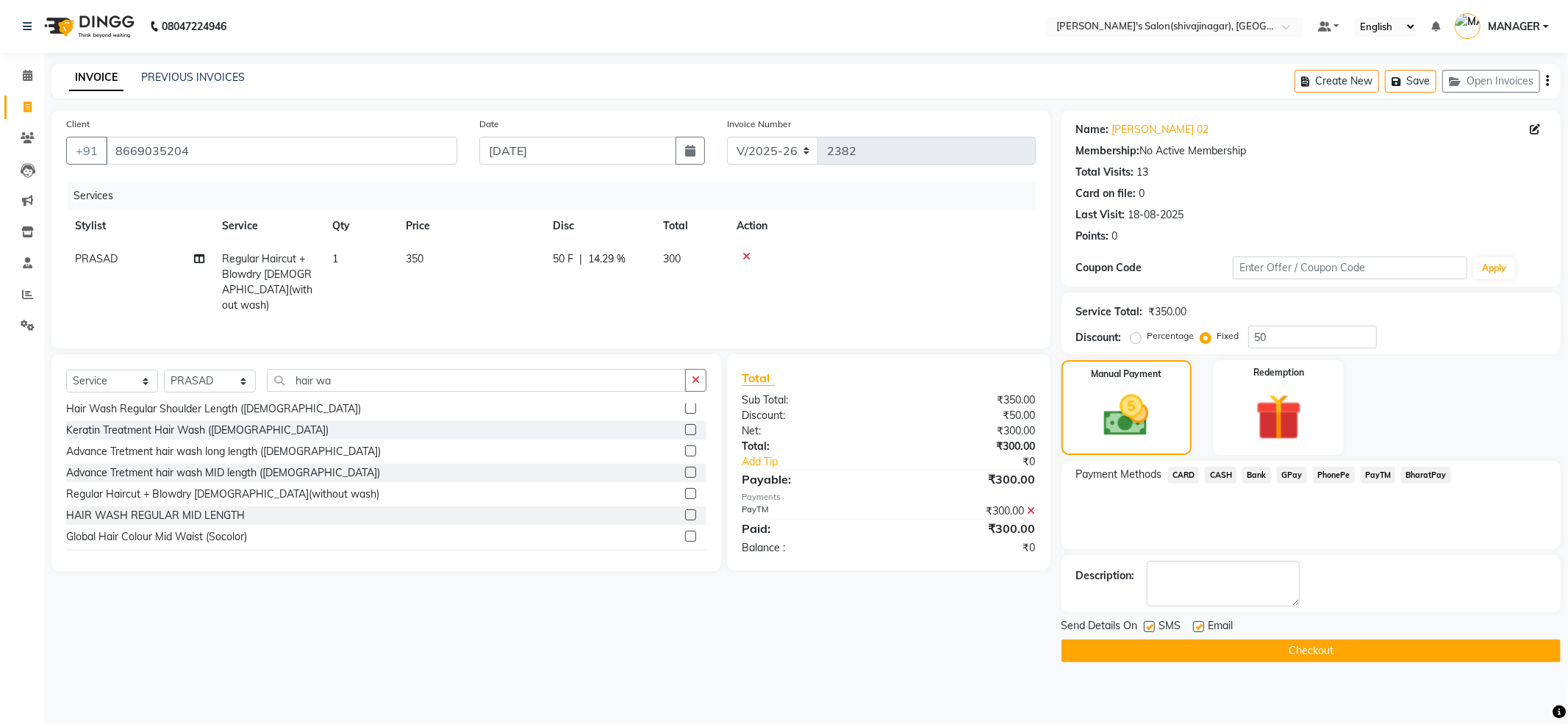
click at [1203, 654] on button "Checkout" at bounding box center [1310, 651] width 499 height 23
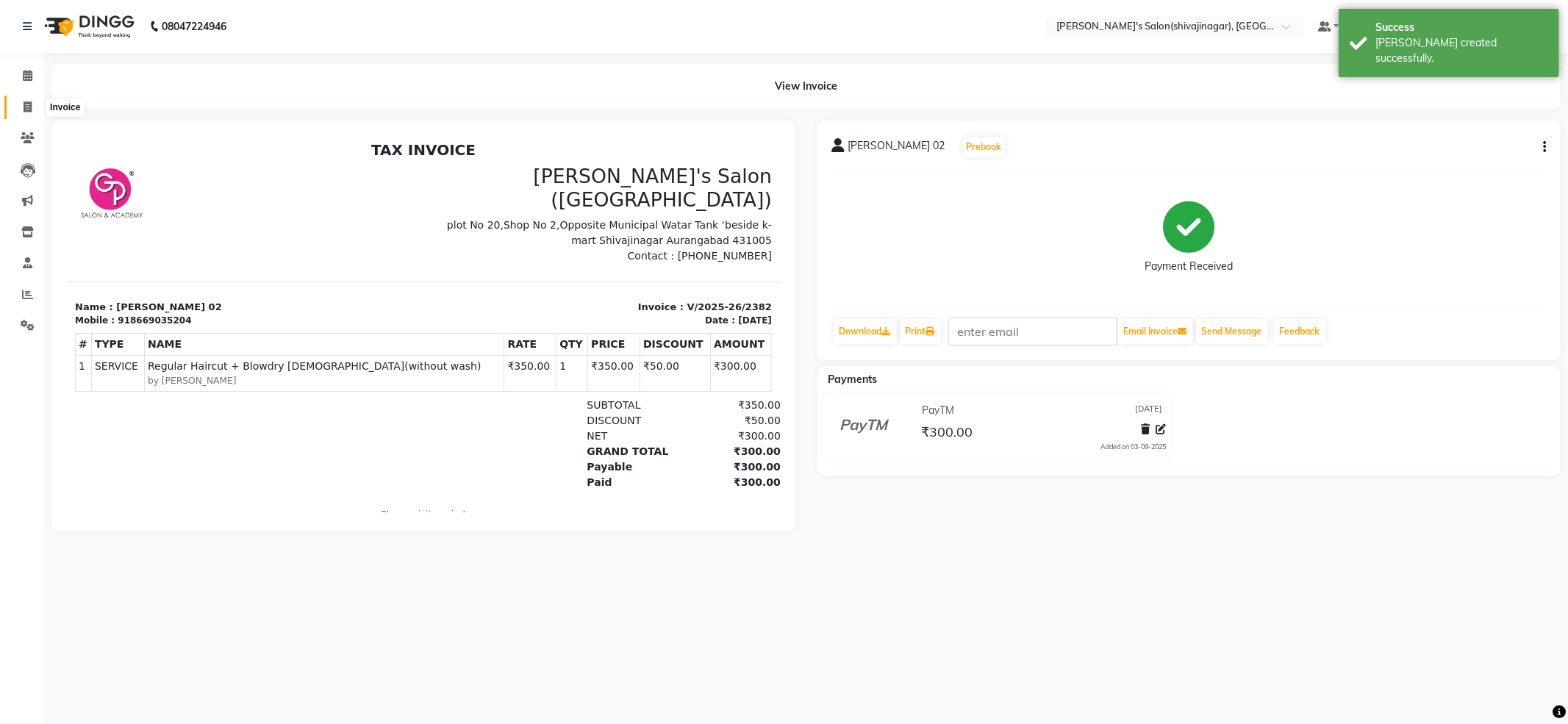
click at [36, 108] on span at bounding box center [27, 108] width 25 height 17
click at [27, 107] on icon at bounding box center [28, 106] width 8 height 11
select select "service"
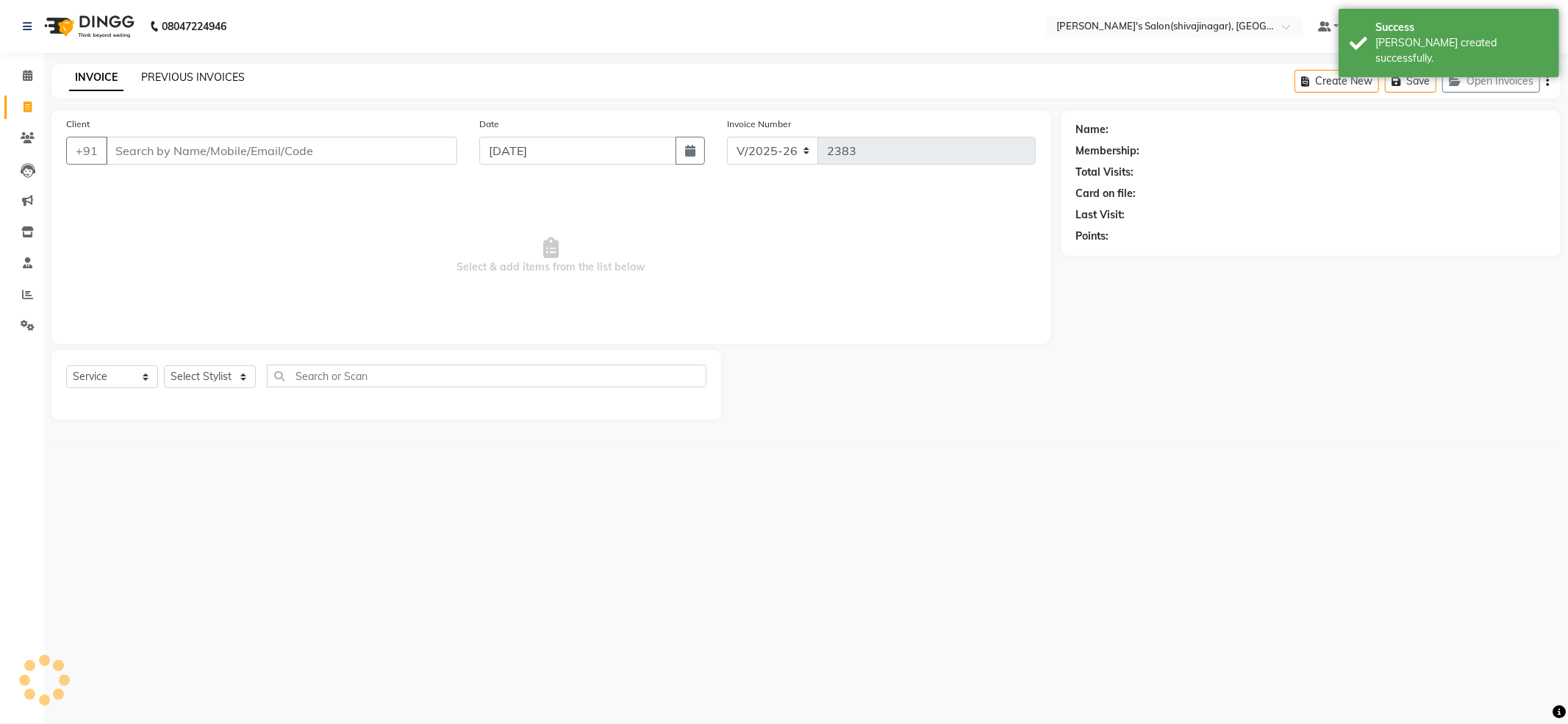
click at [170, 71] on link "PREVIOUS INVOICES" at bounding box center [193, 77] width 104 height 13
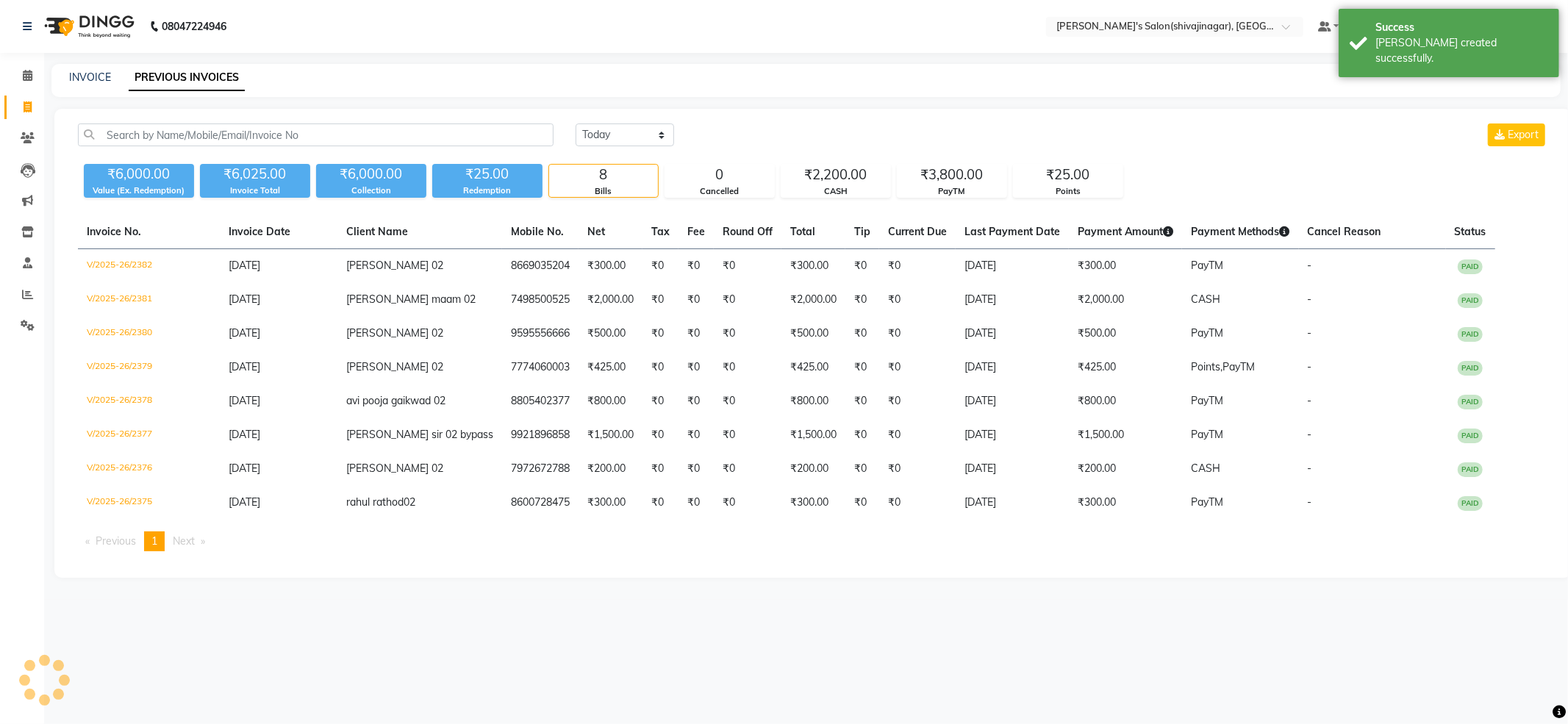
click at [82, 64] on div "INVOICE PREVIOUS INVOICES" at bounding box center [806, 81] width 1509 height 33
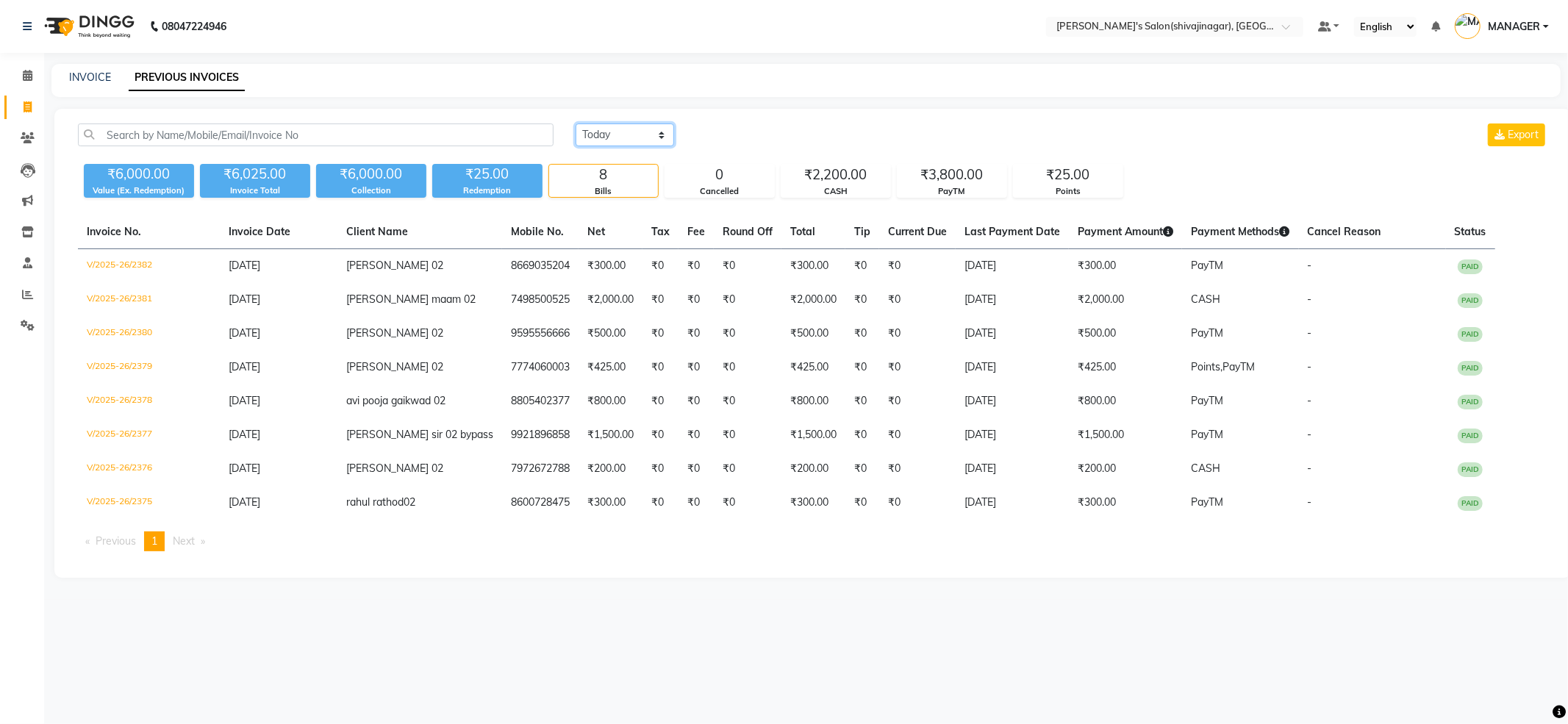
click at [639, 132] on select "Today Yesterday Custom Range" at bounding box center [625, 135] width 99 height 23
click at [575, 123] on select "Today Yesterday Custom Range" at bounding box center [625, 135] width 99 height 23
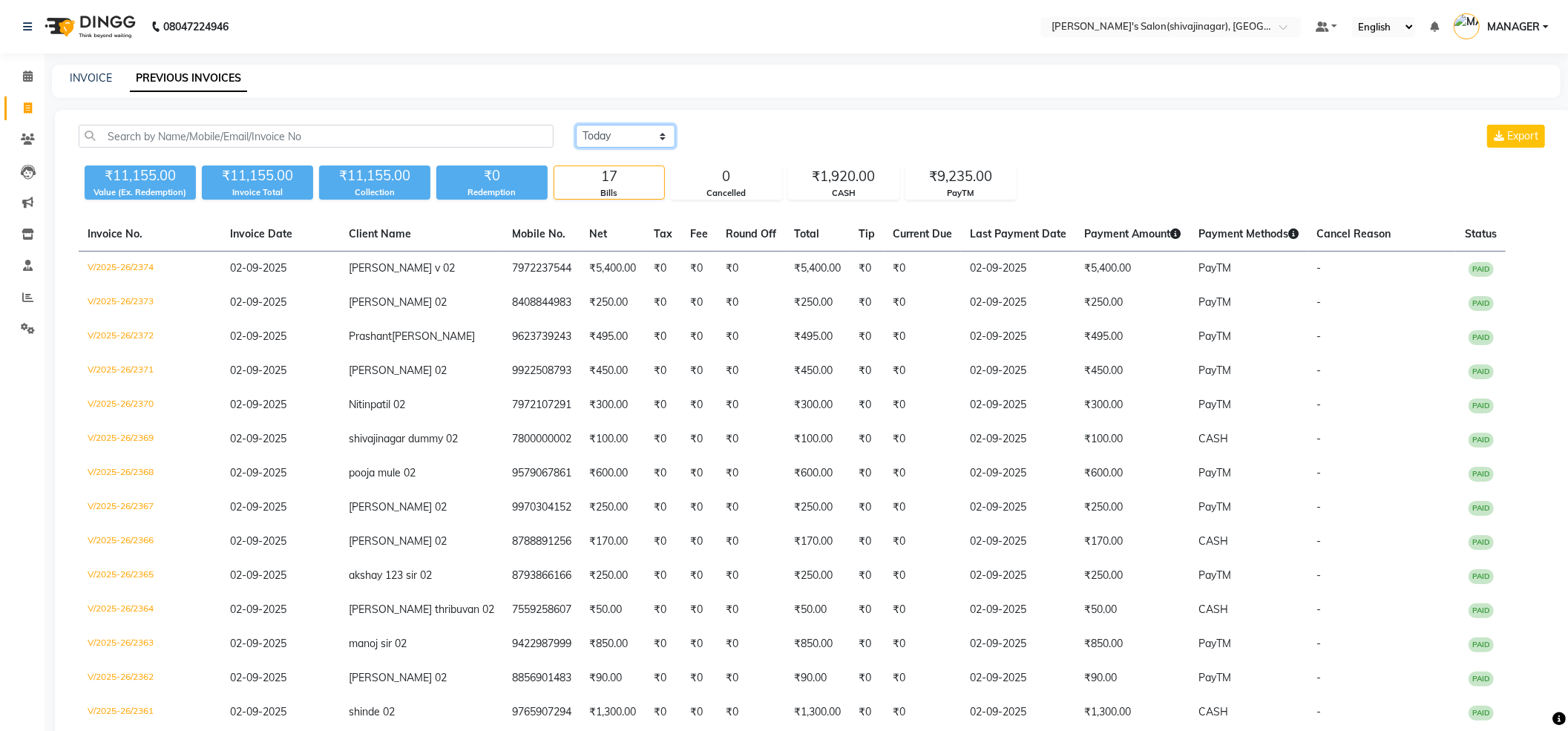
click at [603, 129] on select "Today Yesterday Custom Range" at bounding box center [626, 136] width 100 height 23
select select "today"
click at [576, 124] on select "Today Yesterday Custom Range" at bounding box center [626, 136] width 100 height 23
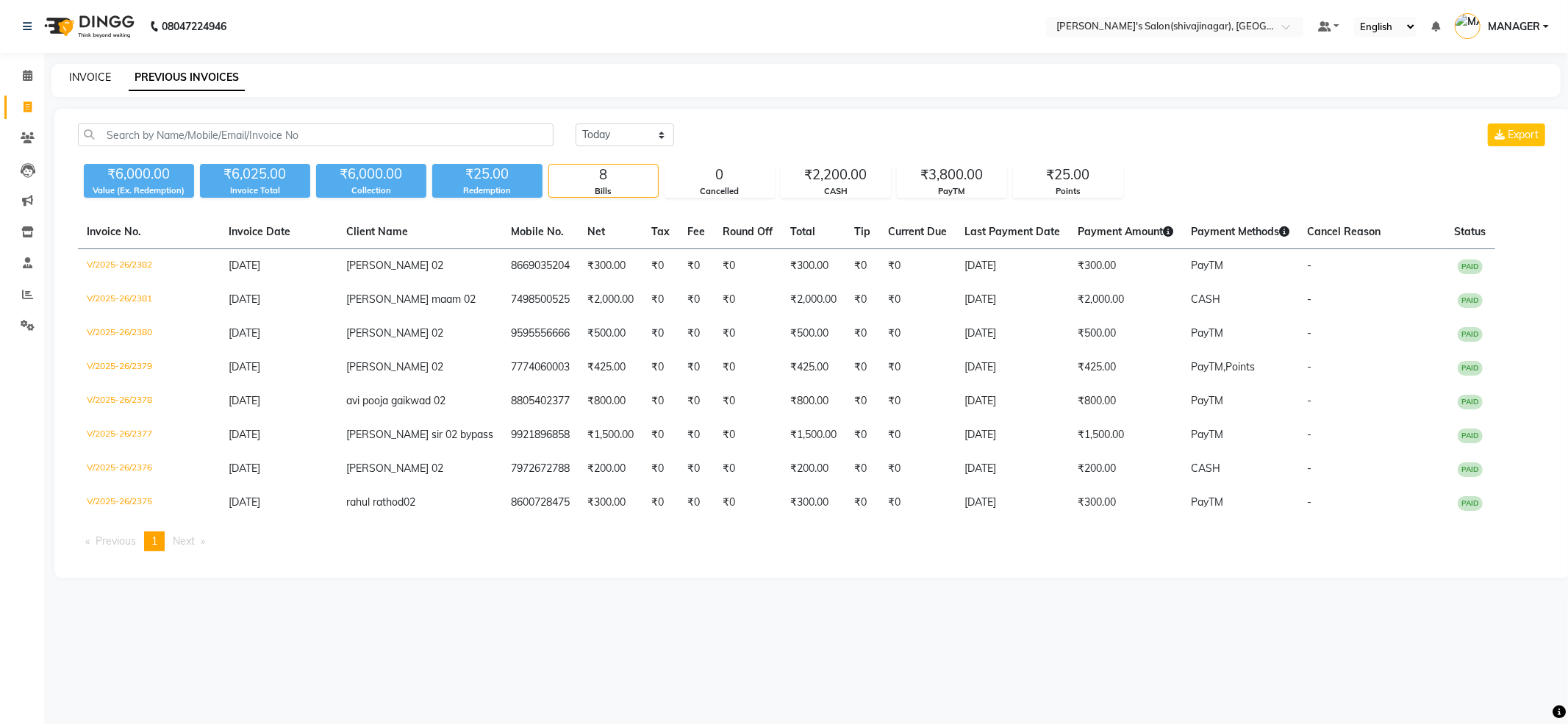
drag, startPoint x: 83, startPoint y: 53, endPoint x: 89, endPoint y: 74, distance: 21.8
click at [89, 66] on div "08047224946 Select Location × Girja's Salon(shivajinagar), Shivaji Nagar Defaul…" at bounding box center [784, 362] width 1568 height 724
click at [90, 77] on link "INVOICE" at bounding box center [90, 77] width 42 height 13
select select "service"
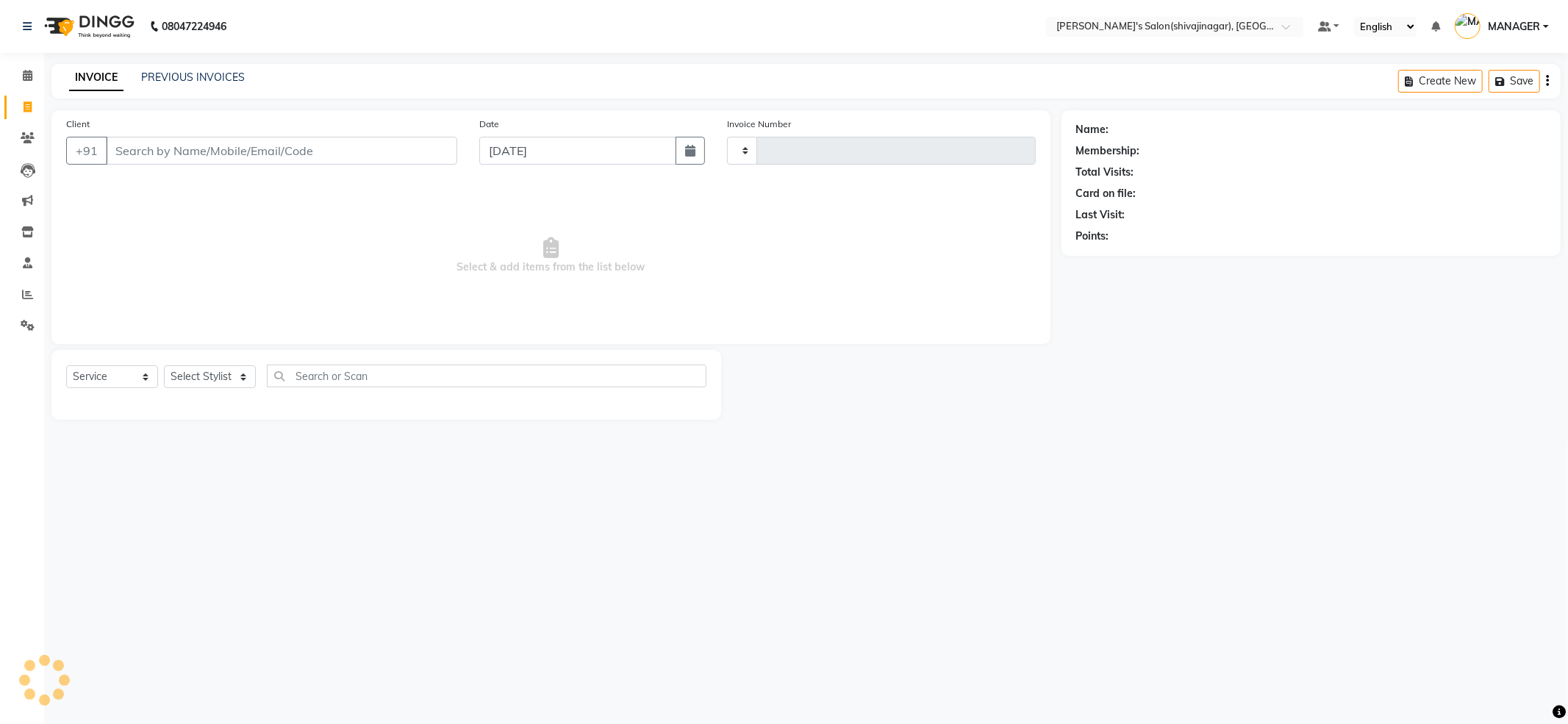
type input "2383"
select select "4174"
click at [175, 144] on input "Client" at bounding box center [281, 150] width 351 height 28
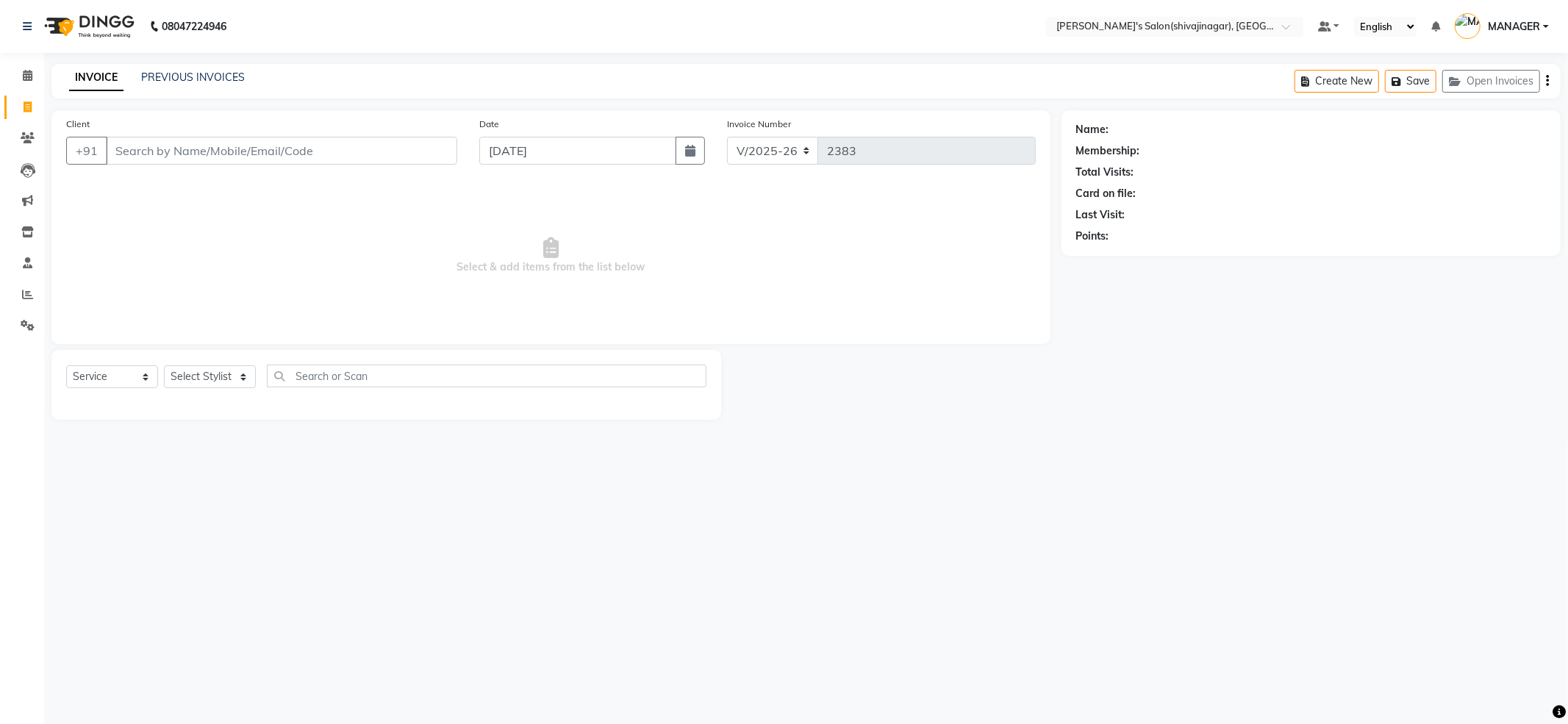
click at [207, 140] on input "Client" at bounding box center [281, 150] width 351 height 28
click at [207, 142] on input "Client" at bounding box center [281, 150] width 351 height 28
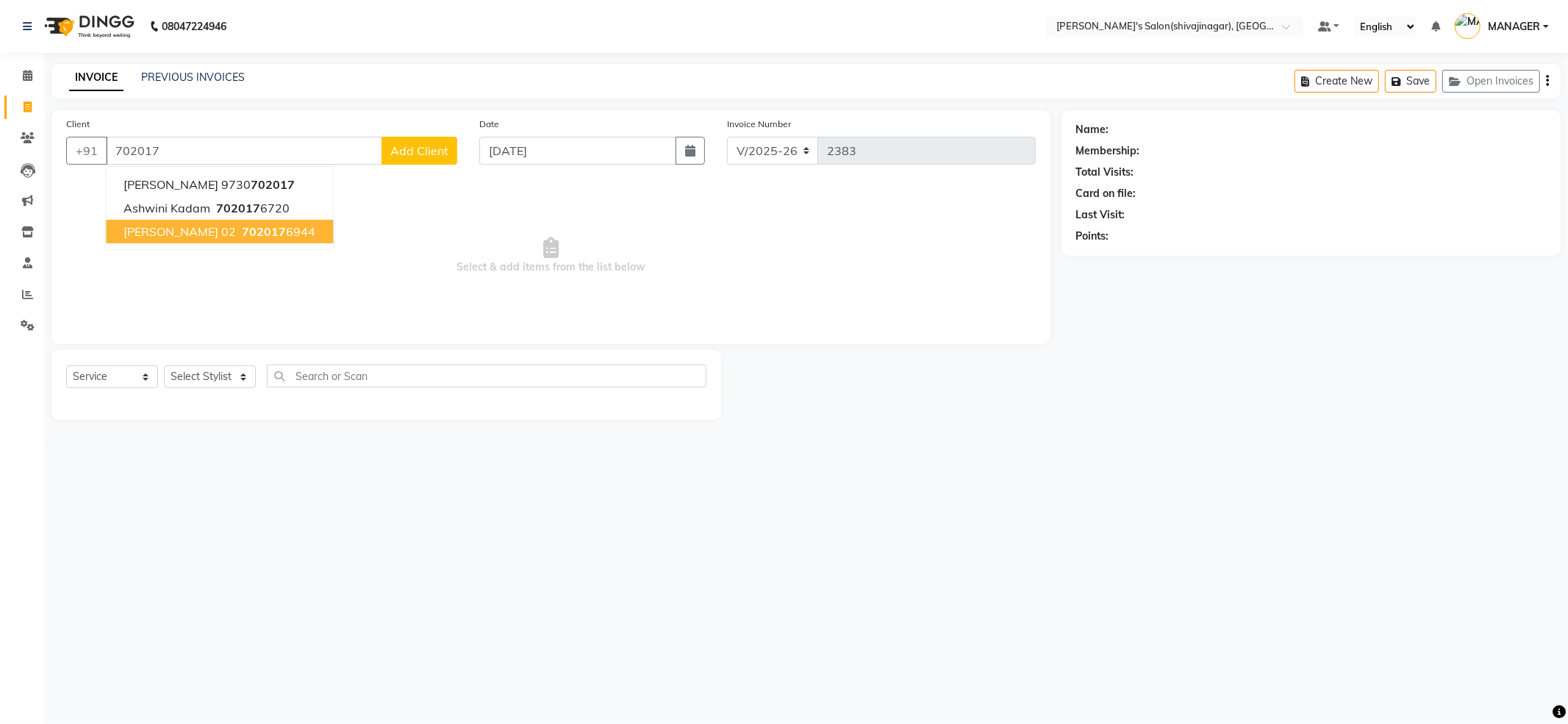
click at [175, 233] on span "gaytri jahangirdar 02" at bounding box center [179, 232] width 113 height 15
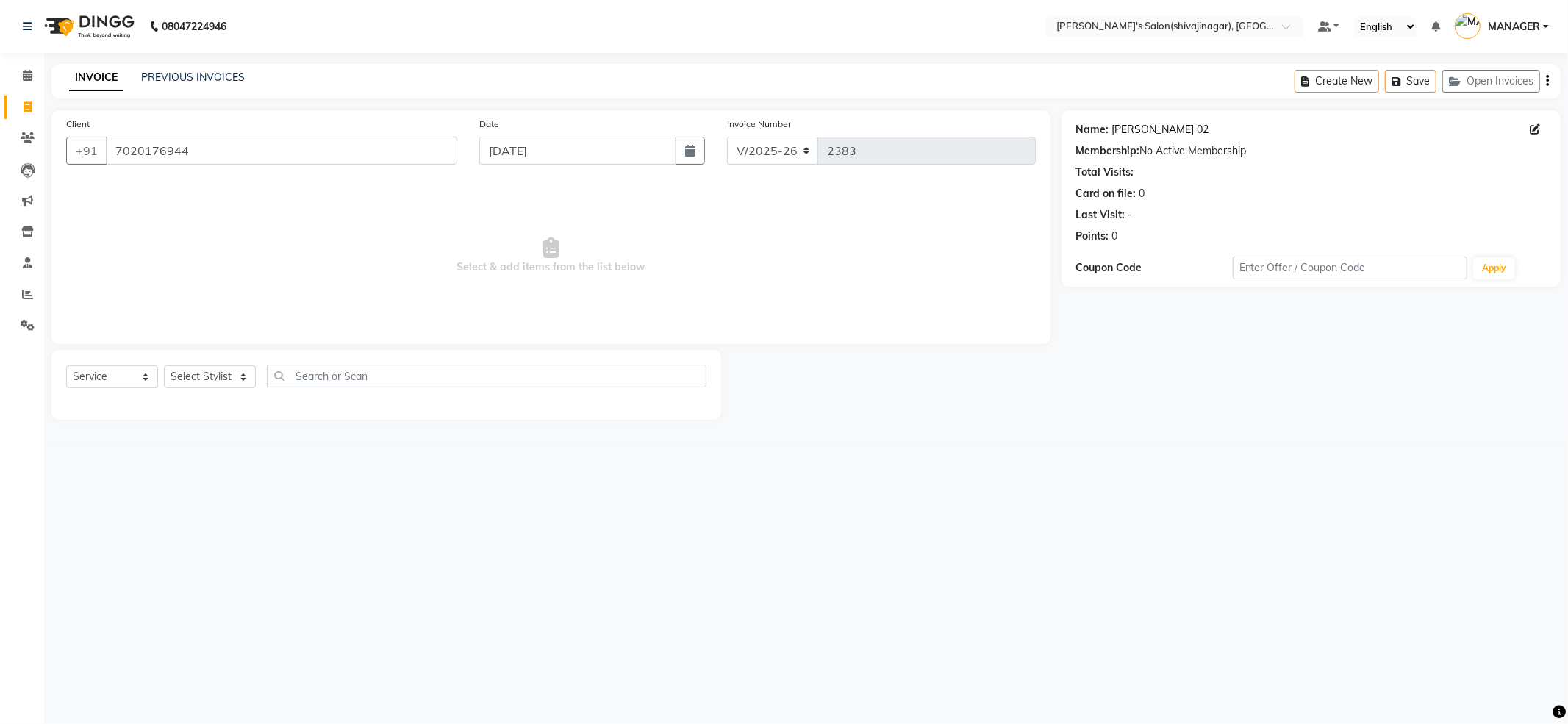
click at [1137, 134] on link "Gaytri Jahangirdar 02" at bounding box center [1160, 129] width 97 height 16
click at [196, 150] on input "7020176944" at bounding box center [281, 150] width 351 height 28
paste input "960700818"
type input "960700818"
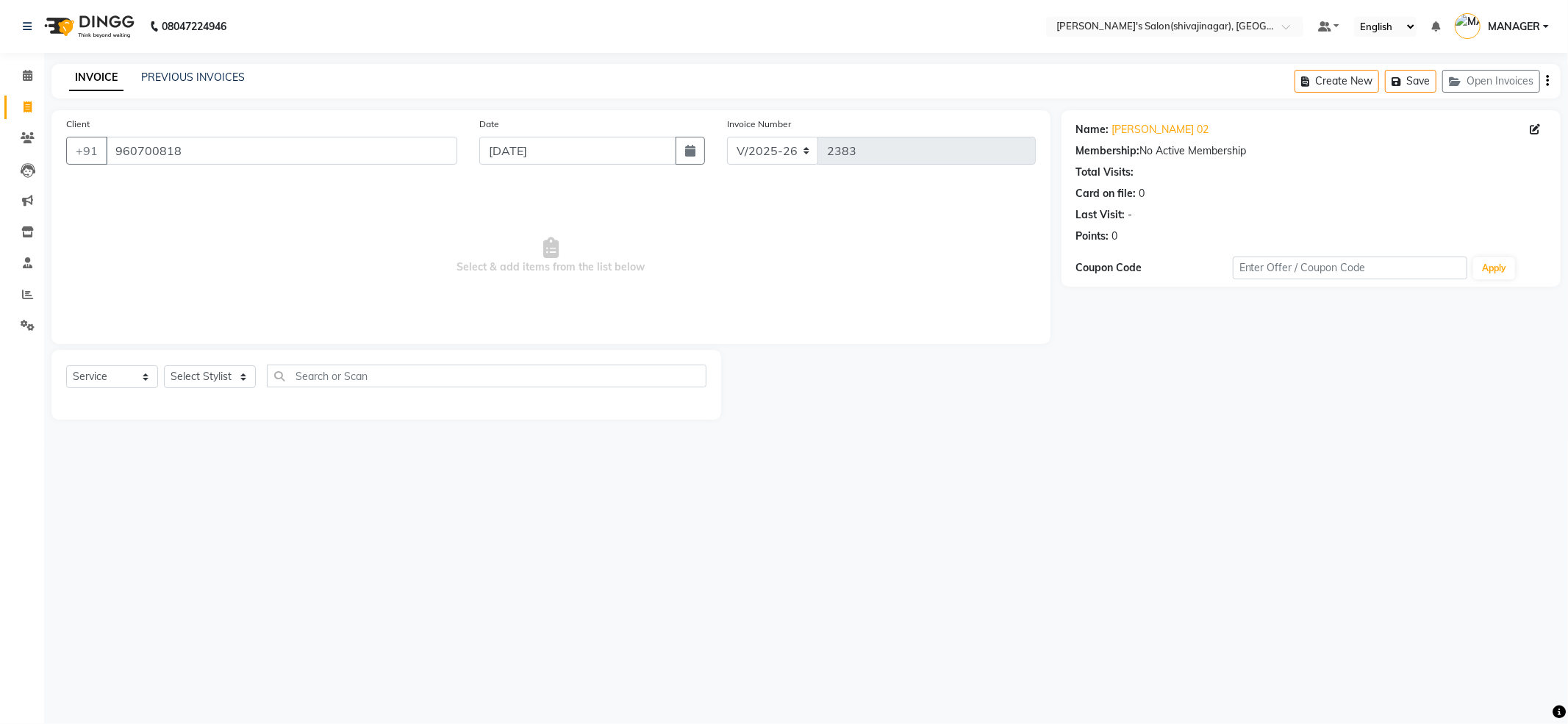
click at [178, 110] on div "Client +91 960700818 Date 03-09-2025 Invoice Number V/2025 V/2025-26 2383 Selec…" at bounding box center [551, 227] width 998 height 233
click at [196, 156] on input "960700818" at bounding box center [281, 150] width 351 height 28
click at [197, 154] on input "960700818" at bounding box center [281, 150] width 351 height 28
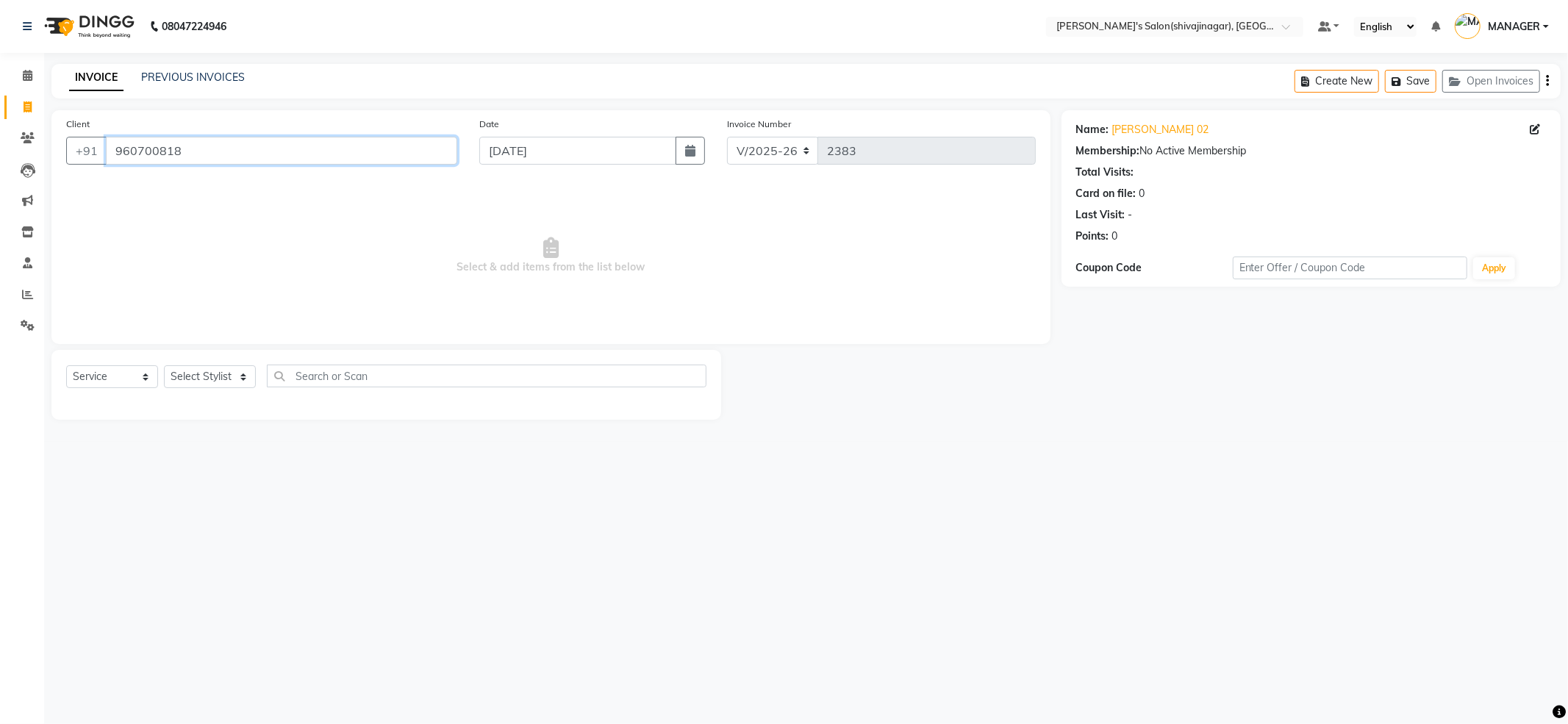
click at [197, 154] on input "960700818" at bounding box center [281, 150] width 351 height 28
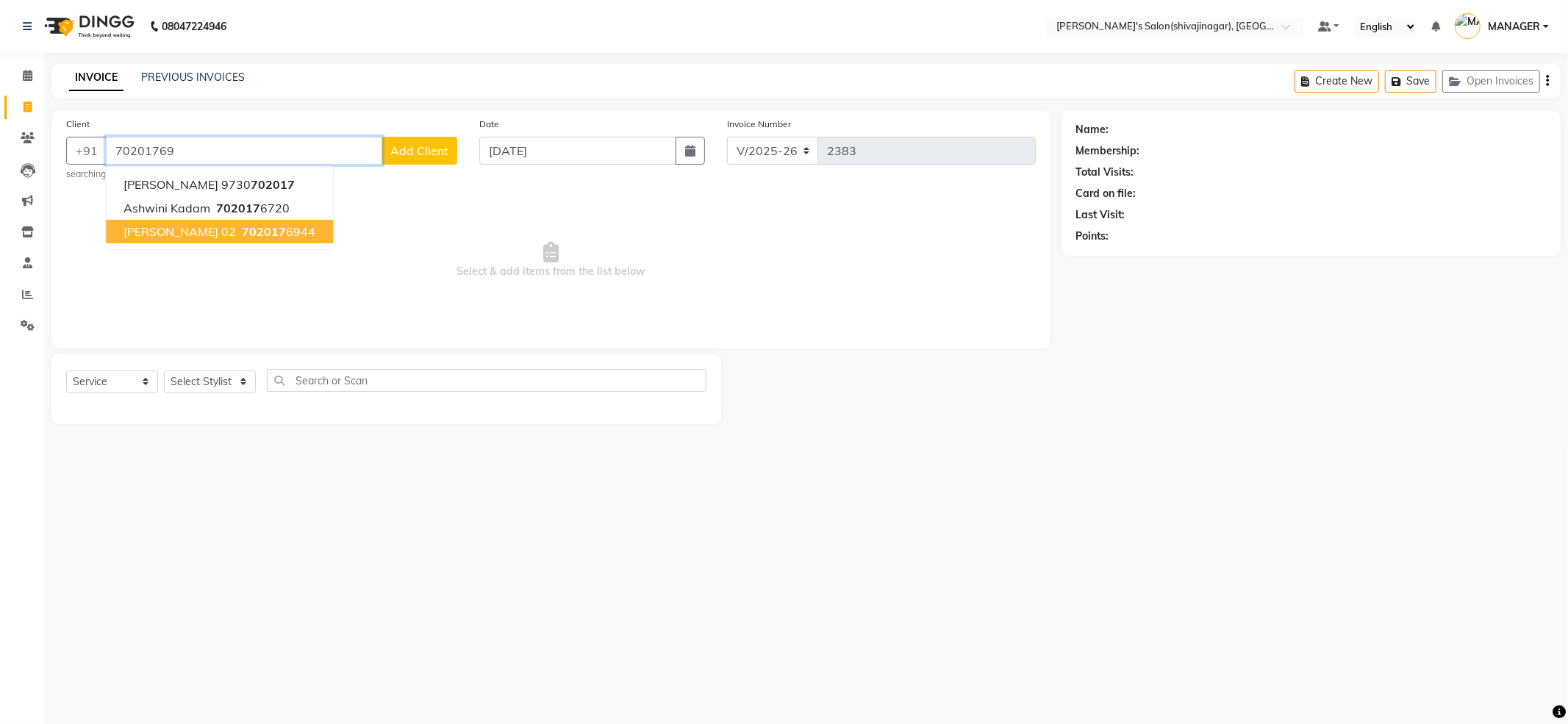
click at [154, 226] on span "gaytri jahangirdar 02" at bounding box center [179, 232] width 113 height 15
type input "7020176944"
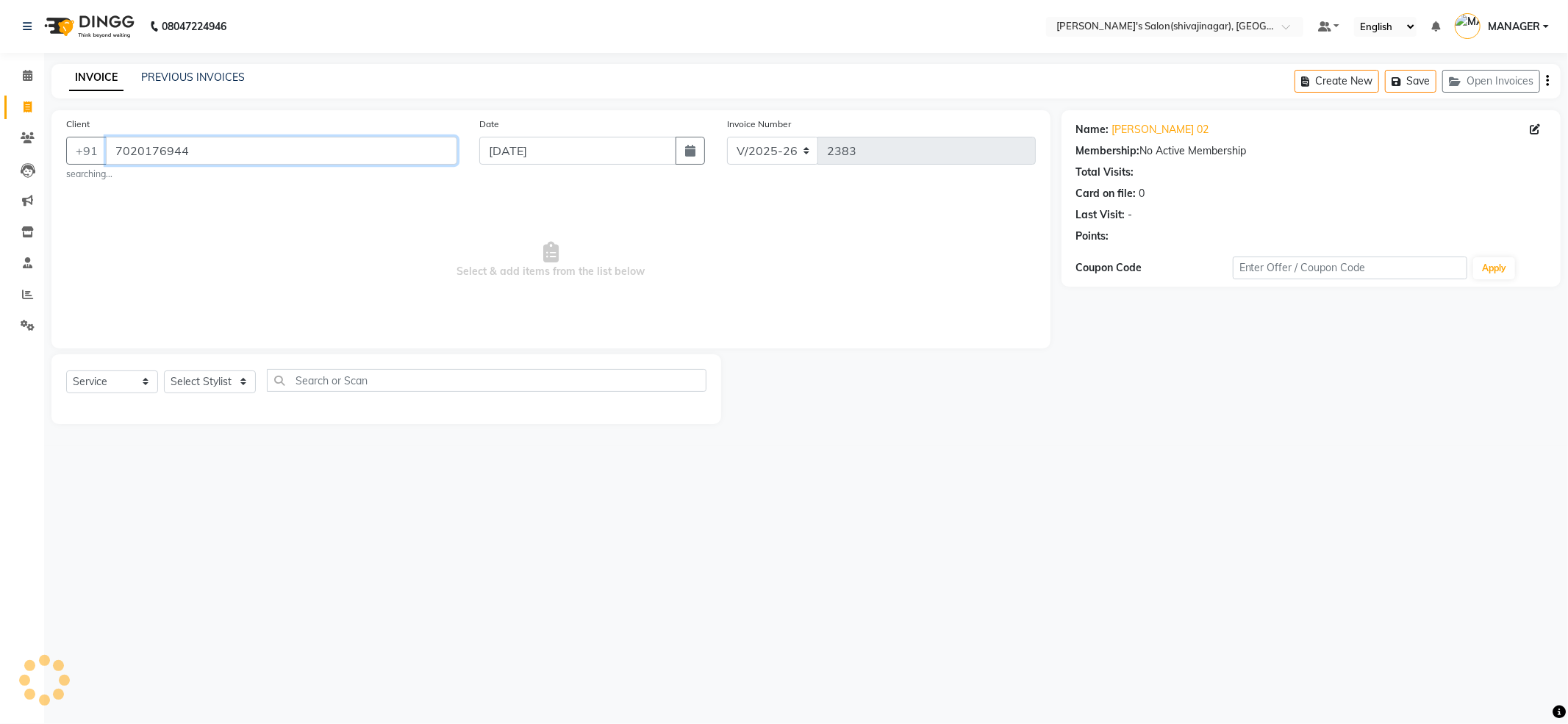
click at [182, 156] on input "7020176944" at bounding box center [281, 150] width 351 height 28
click at [184, 154] on input "7020176944" at bounding box center [281, 150] width 351 height 28
click at [219, 76] on link "PREVIOUS INVOICES" at bounding box center [193, 77] width 104 height 13
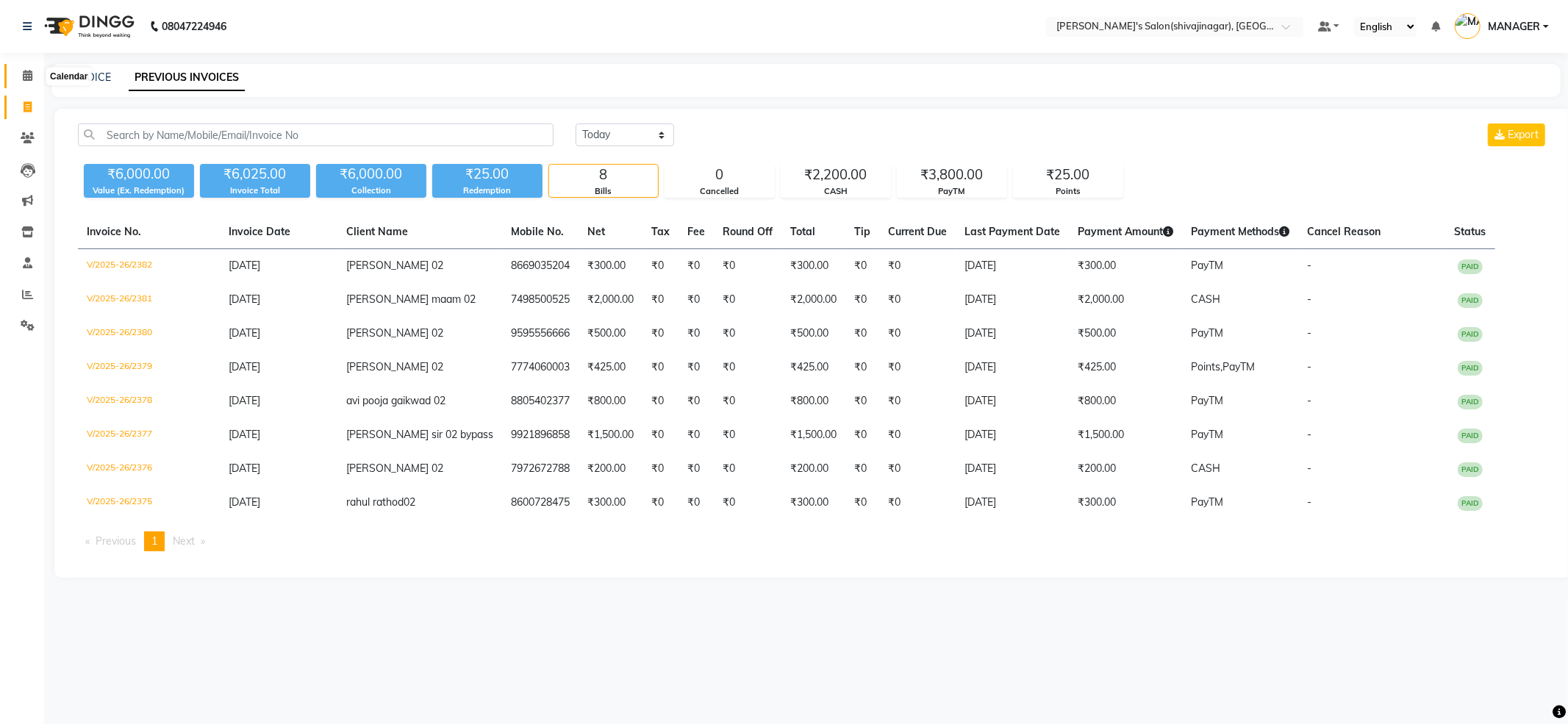
click at [26, 73] on icon at bounding box center [28, 75] width 10 height 11
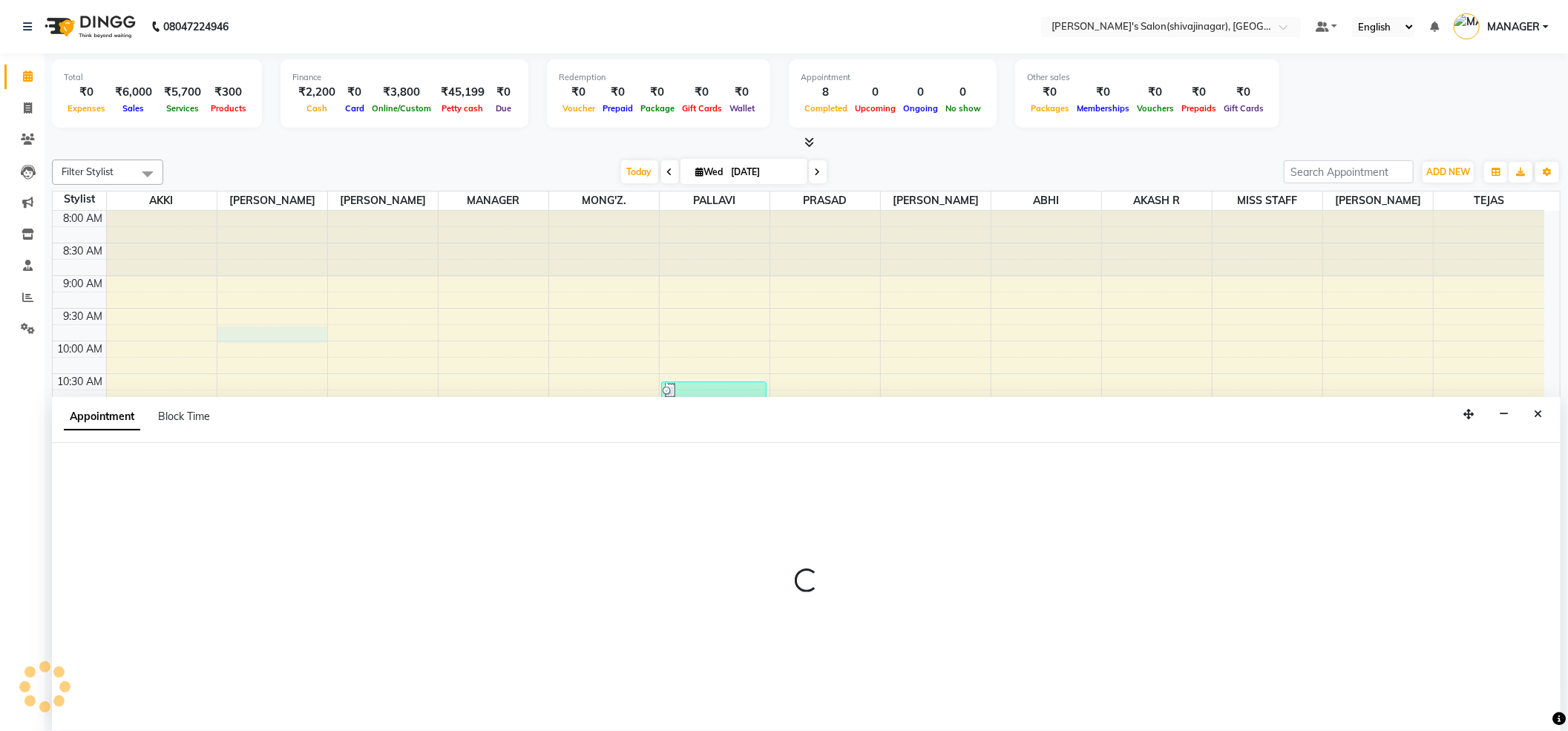
scroll to position [1, 0]
drag, startPoint x: 27, startPoint y: 74, endPoint x: 245, endPoint y: 310, distance: 321.3
click at [253, 376] on div "Filter Stylist Select All AKKI HARRI KIRTI MANAGER MONG'Z. PALLAVI PRASAD SHITA…" at bounding box center [806, 440] width 1508 height 573
click at [245, 306] on div "8:00 AM 8:30 AM 9:00 AM 9:30 AM 10:00 AM 10:30 AM 11:00 AM 11:30 AM 12:00 PM 12…" at bounding box center [798, 733] width 1492 height 1044
select select "64359"
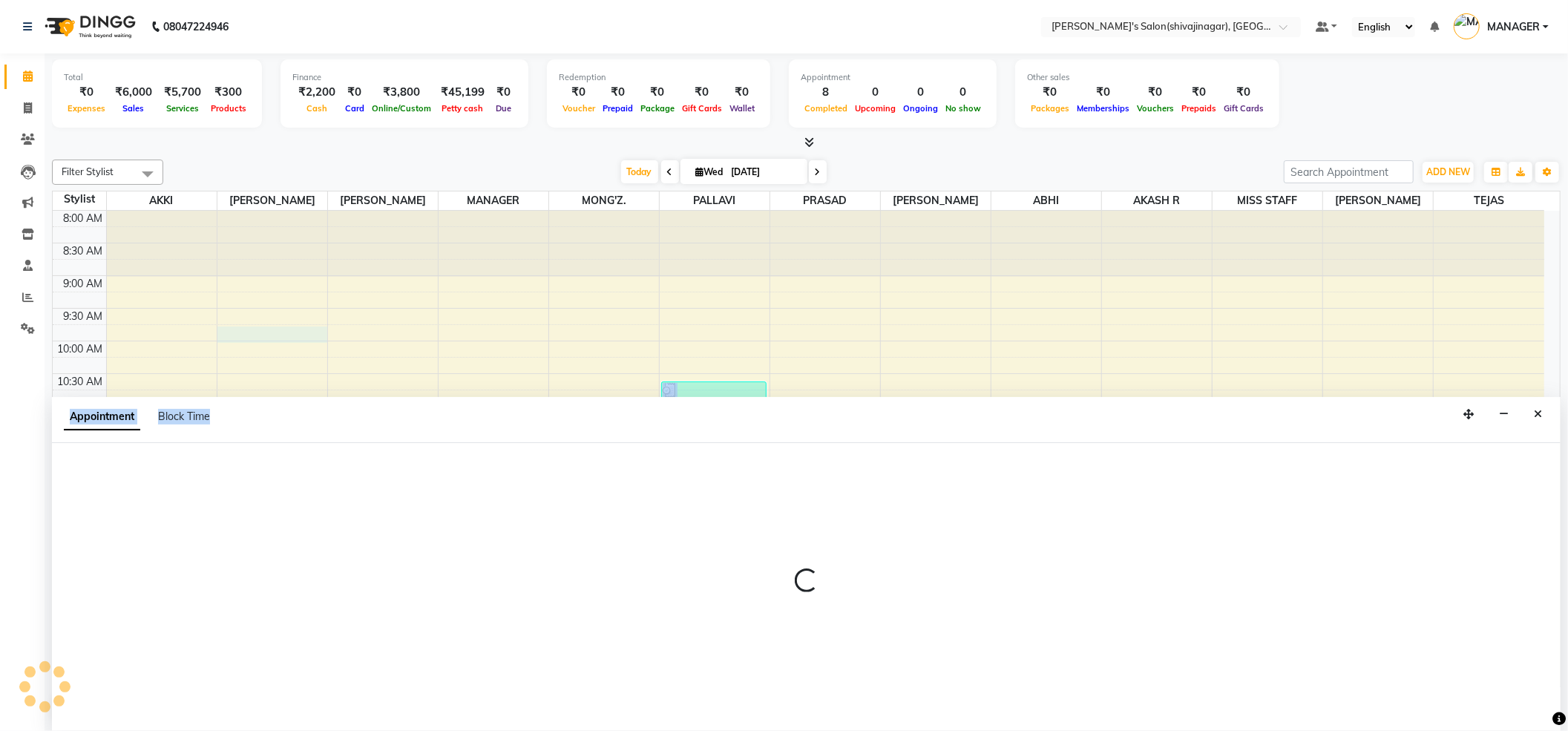
select select "tentative"
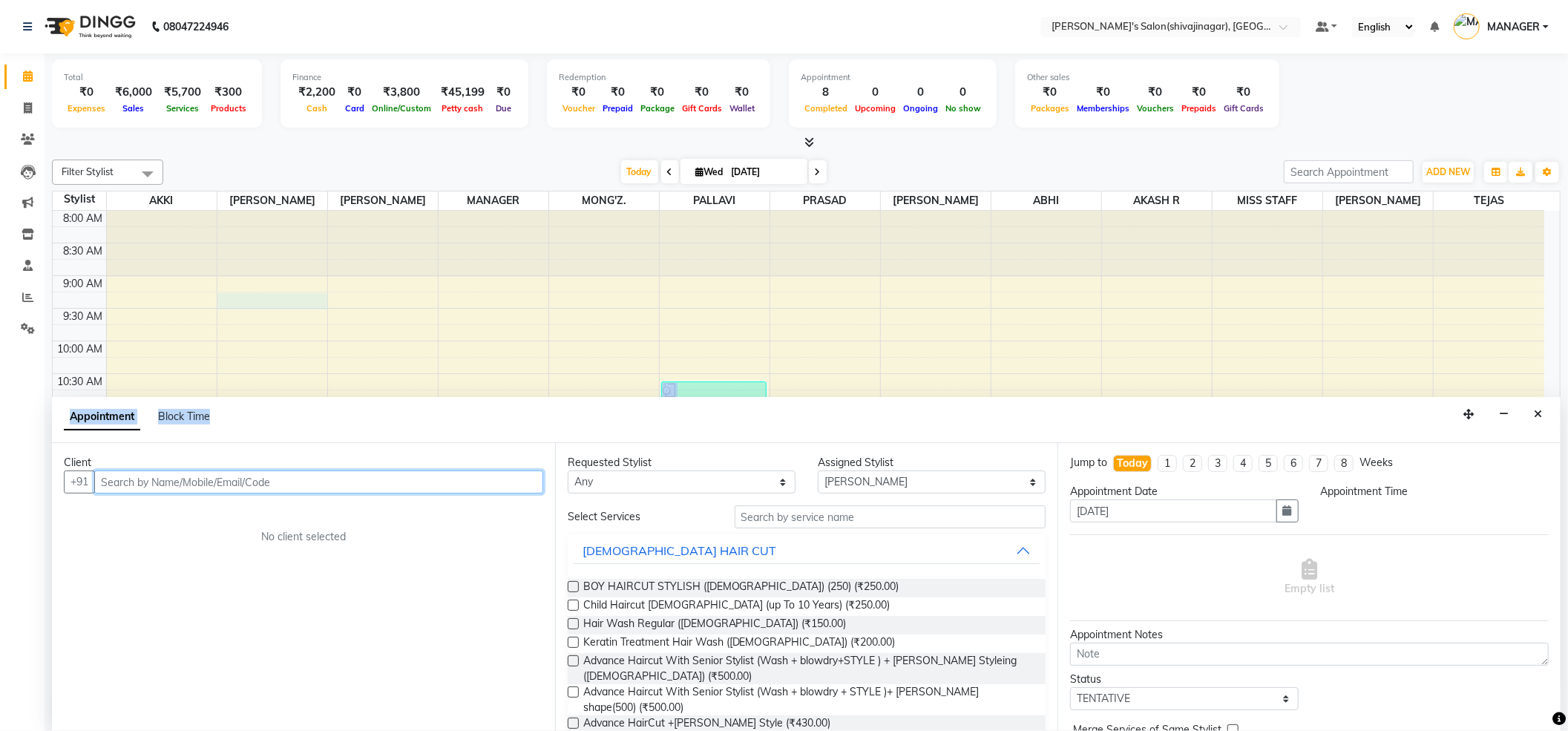
select select "585"
click at [220, 485] on input "text" at bounding box center [319, 482] width 449 height 23
paste input "7020176944"
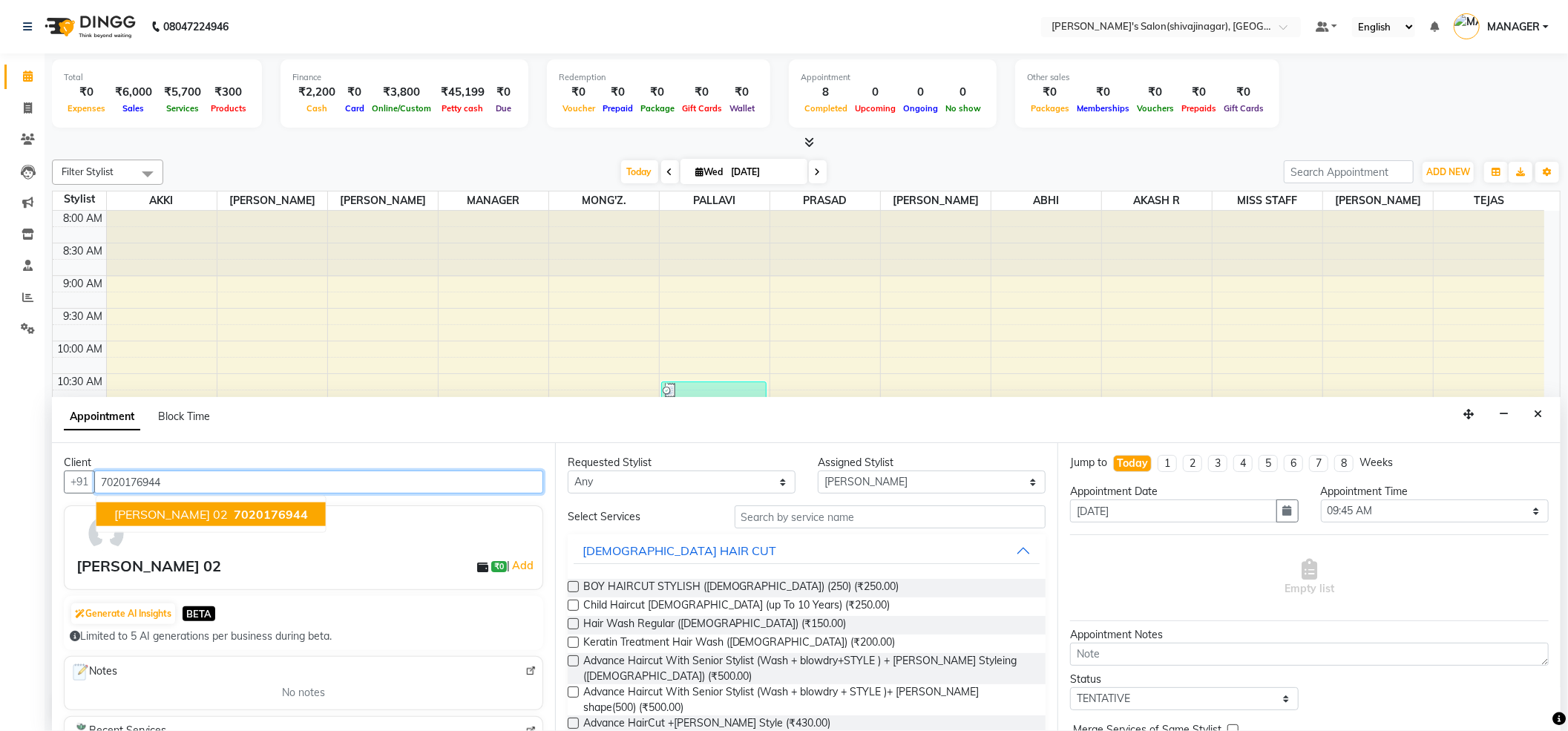
click at [199, 507] on span "gaytri jahangirdar 02" at bounding box center [171, 514] width 114 height 15
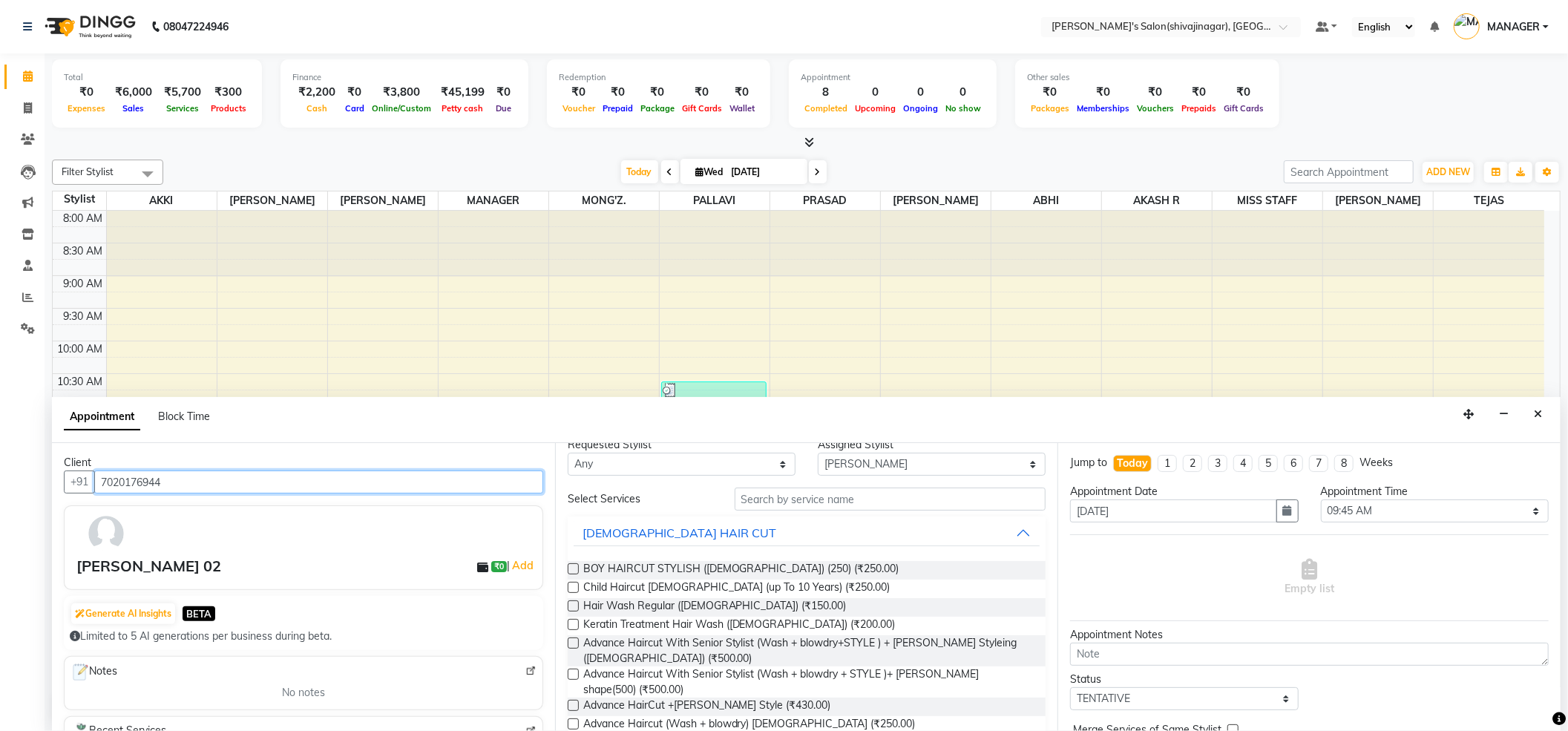
scroll to position [0, 0]
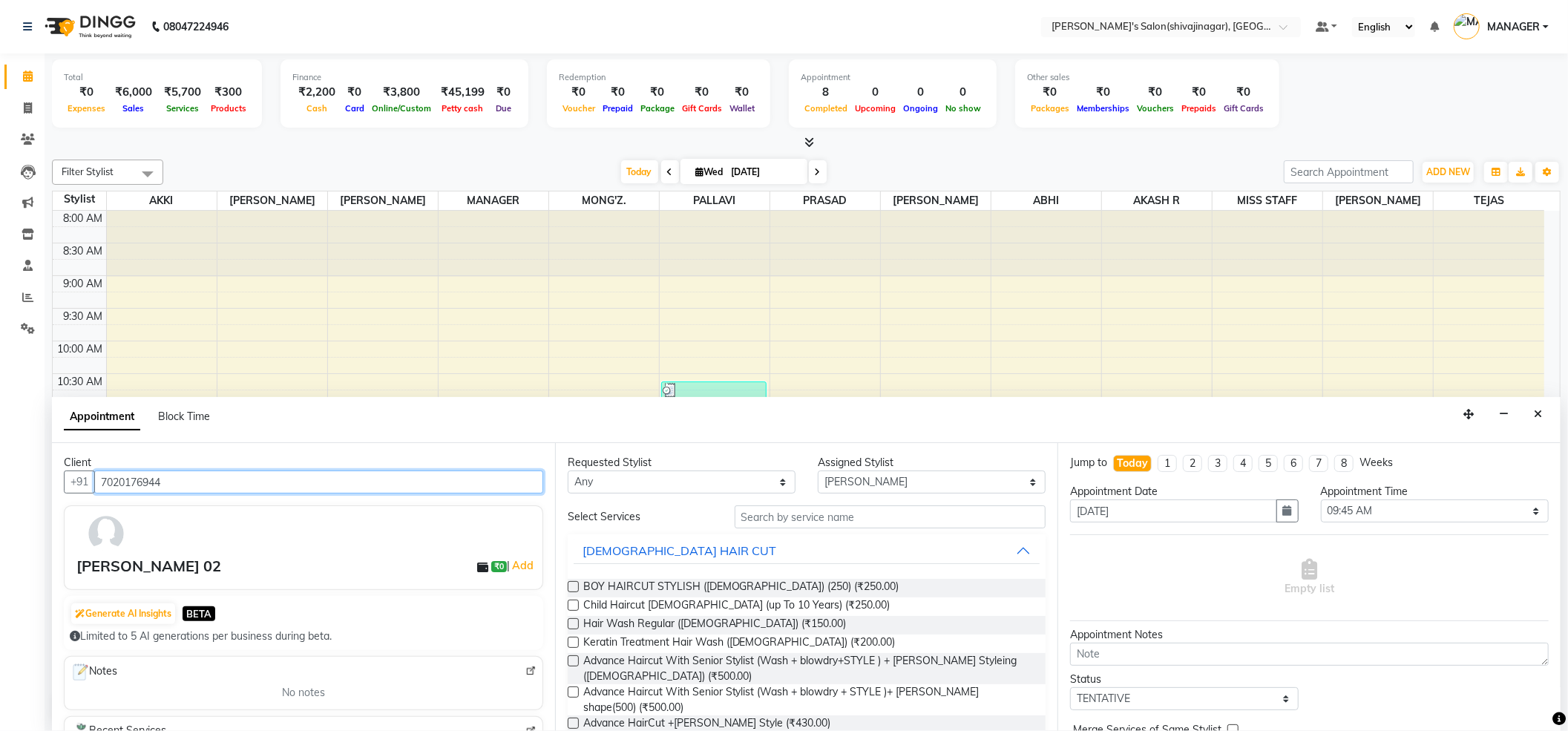
type input "7020176944"
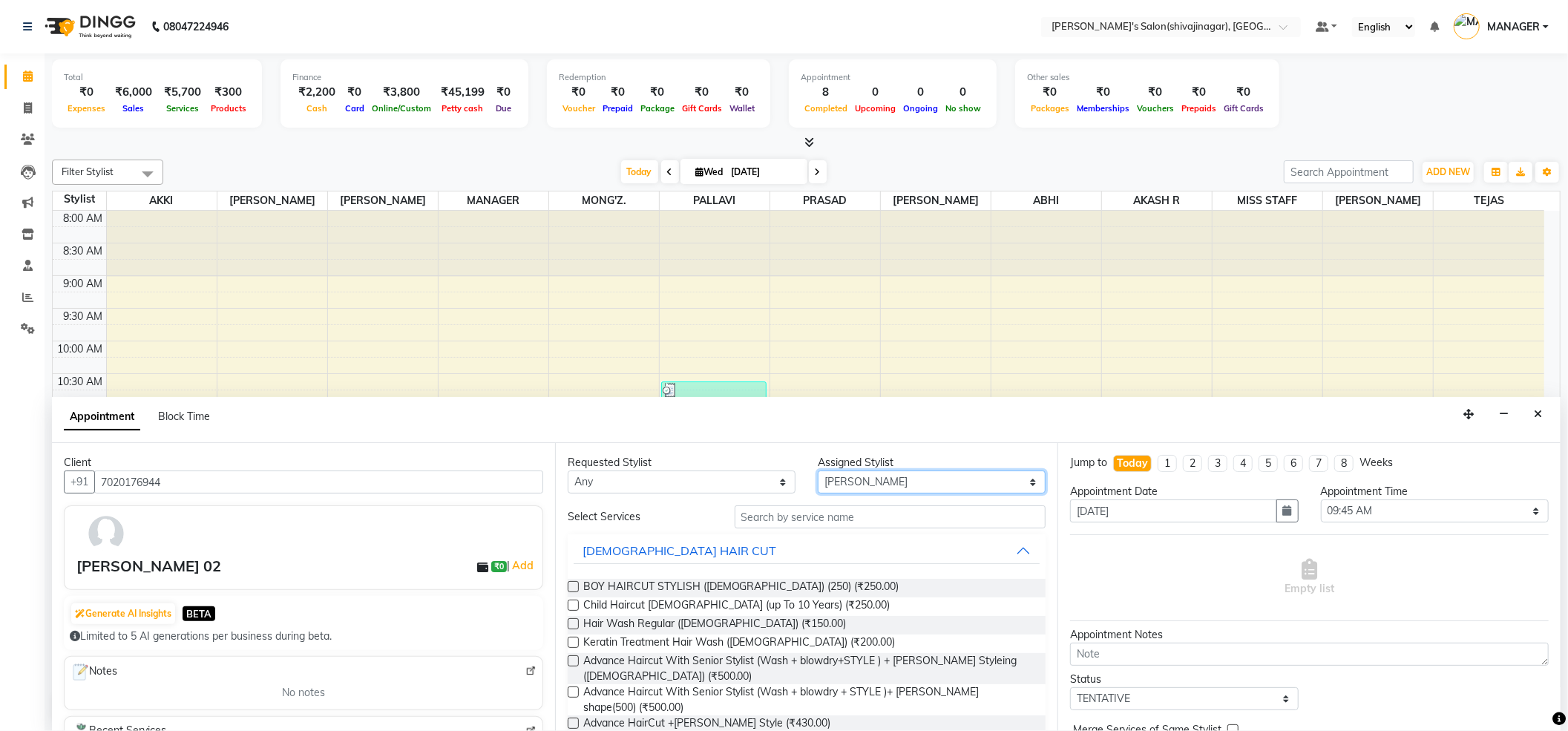
click at [839, 479] on select "Select ABHI AKASH R AKKI HARRI KIRTI MANAGER MISS STAFF MONG'Z. PALLAVI PRASAD …" at bounding box center [932, 482] width 228 height 23
select select "24666"
click at [818, 470] on select "Select ABHI AKASH R AKKI HARRI KIRTI MANAGER MISS STAFF MONG'Z. PALLAVI PRASAD …" at bounding box center [932, 482] width 228 height 23
click at [785, 521] on input "text" at bounding box center [890, 517] width 312 height 23
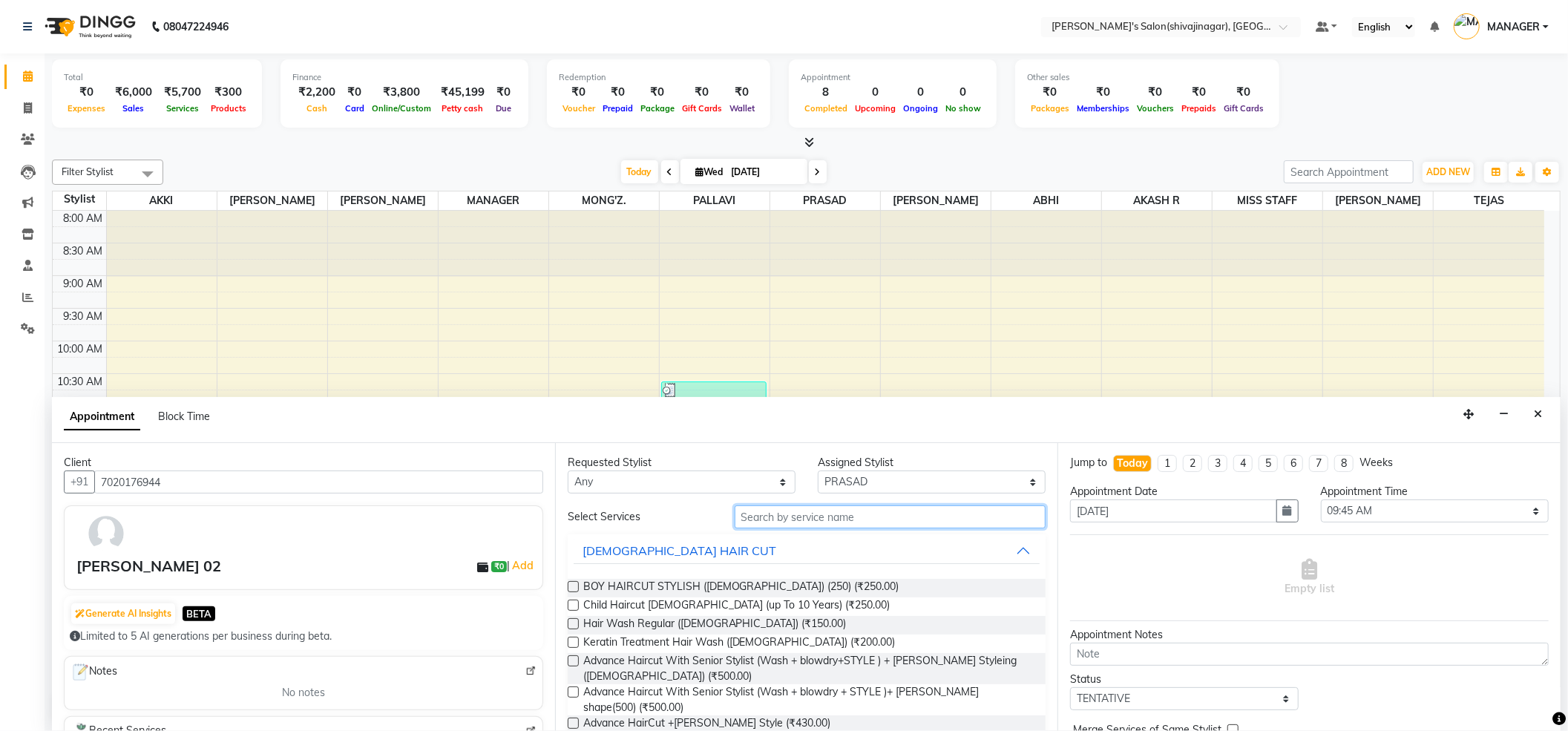
click at [785, 521] on input "text" at bounding box center [890, 517] width 312 height 23
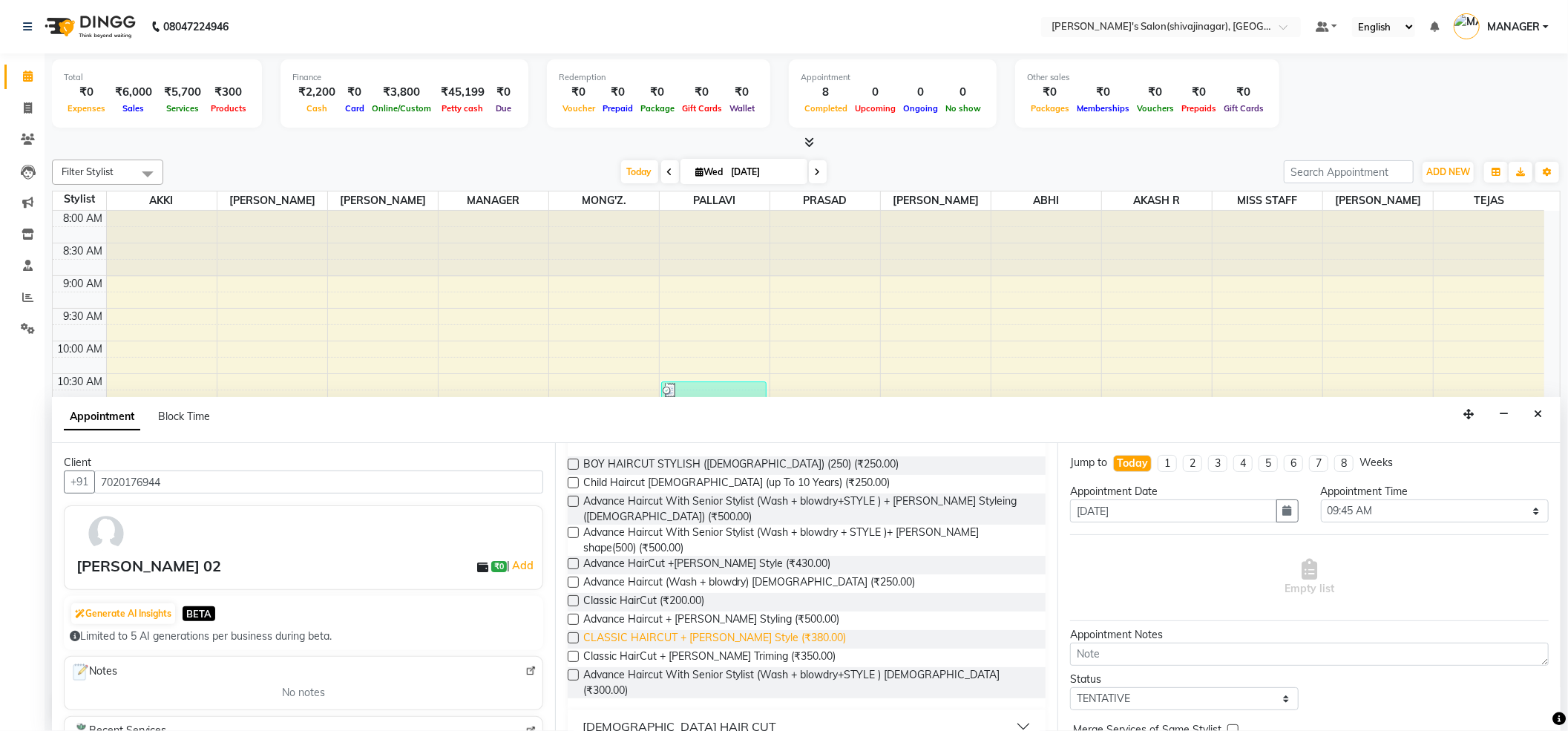
scroll to position [134, 0]
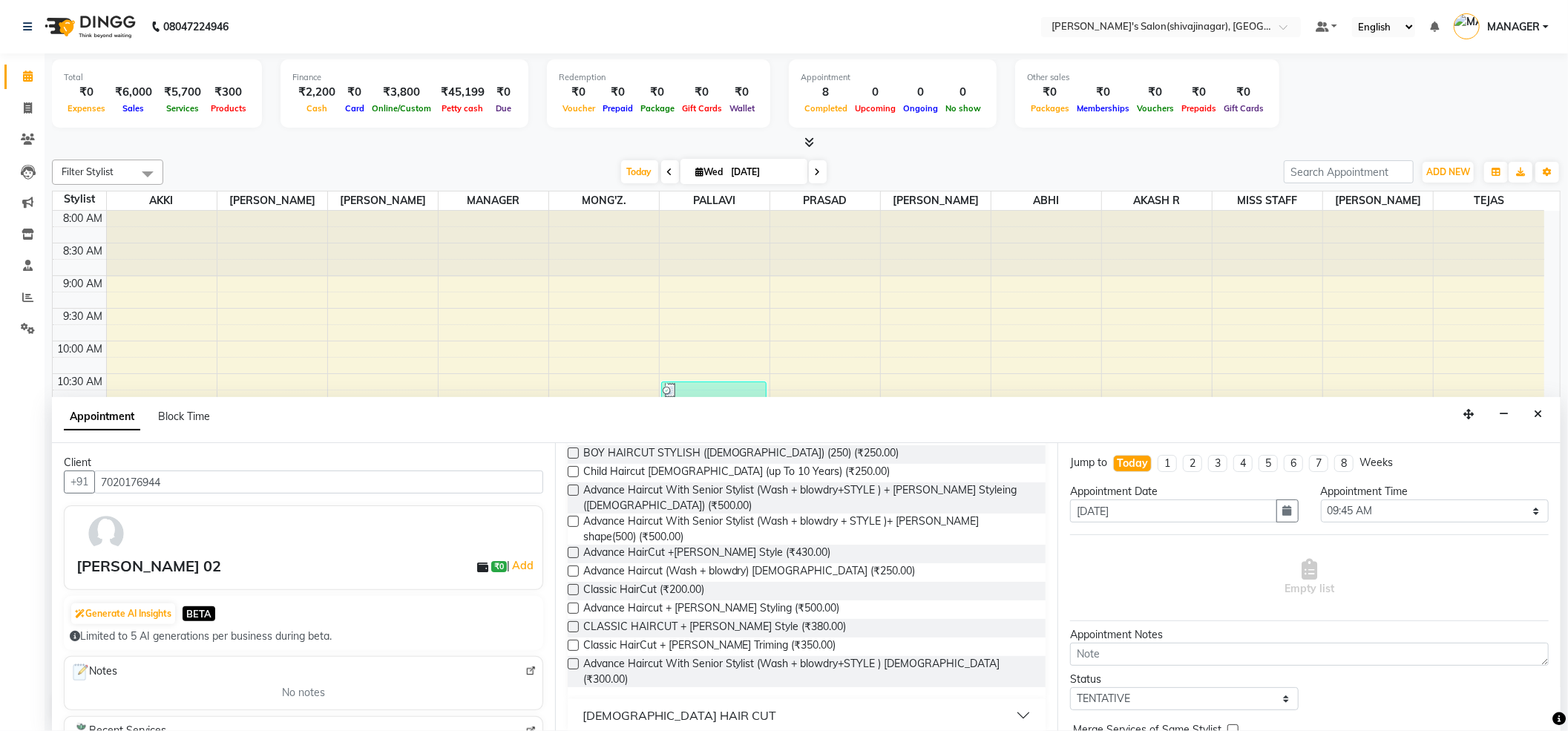
type input "hair cut"
click at [624, 706] on div "FEMALE HAIR CUT" at bounding box center [679, 714] width 193 height 17
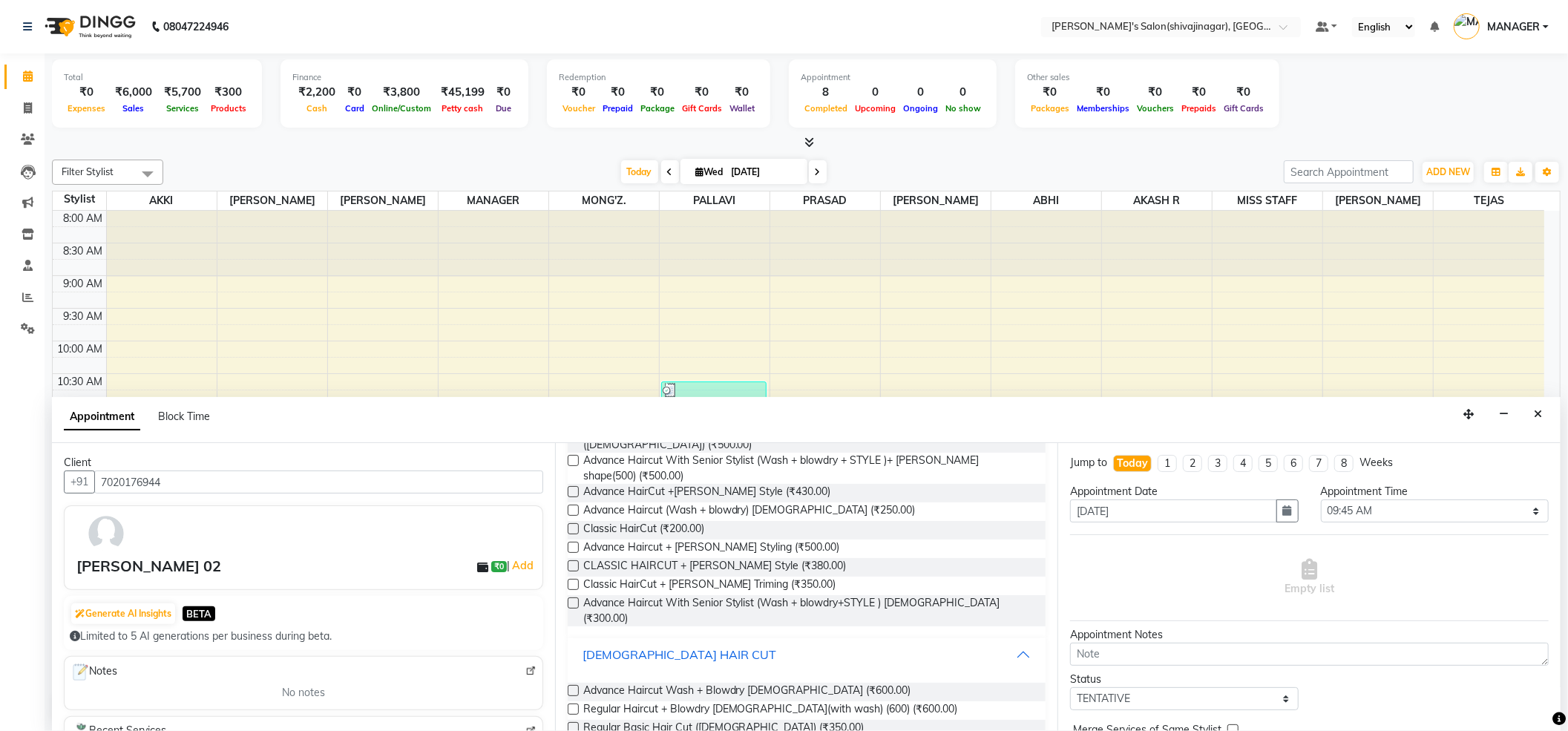
scroll to position [235, 0]
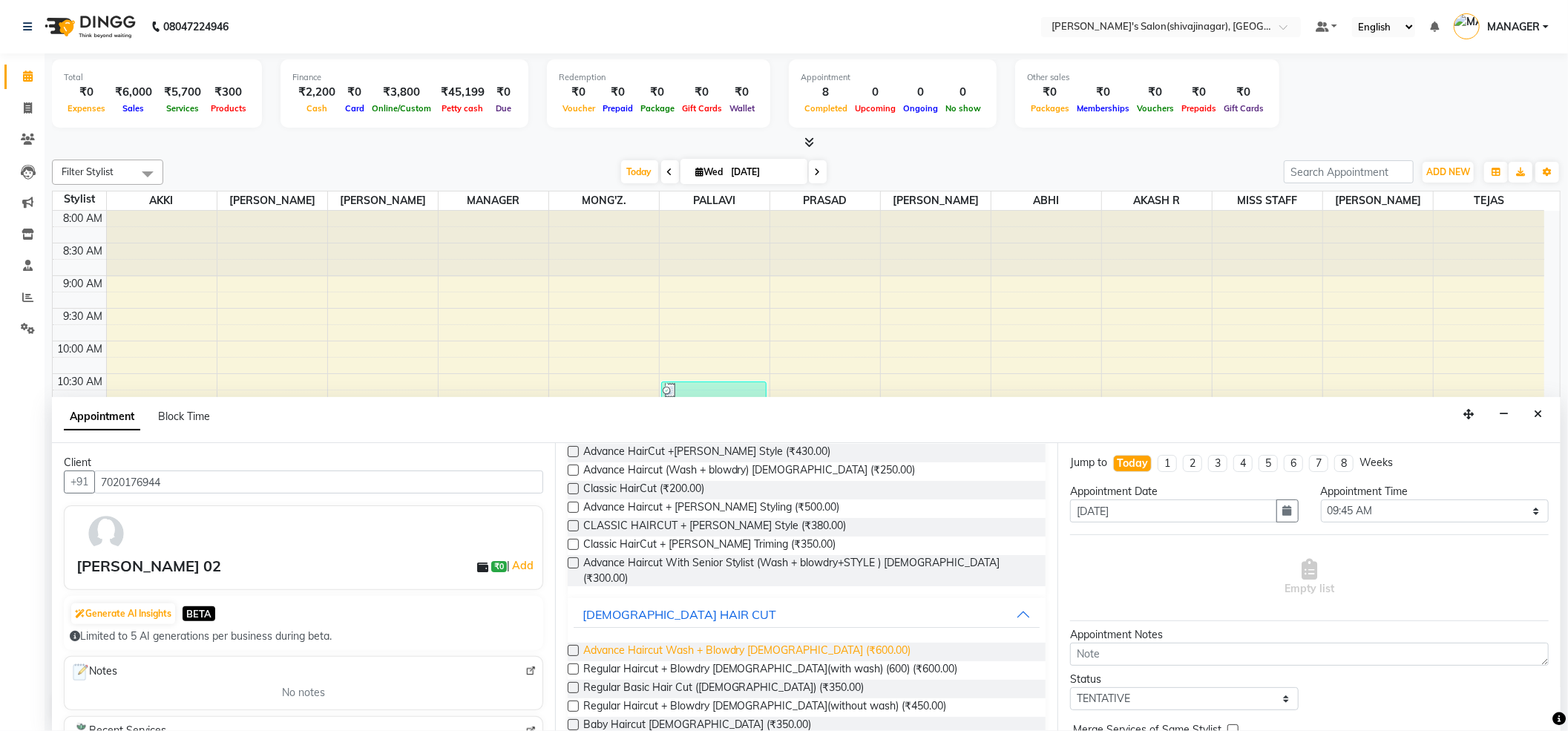
click at [638, 642] on span "Advance Haircut Wash + Blowdry FEMALE (₹600.00)" at bounding box center [747, 651] width 328 height 18
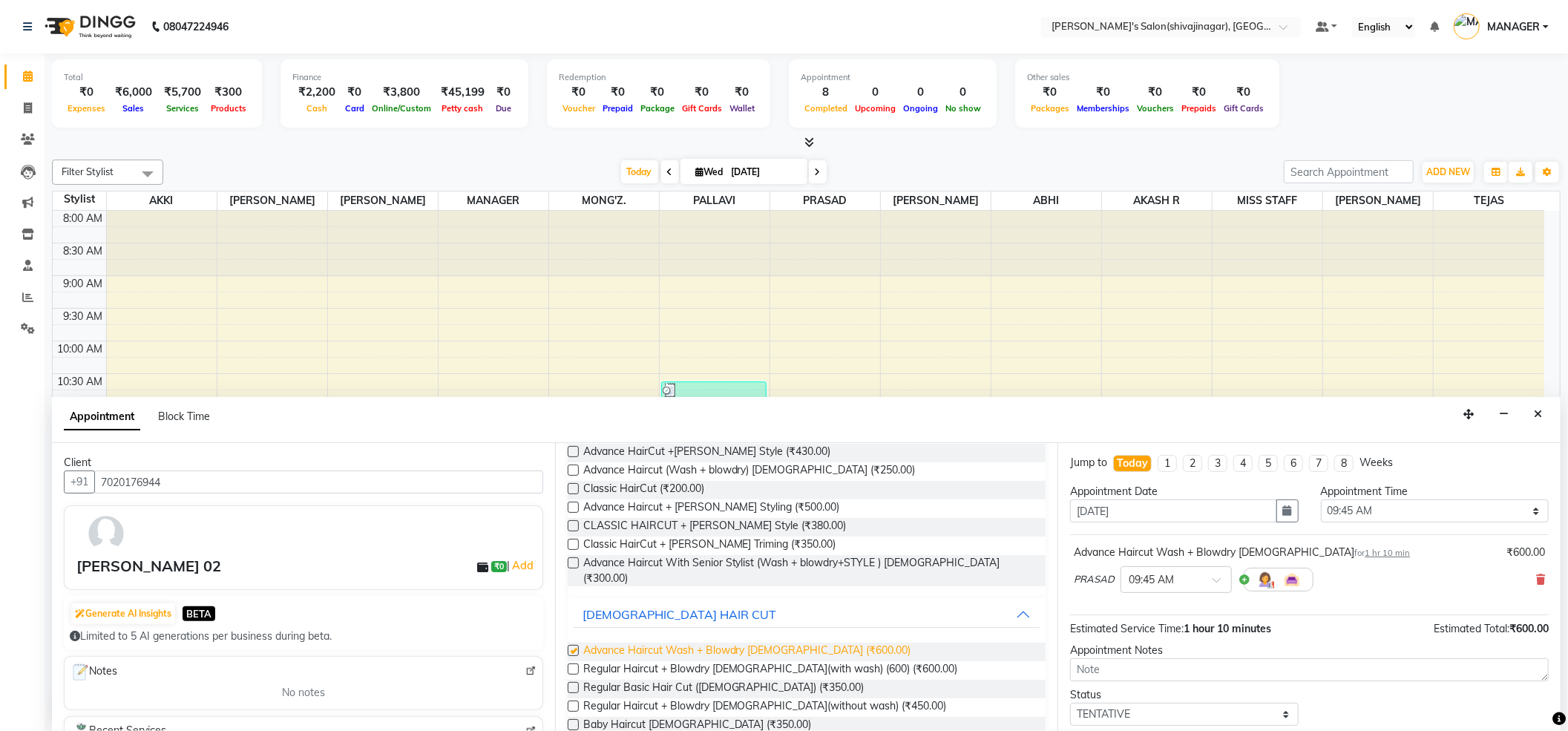
checkbox input "false"
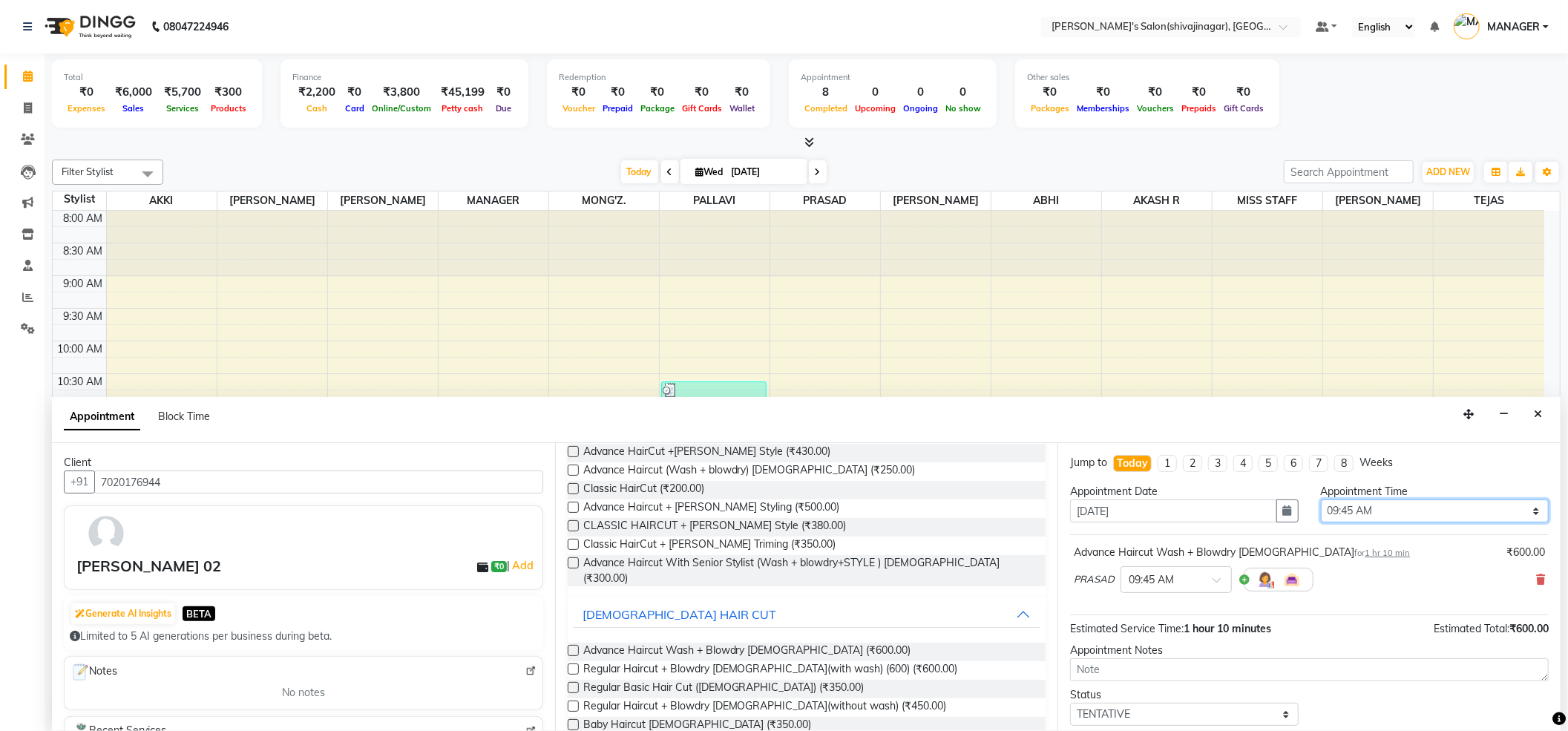
click at [1351, 504] on select "Select 09:00 AM 09:15 AM 09:30 AM 09:45 AM 10:00 AM 10:15 AM 10:30 AM 10:45 AM …" at bounding box center [1434, 511] width 228 height 23
select select "1170"
click at [1321, 500] on select "Select 09:00 AM 09:15 AM 09:30 AM 09:45 AM 10:00 AM 10:15 AM 10:30 AM 10:45 AM …" at bounding box center [1434, 511] width 228 height 23
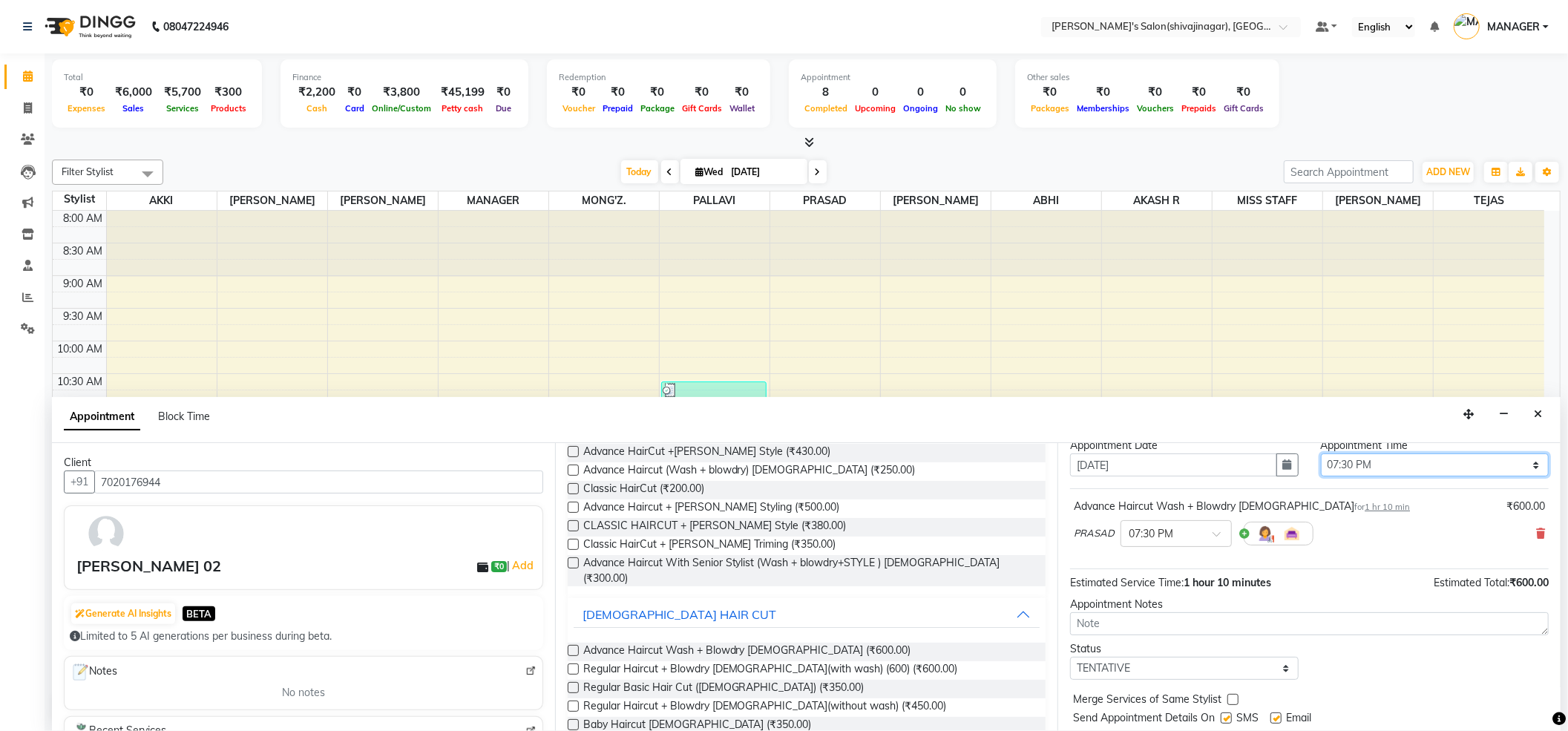
scroll to position [90, 0]
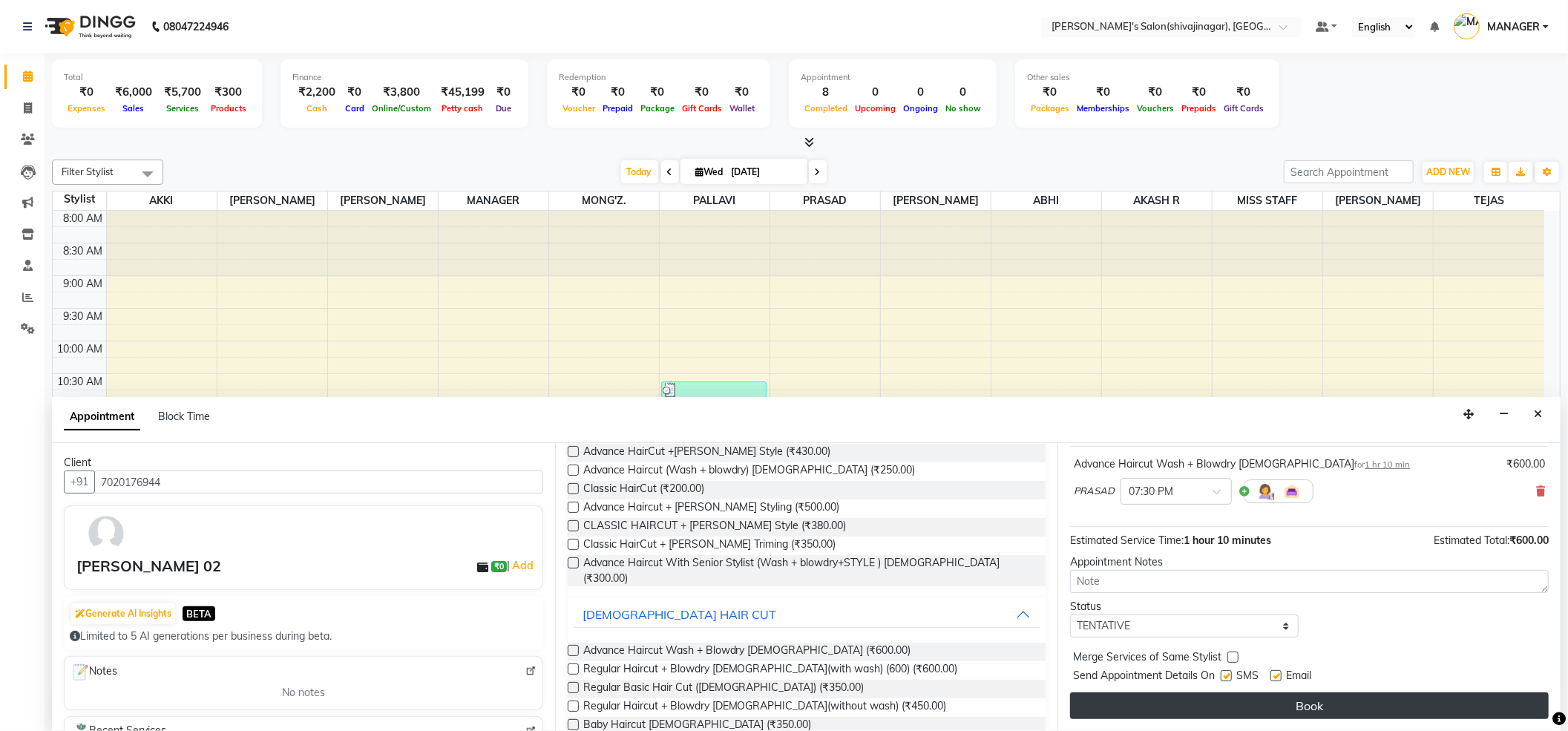
click at [1328, 699] on button "Book" at bounding box center [1309, 705] width 479 height 27
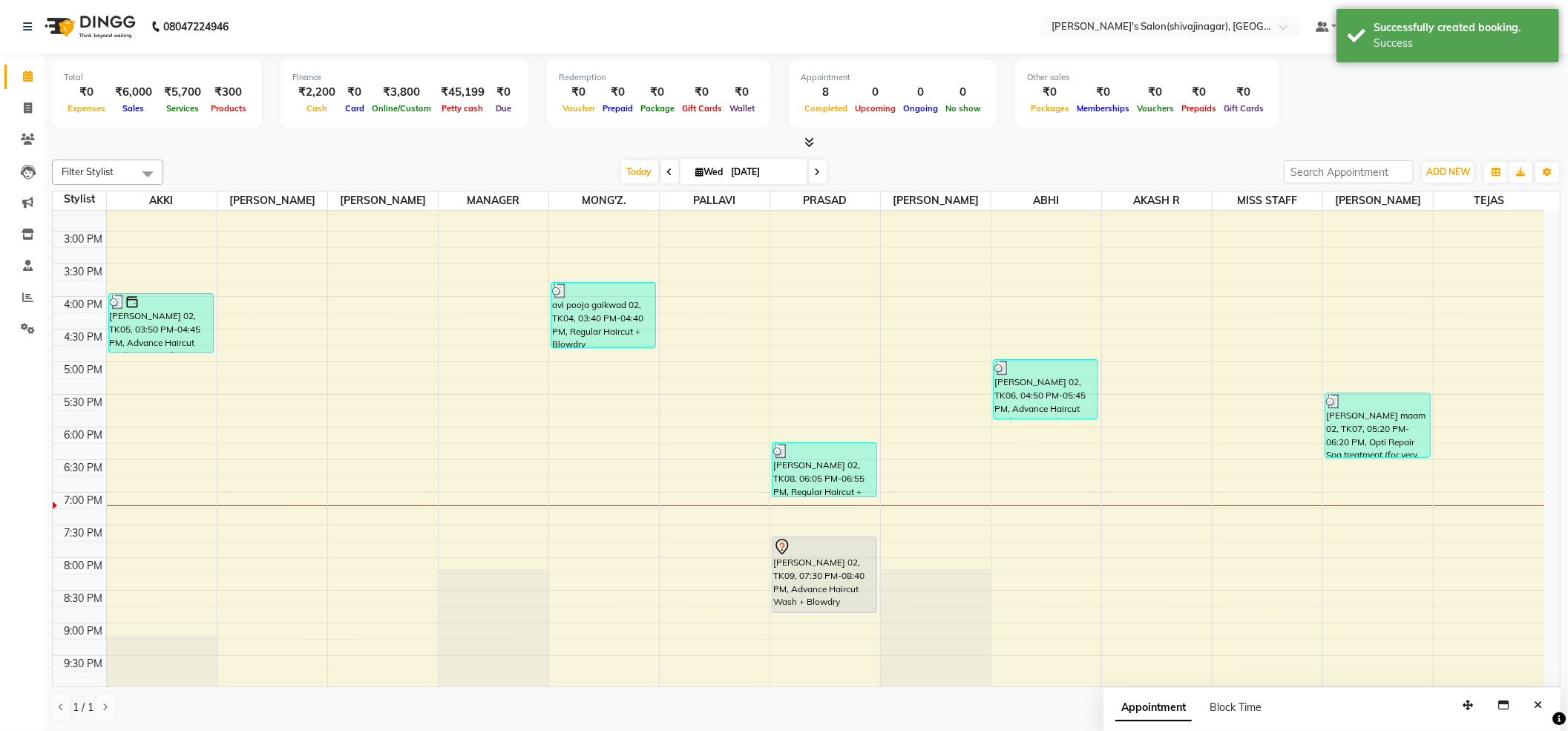
scroll to position [585, 0]
